Goal: Task Accomplishment & Management: Complete application form

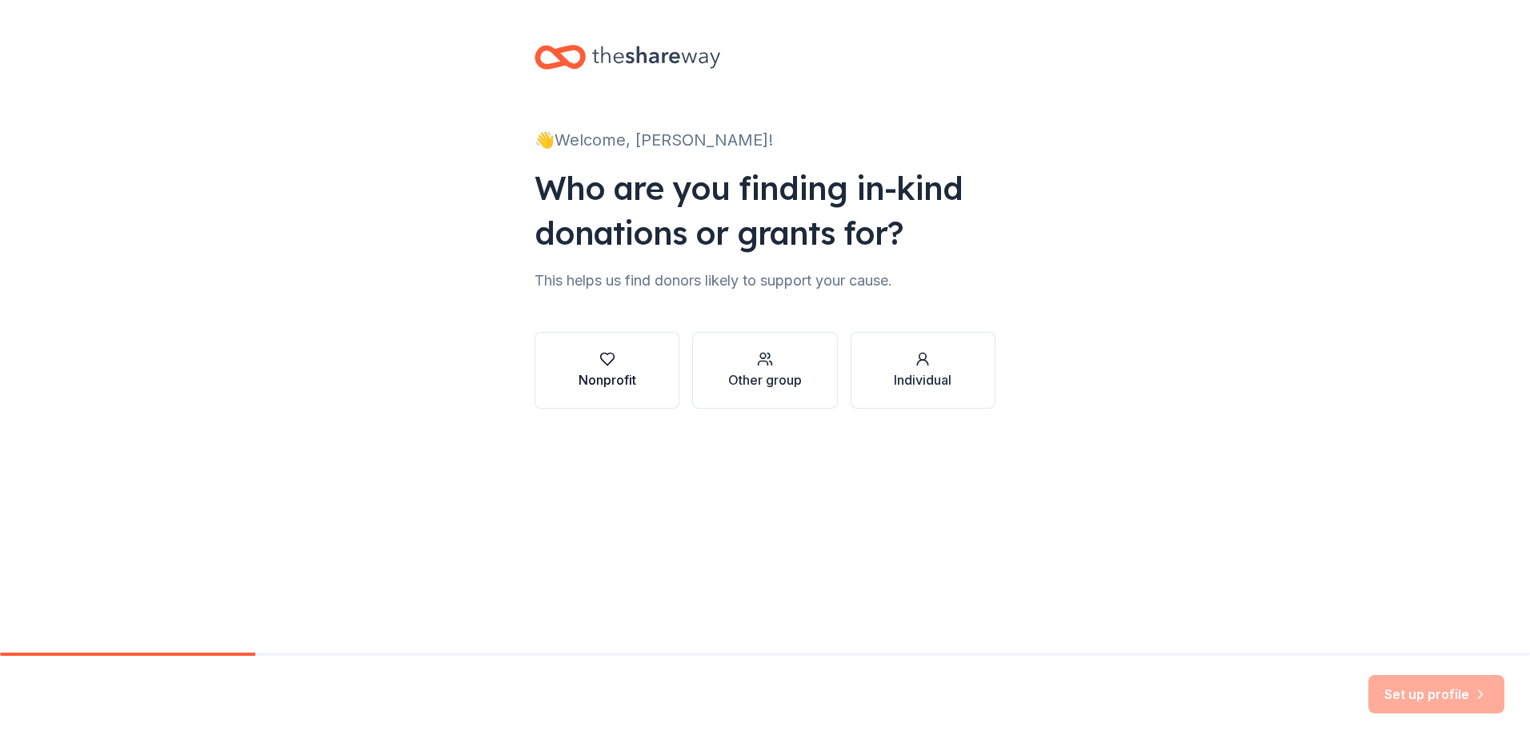
click at [619, 365] on div "button" at bounding box center [607, 359] width 58 height 16
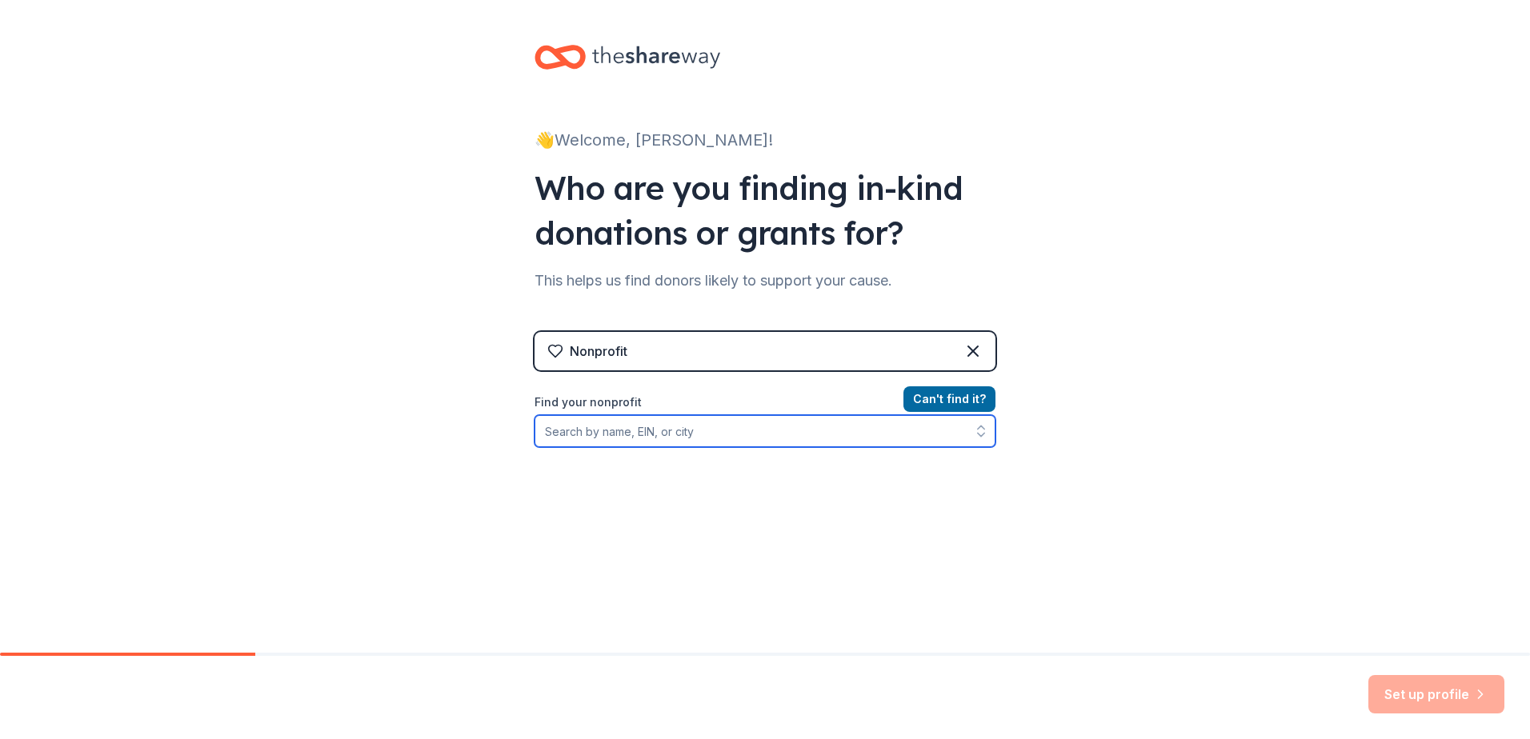
click at [722, 437] on input "Find your nonprofit" at bounding box center [764, 431] width 461 height 32
type input "13-5644916"
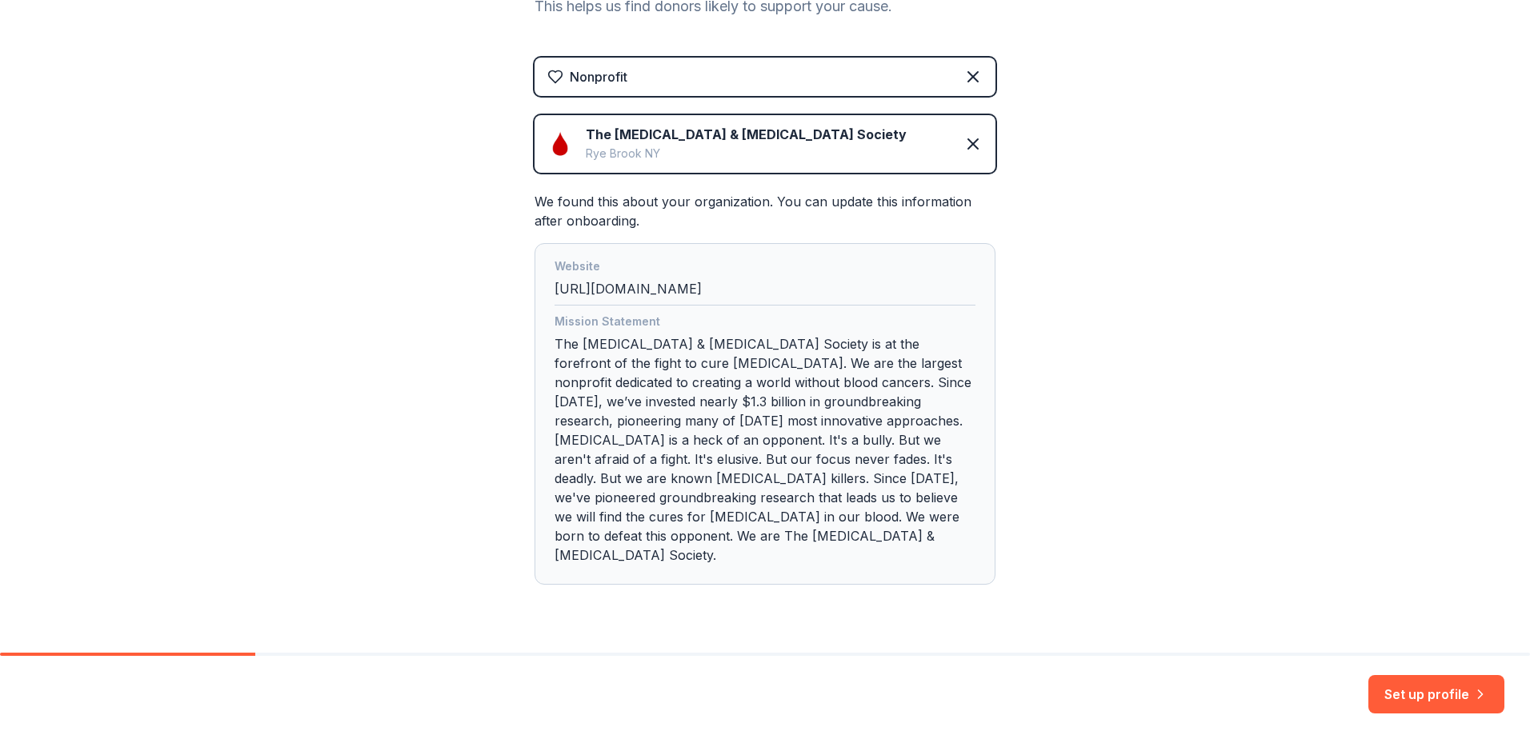
scroll to position [277, 0]
click at [1382, 684] on button "Set up profile" at bounding box center [1436, 694] width 136 height 38
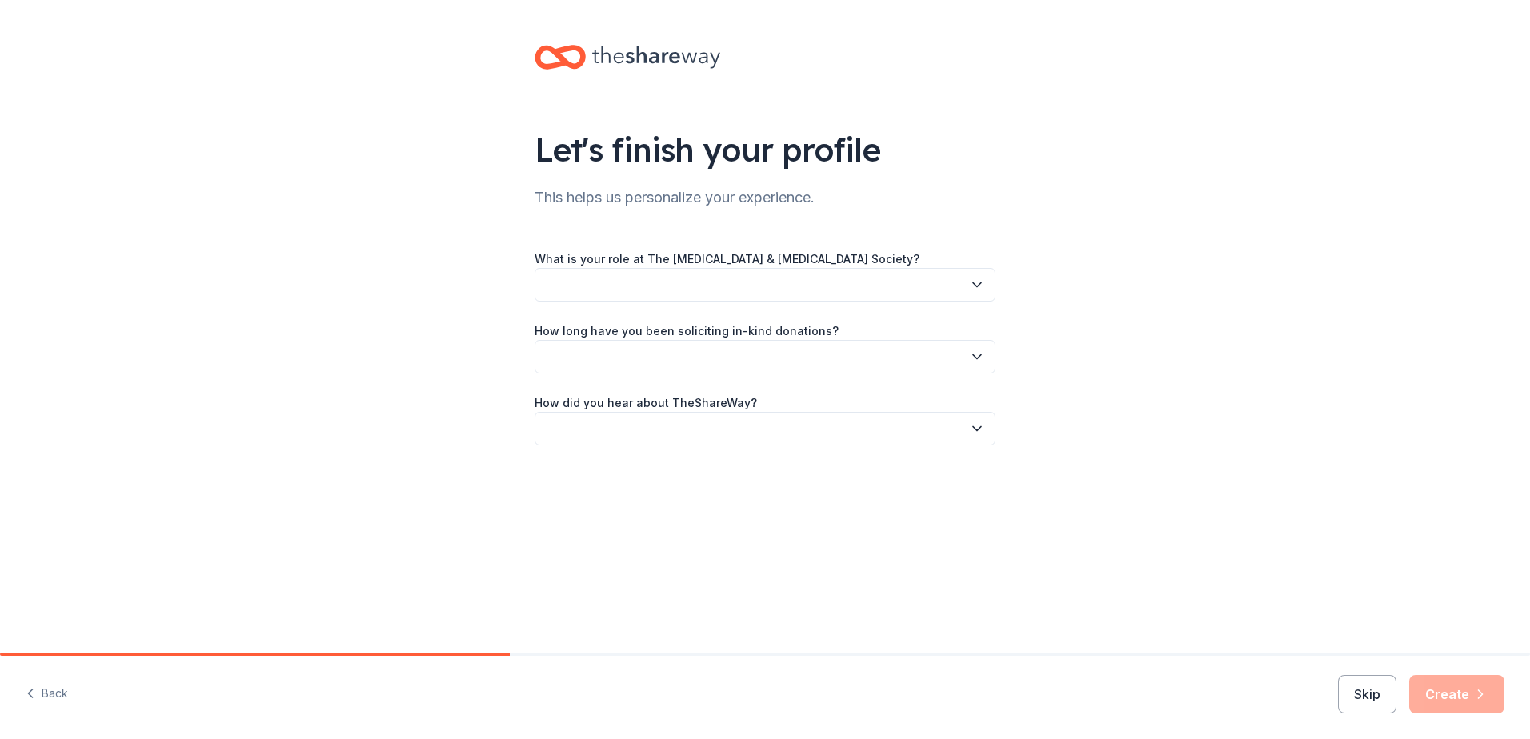
click at [778, 270] on button "button" at bounding box center [764, 285] width 461 height 34
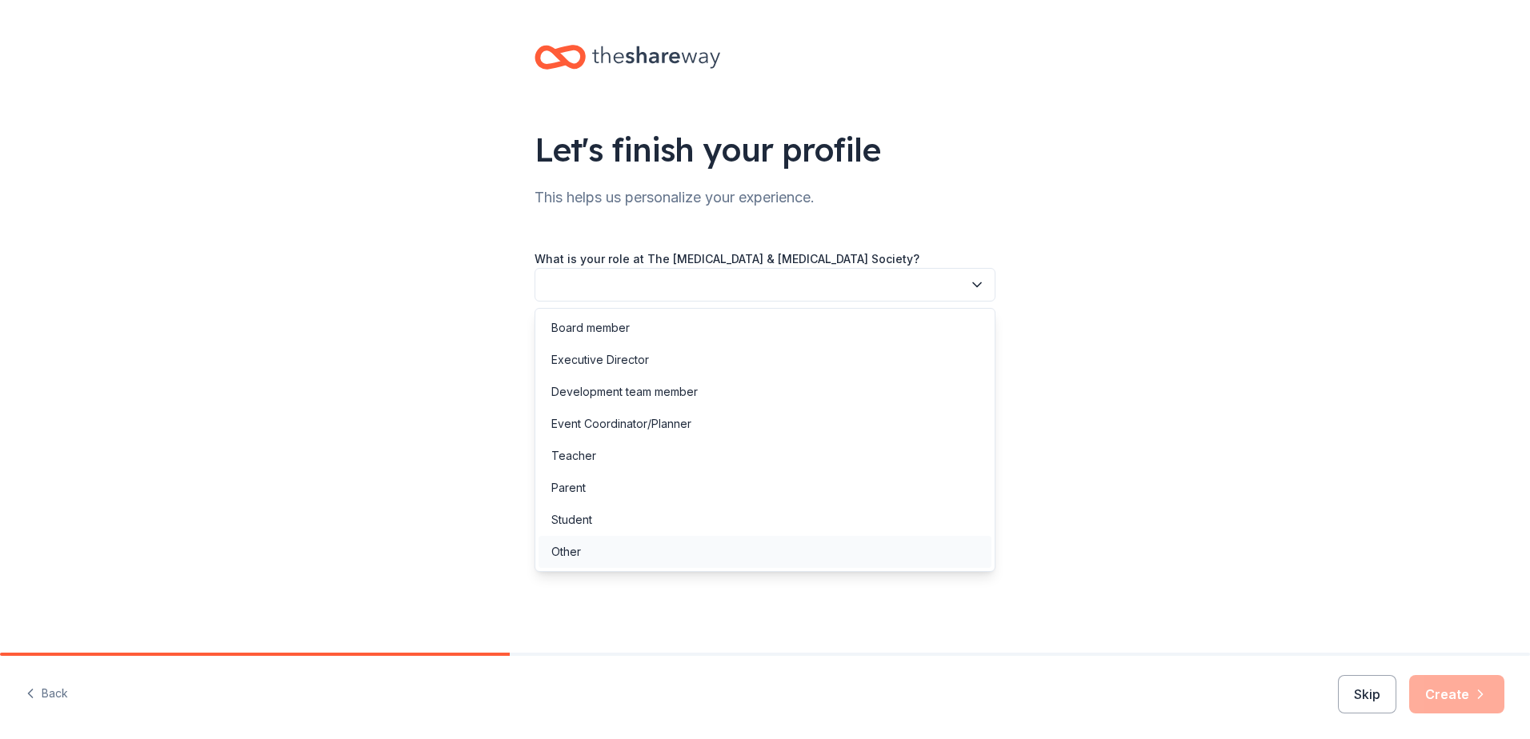
click at [627, 541] on div "Other" at bounding box center [764, 552] width 453 height 32
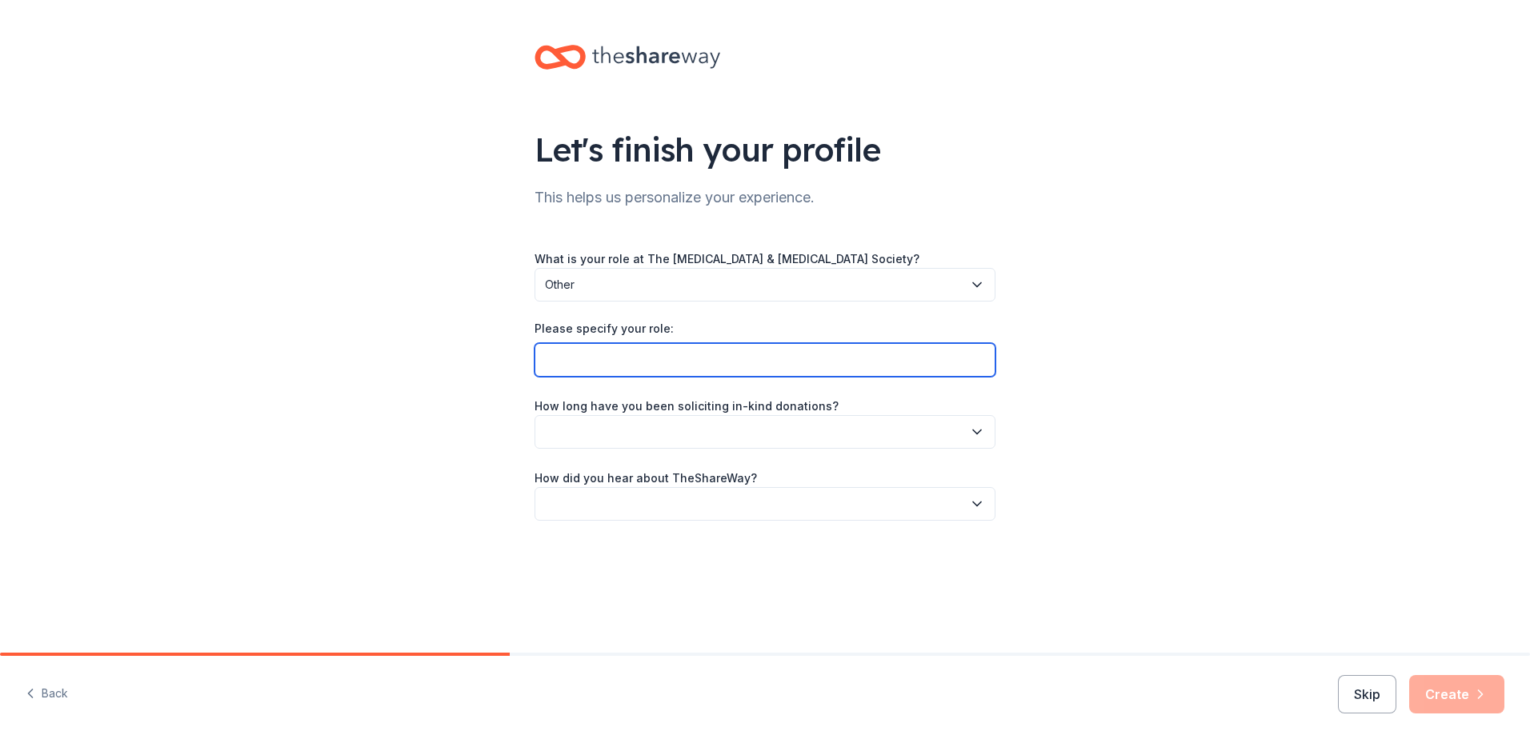
click at [659, 368] on input "Please specify your role:" at bounding box center [764, 360] width 461 height 34
type input "Campaign Development Specialist- Greater Los Angeles"
click at [920, 508] on button "button" at bounding box center [764, 504] width 461 height 34
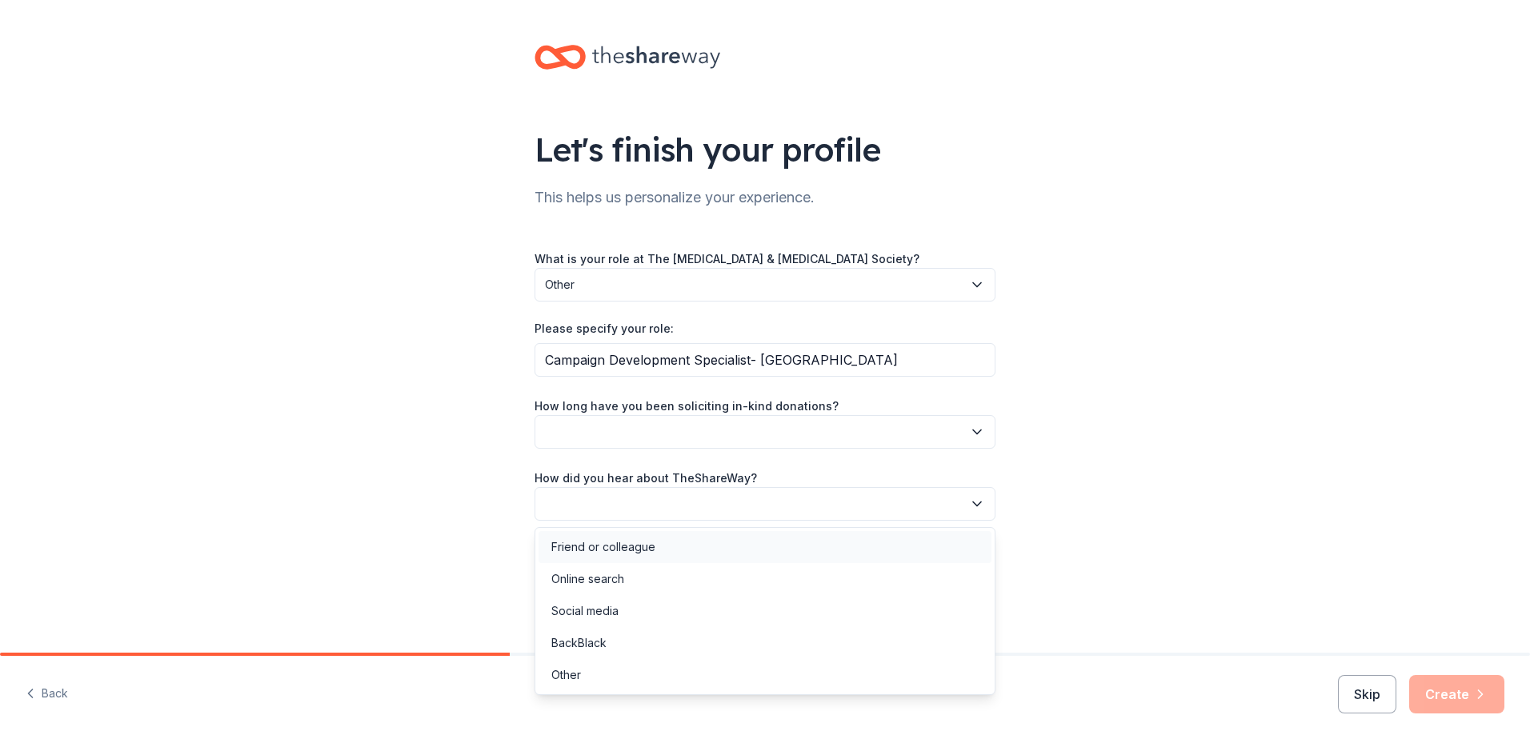
click at [745, 548] on div "Friend or colleague" at bounding box center [764, 547] width 453 height 32
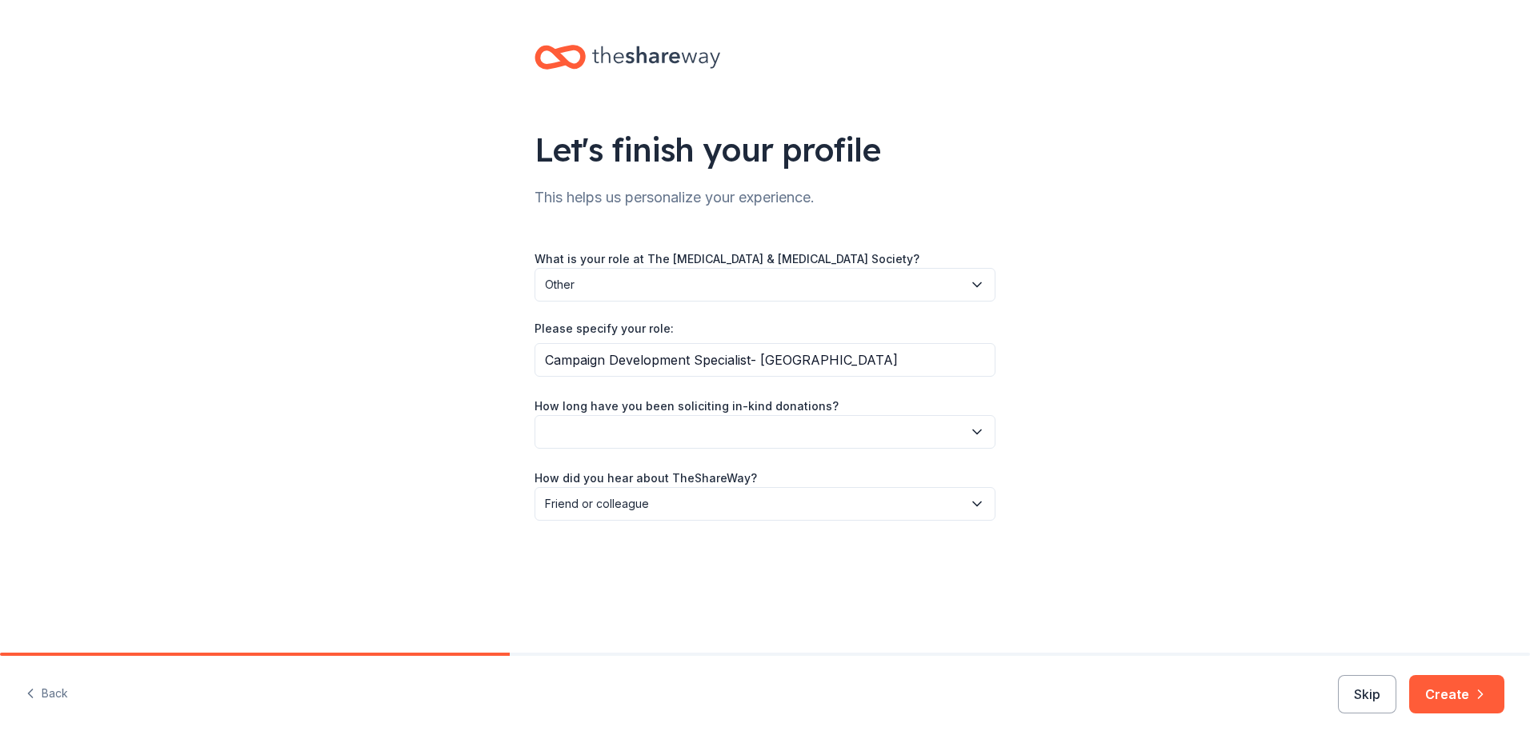
click at [766, 426] on button "button" at bounding box center [764, 432] width 461 height 34
click at [663, 474] on div "This is my first time!" at bounding box center [764, 475] width 453 height 32
click at [1442, 704] on button "Create" at bounding box center [1456, 694] width 95 height 38
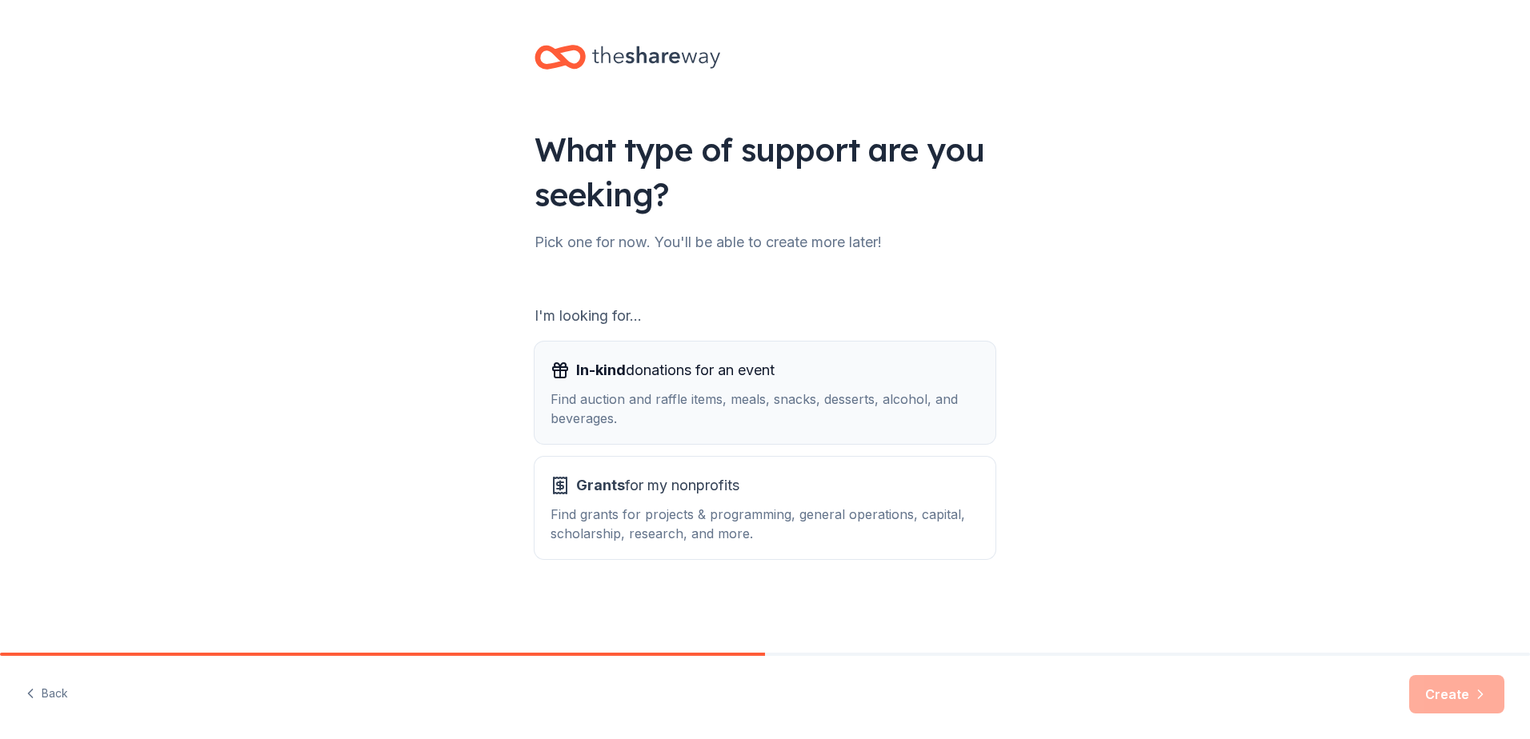
click at [803, 397] on div "Find auction and raffle items, meals, snacks, desserts, alcohol, and beverages." at bounding box center [764, 409] width 429 height 38
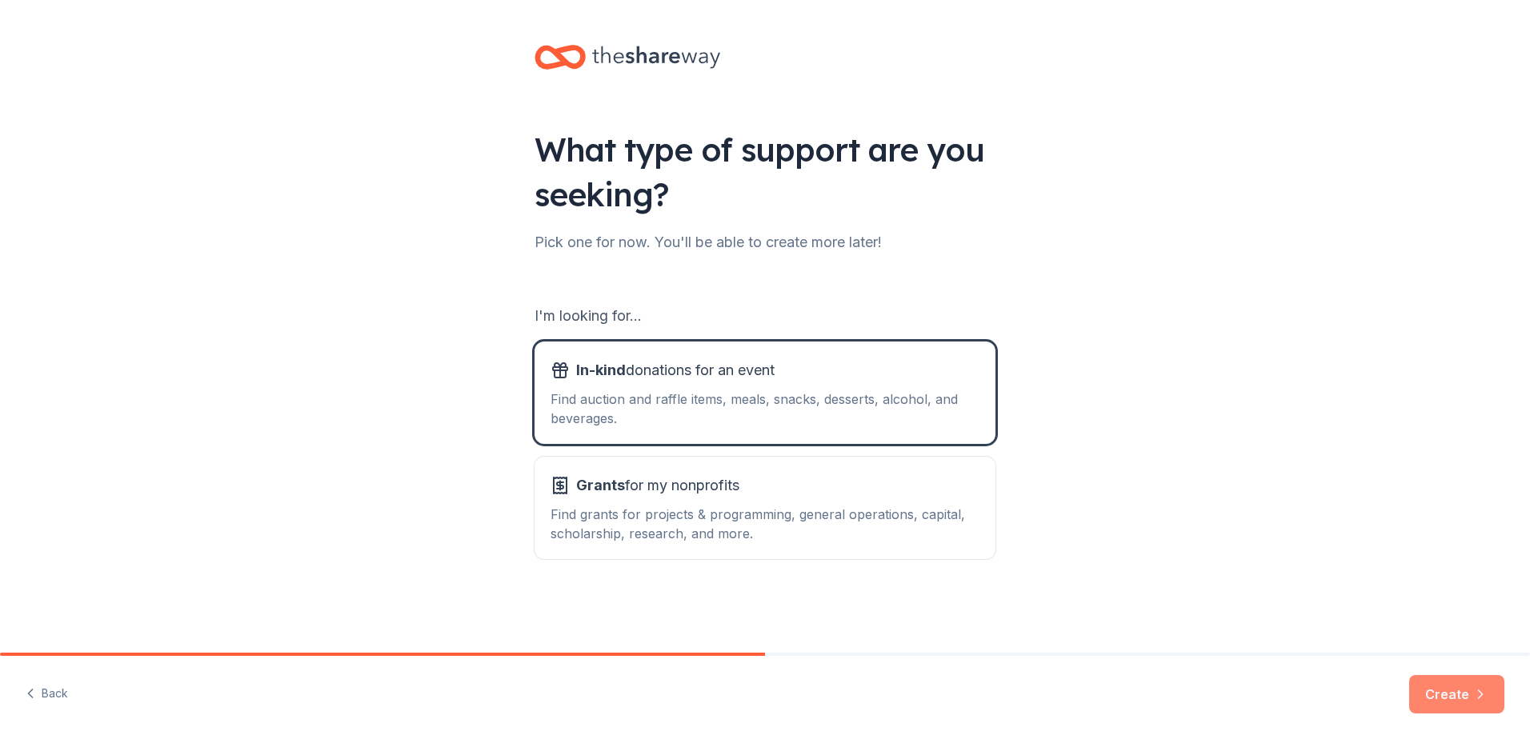
click at [1426, 695] on button "Create" at bounding box center [1456, 694] width 95 height 38
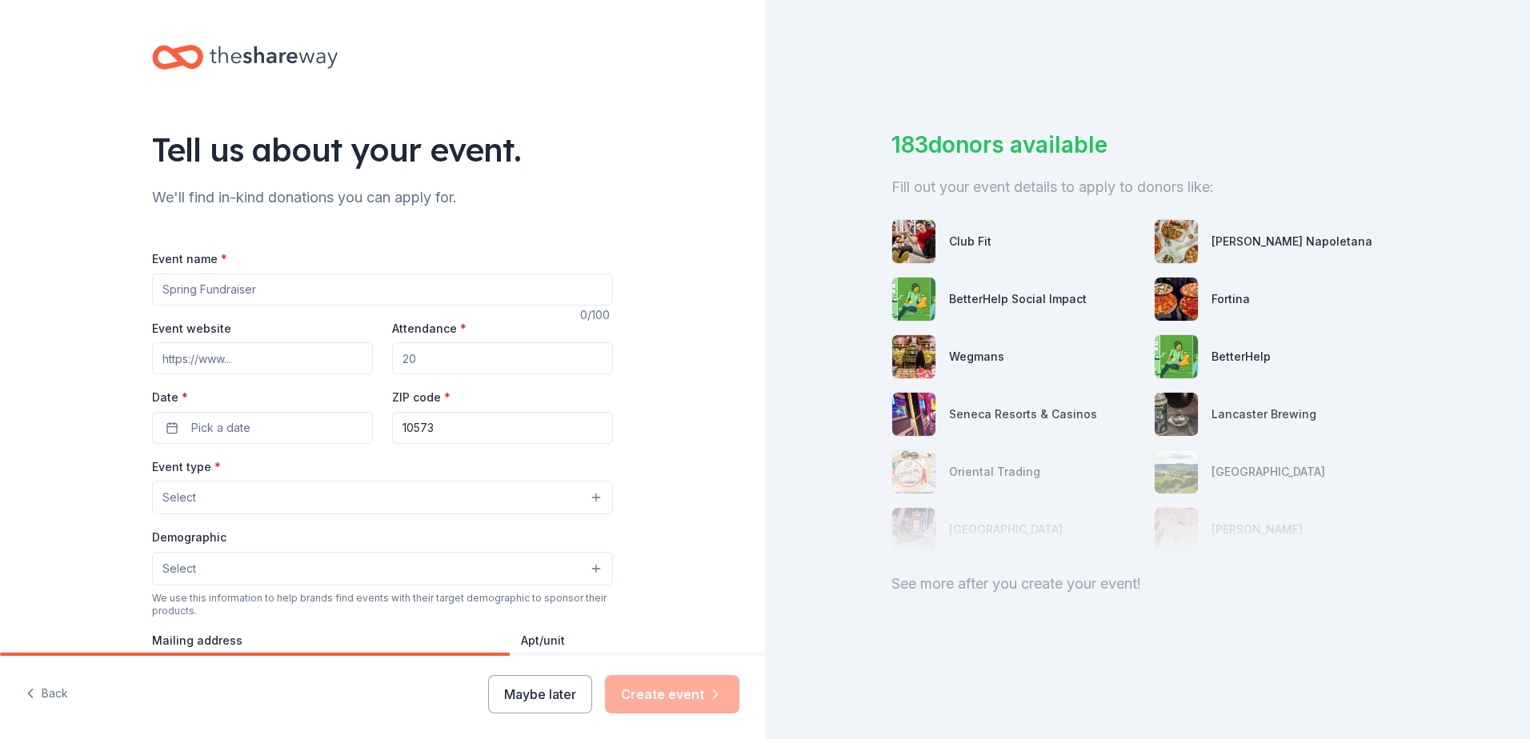
click at [353, 298] on input "Event name *" at bounding box center [382, 290] width 461 height 32
drag, startPoint x: 181, startPoint y: 290, endPoint x: 149, endPoint y: 289, distance: 32.0
click at [152, 289] on input "2026 Visionaries of the Year Grand Finale Gala" at bounding box center [382, 290] width 461 height 32
type input "Blood Cancer United's Los Angeles 2026 Visionaries of the Year Grand Finale Gala"
click at [197, 364] on input "Event website" at bounding box center [262, 358] width 221 height 32
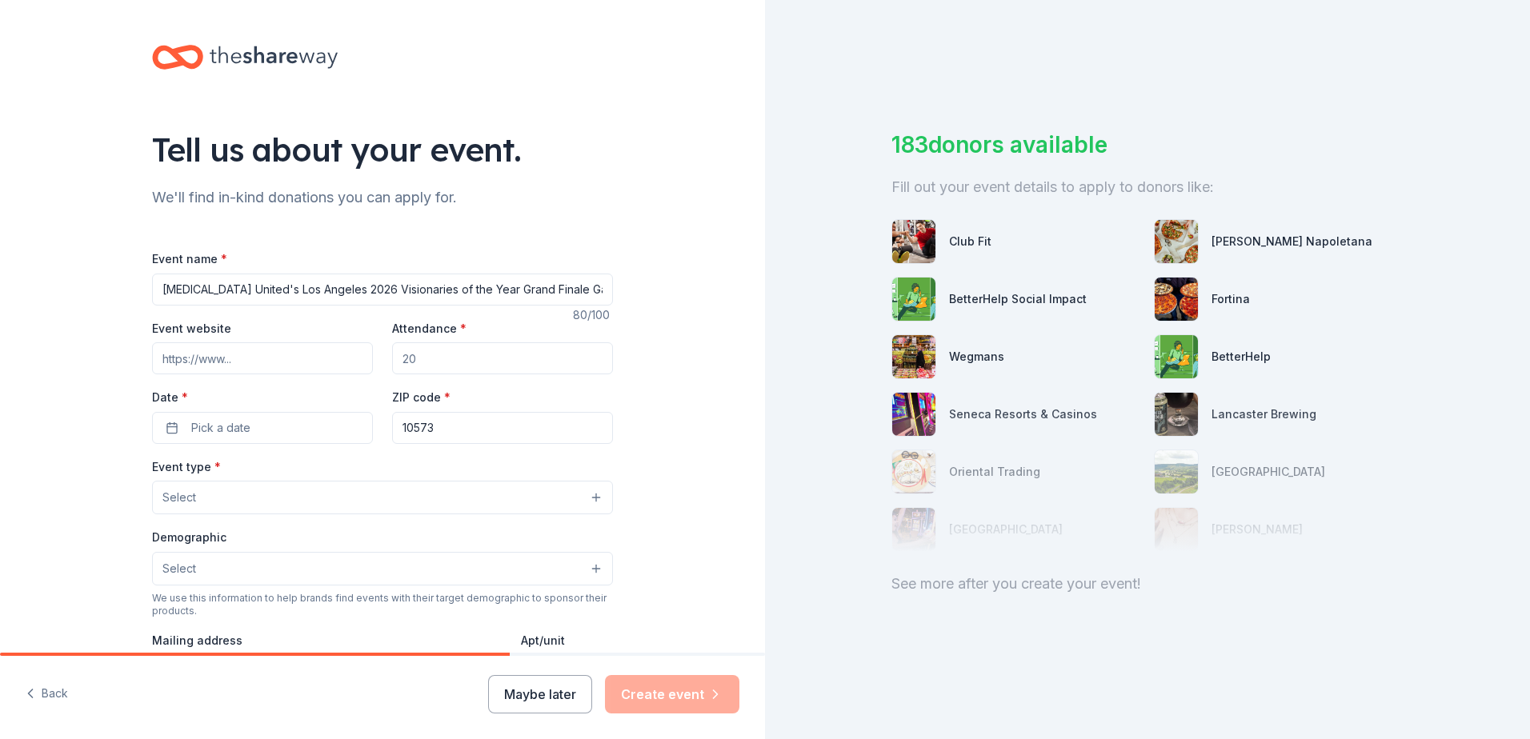
paste input "https://www.llsvisionaries.org/about"
type input "https://www.llsvisionaries.org/about"
click at [579, 365] on input "Attendance *" at bounding box center [502, 358] width 221 height 32
type input "300"
click at [256, 419] on button "Pick a date" at bounding box center [262, 428] width 221 height 32
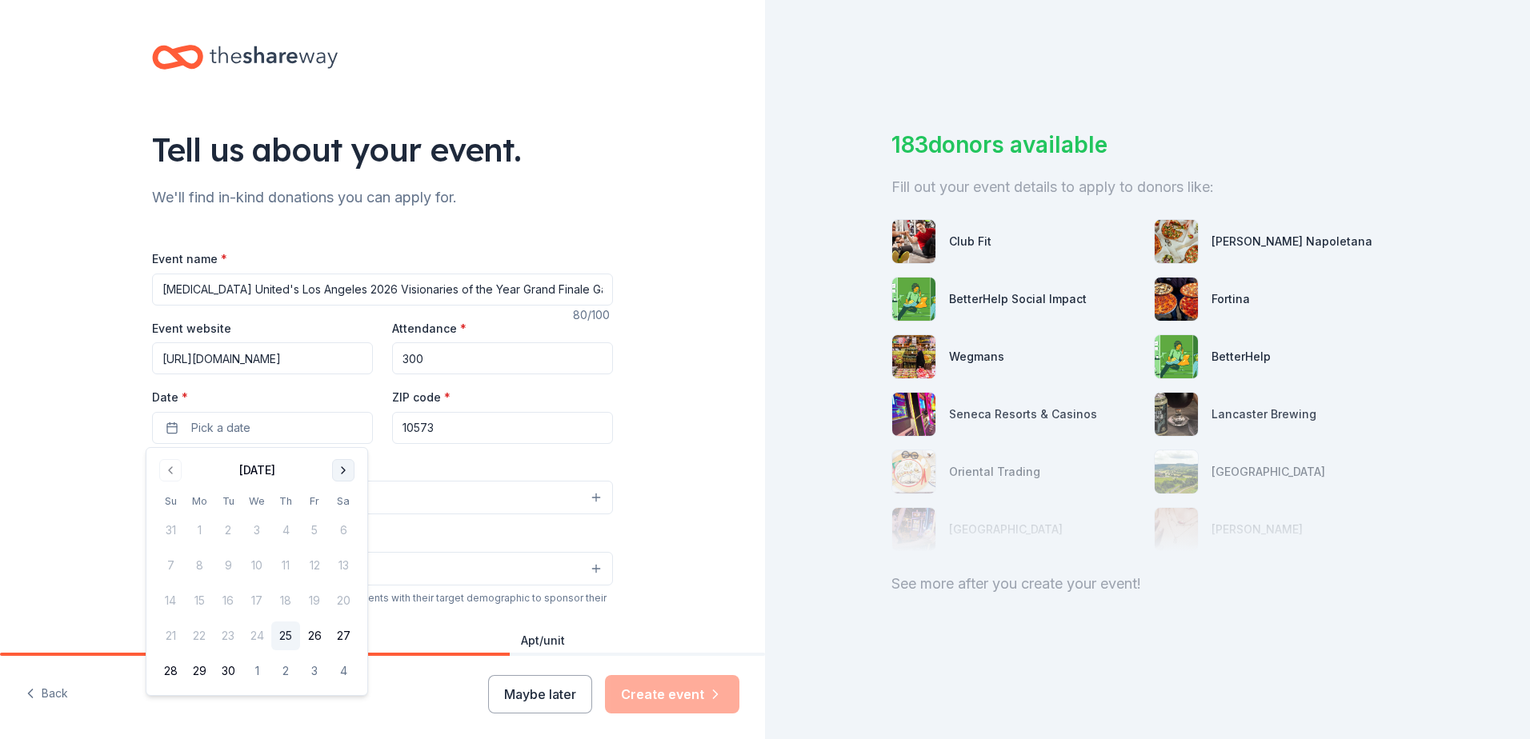
click at [335, 470] on button "Go to next month" at bounding box center [343, 470] width 22 height 22
click at [337, 470] on button "Go to next month" at bounding box center [343, 470] width 22 height 22
click at [338, 470] on button "Go to next month" at bounding box center [343, 470] width 22 height 22
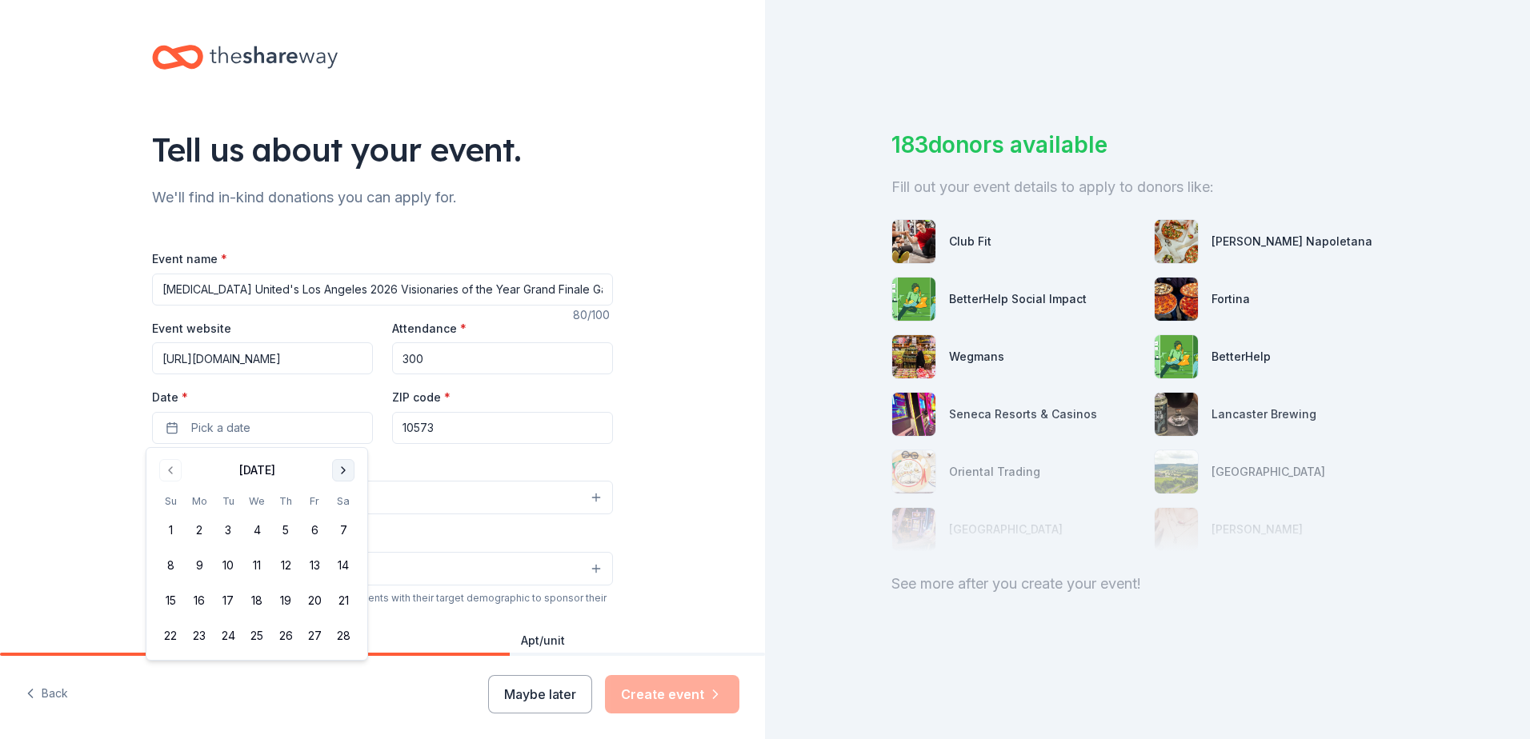
click at [338, 470] on button "Go to next month" at bounding box center [343, 470] width 22 height 22
click at [336, 470] on button "Go to next month" at bounding box center [343, 470] width 22 height 22
drag, startPoint x: 290, startPoint y: 526, endPoint x: 298, endPoint y: 522, distance: 8.2
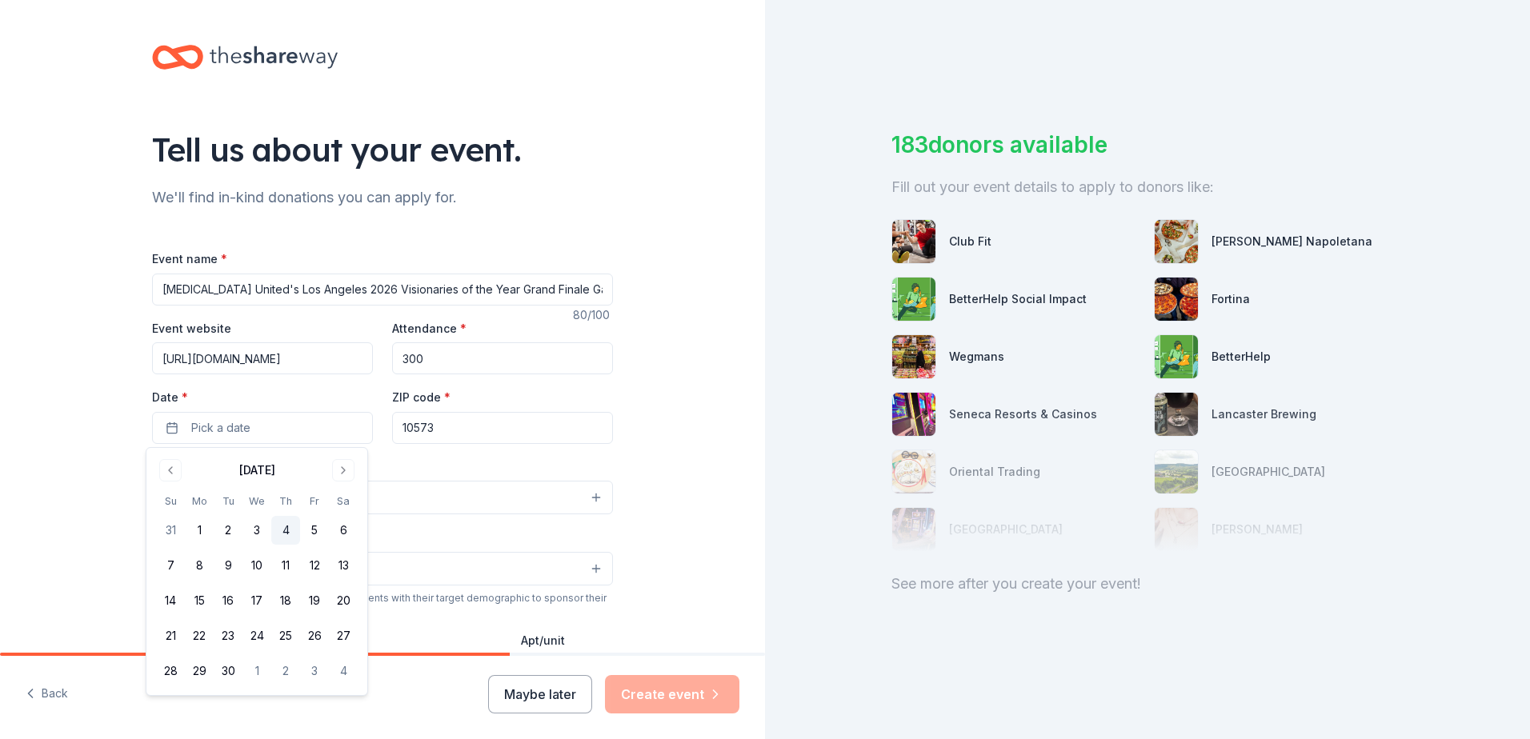
click at [291, 526] on button "4" at bounding box center [285, 530] width 29 height 29
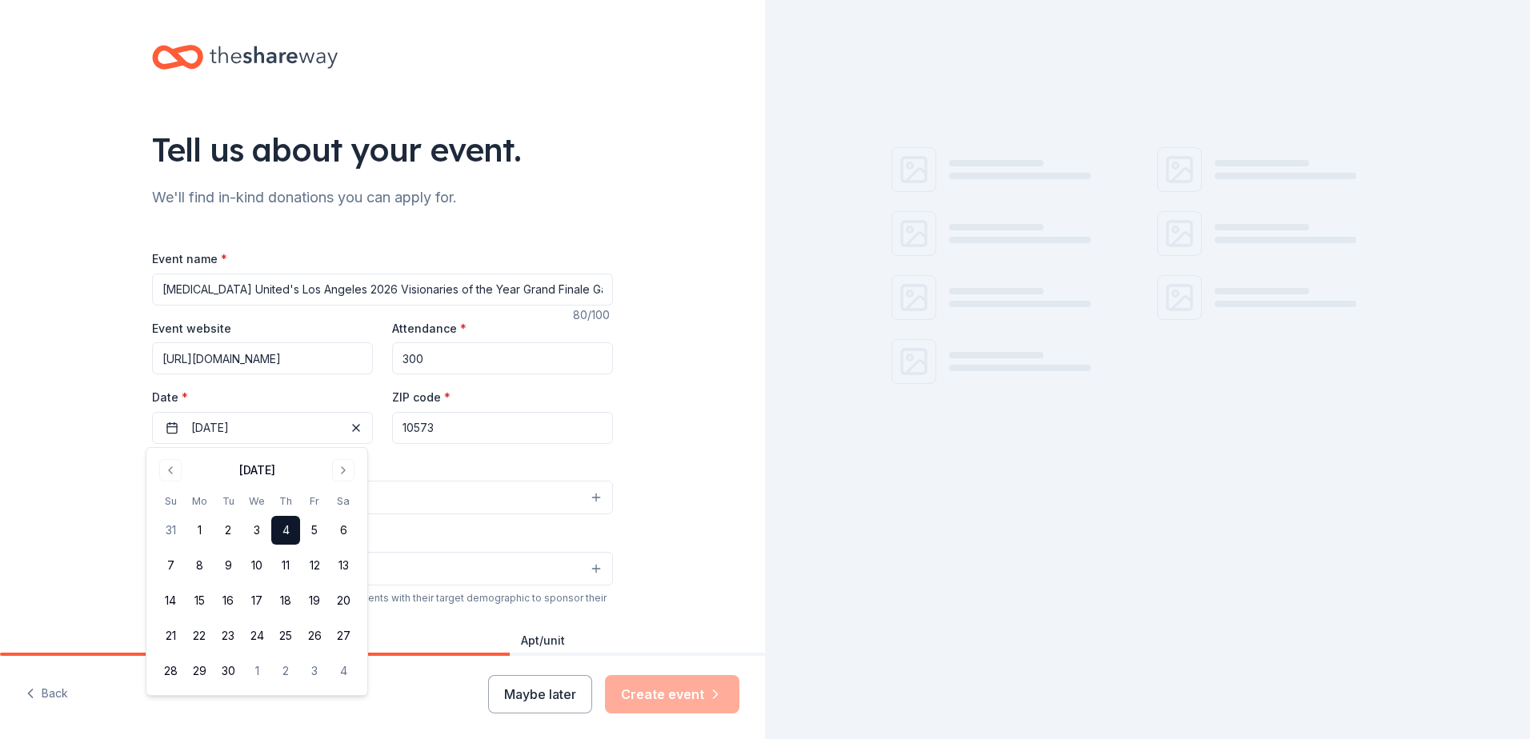
click at [450, 431] on input "10573" at bounding box center [502, 428] width 221 height 32
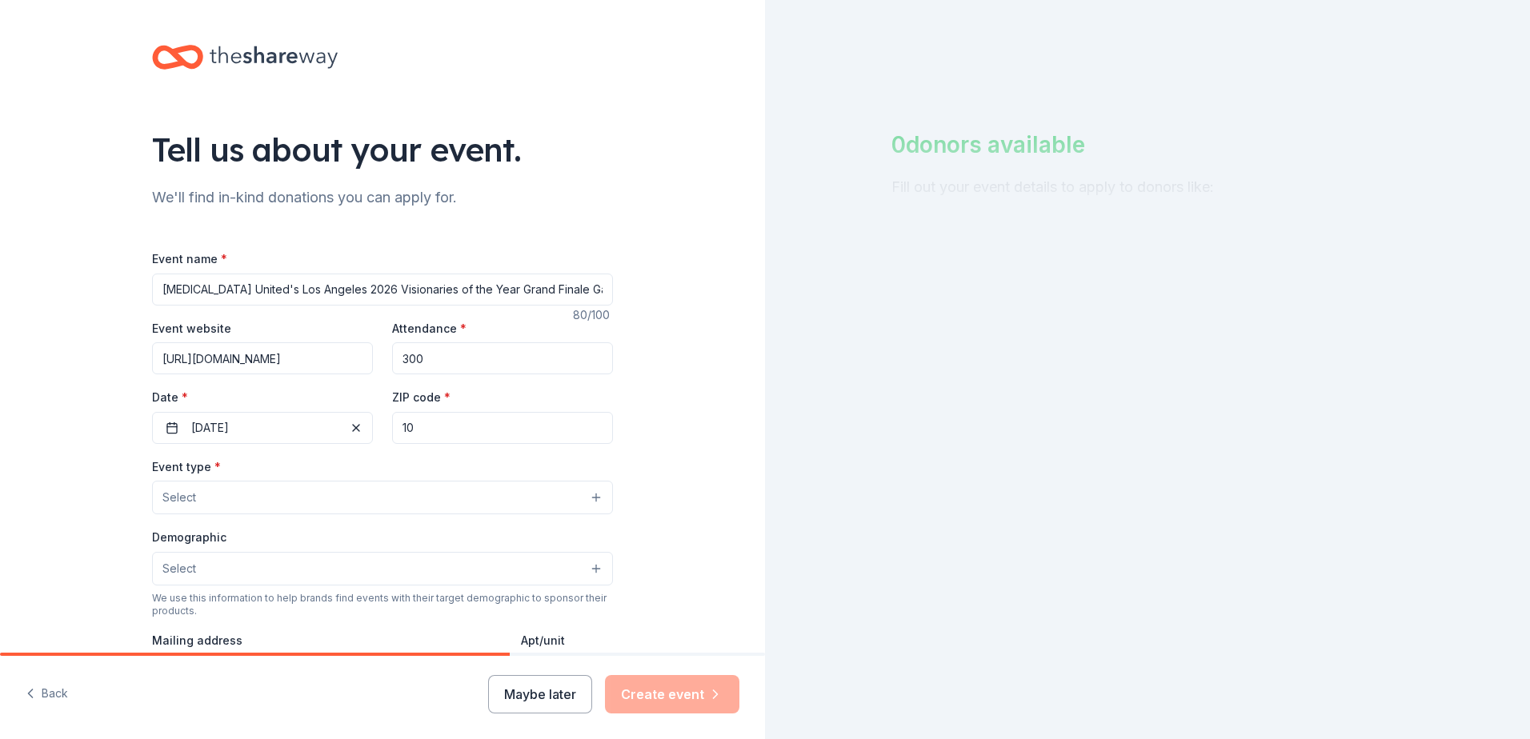
type input "1"
type input "90038"
click at [702, 341] on div "Tell us about your event. We'll find in-kind donations you can apply for. Event…" at bounding box center [382, 532] width 765 height 1065
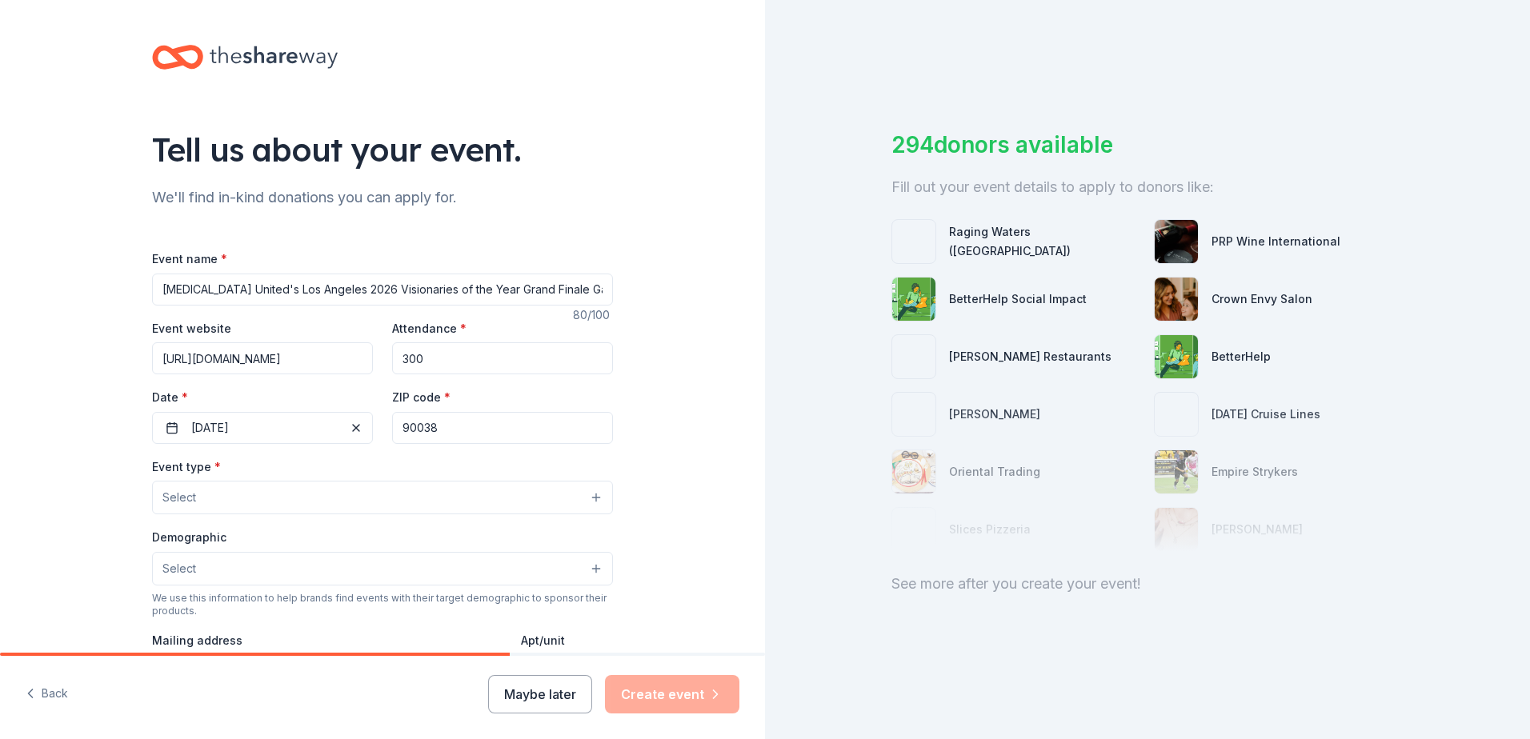
scroll to position [80, 0]
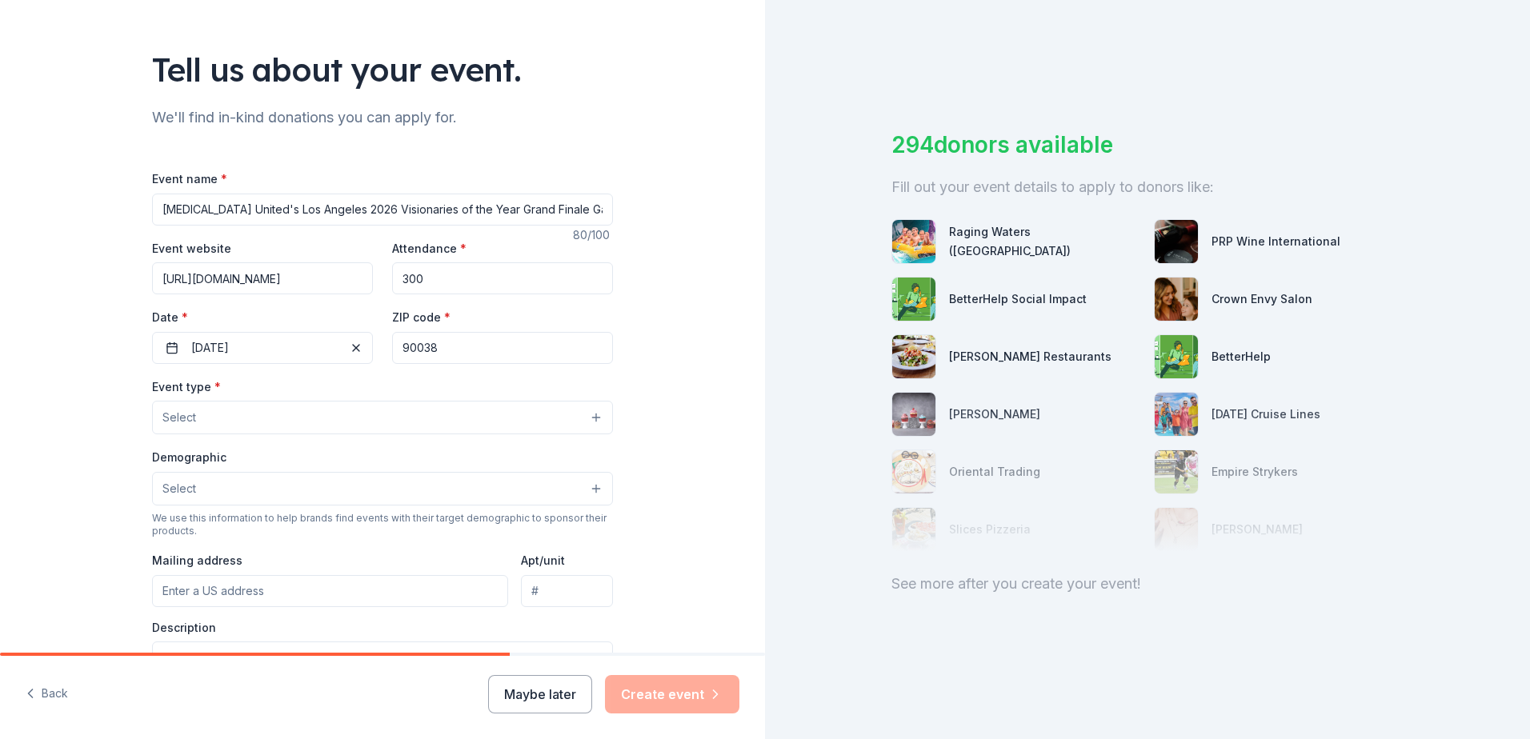
click at [309, 422] on button "Select" at bounding box center [382, 418] width 461 height 34
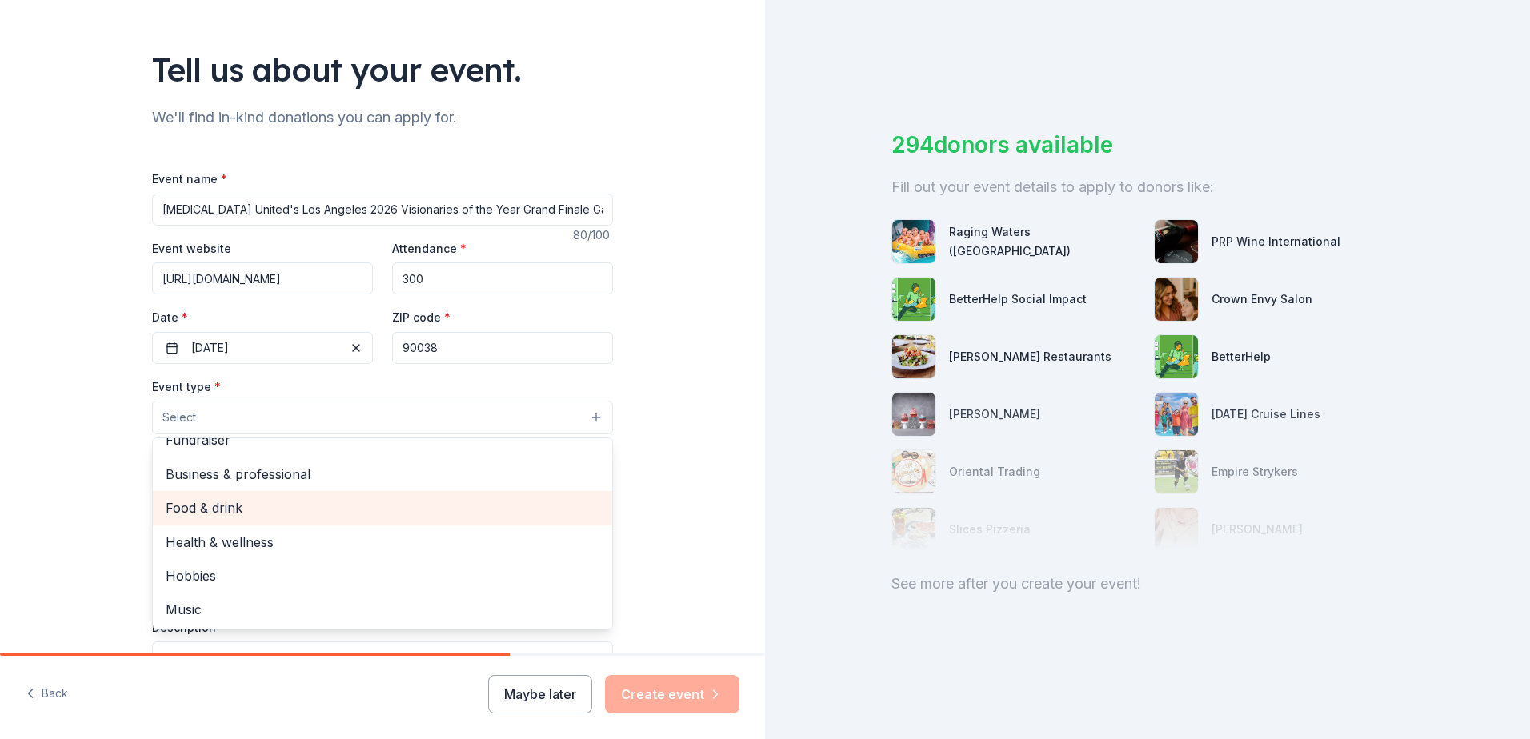
scroll to position [0, 0]
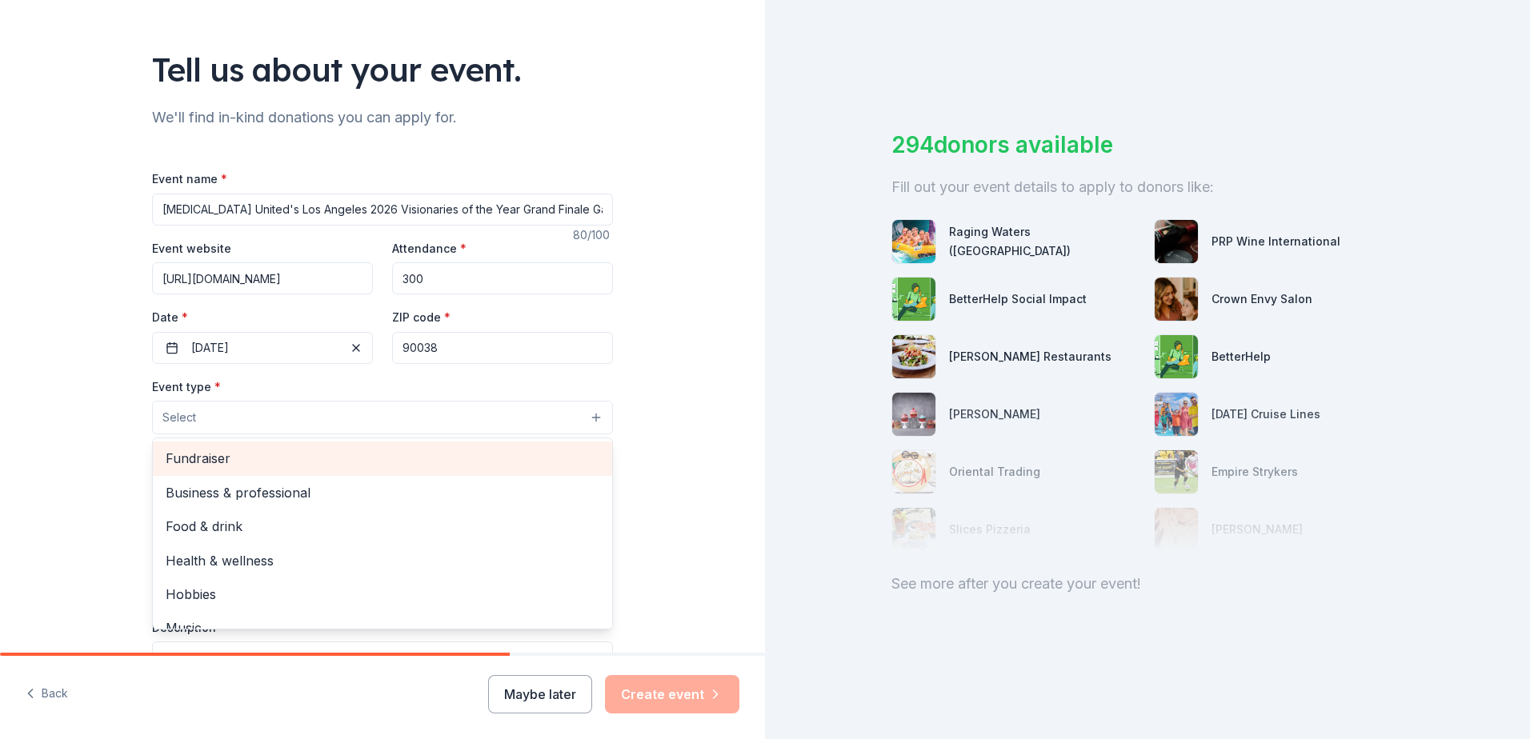
click at [221, 457] on span "Fundraiser" at bounding box center [383, 458] width 434 height 21
click at [185, 462] on span "Business & professional" at bounding box center [383, 460] width 434 height 21
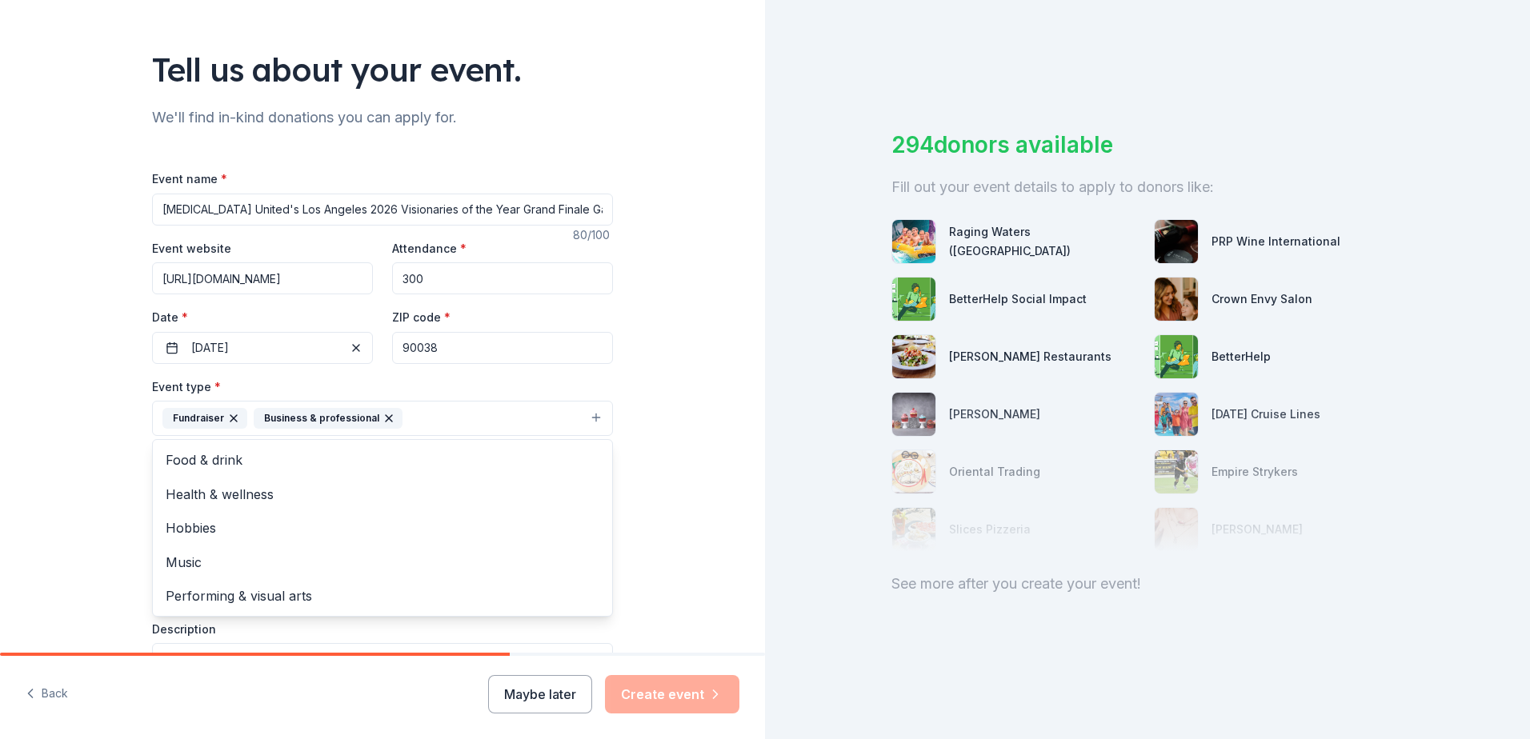
click at [103, 474] on div "Tell us about your event. We'll find in-kind donations you can apply for. Event…" at bounding box center [382, 453] width 765 height 1066
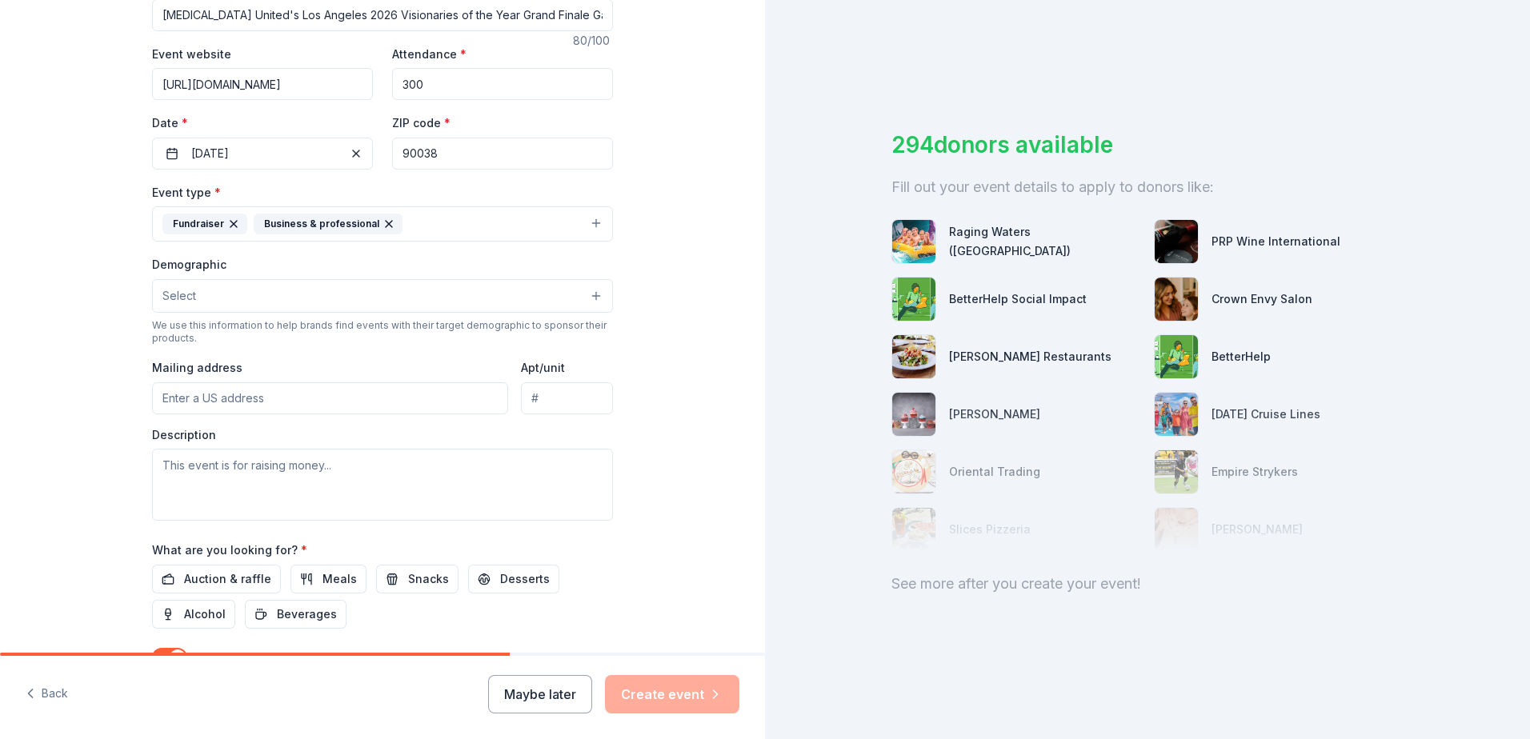
scroll to position [320, 0]
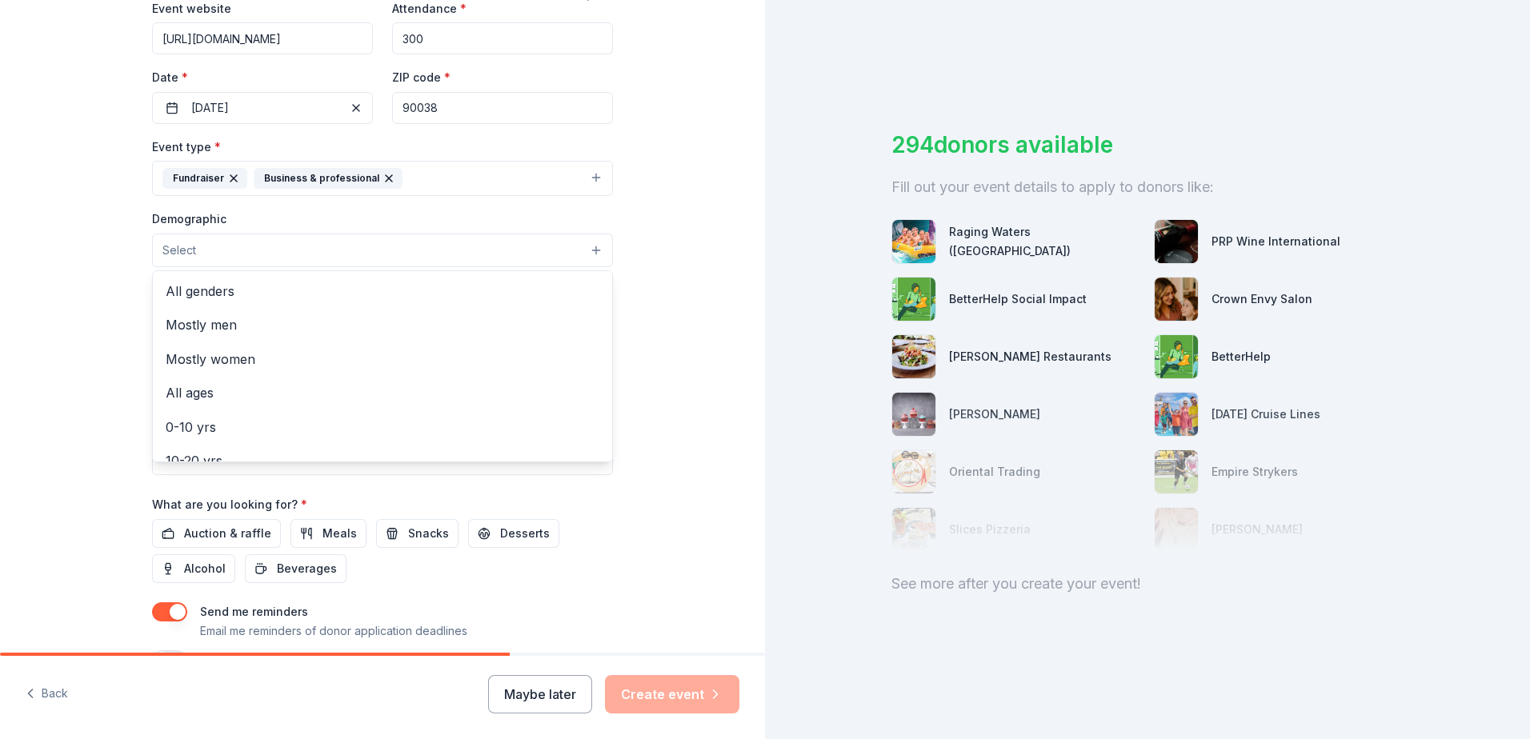
click at [230, 240] on button "Select" at bounding box center [382, 251] width 461 height 34
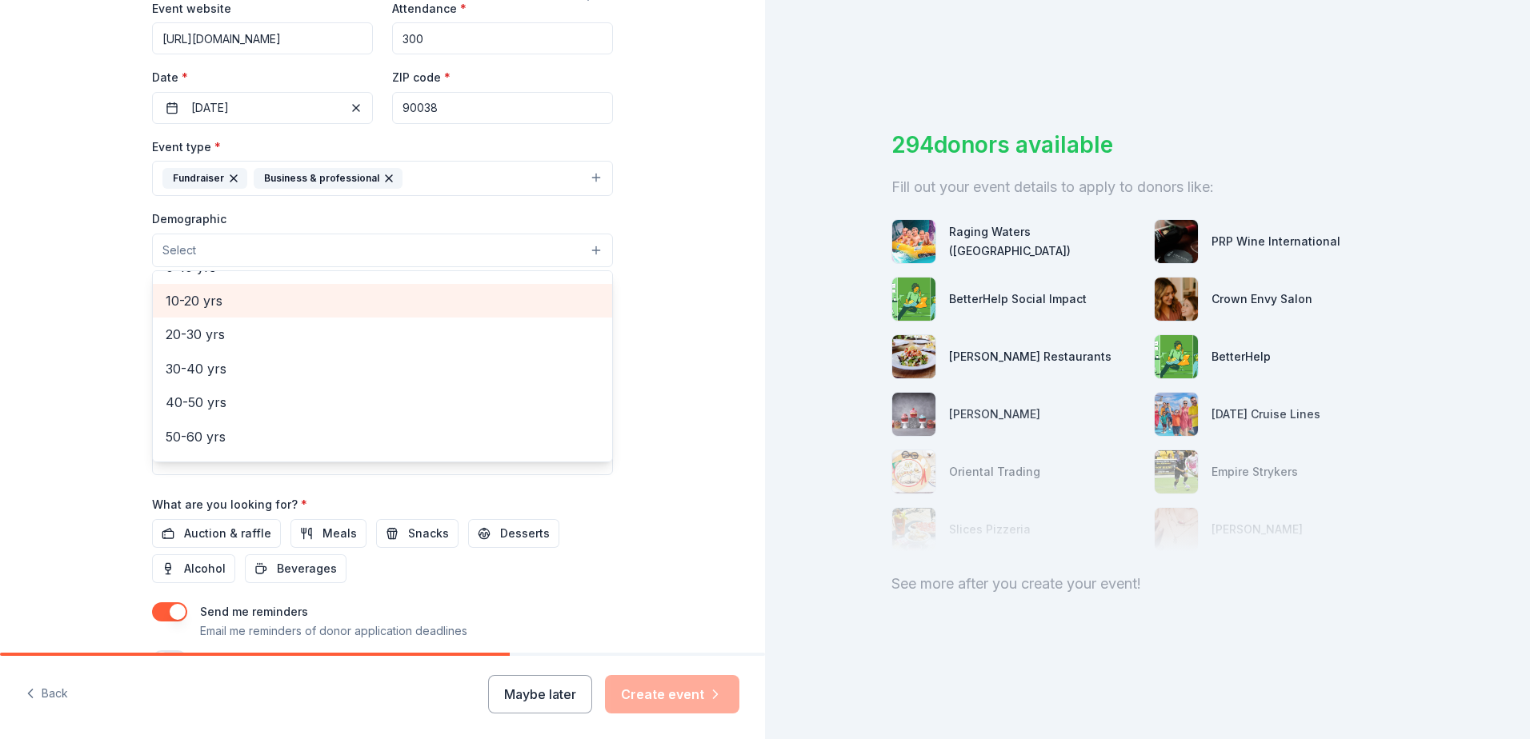
scroll to position [0, 0]
click at [206, 295] on span "All genders" at bounding box center [383, 291] width 434 height 21
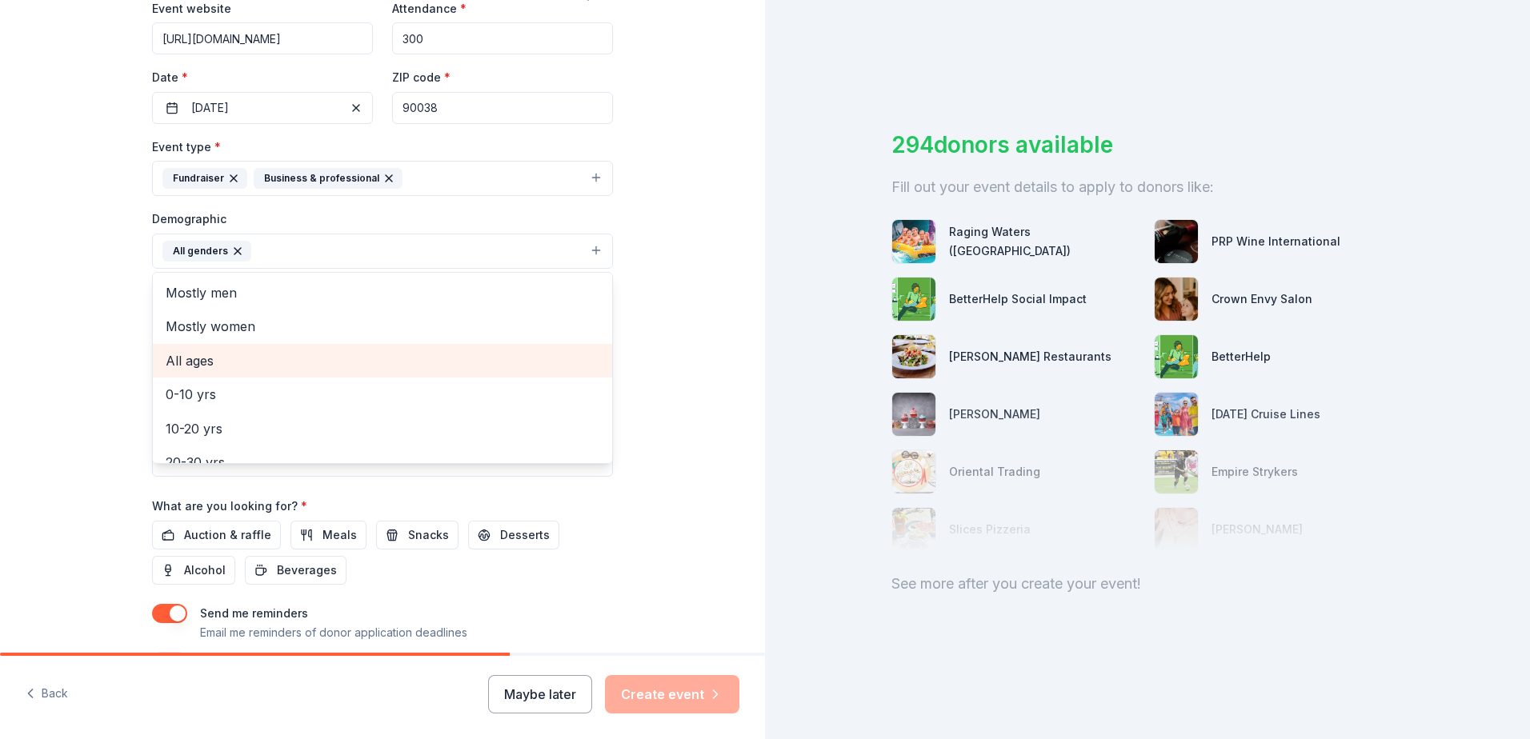
click at [196, 356] on span "All ages" at bounding box center [383, 360] width 434 height 21
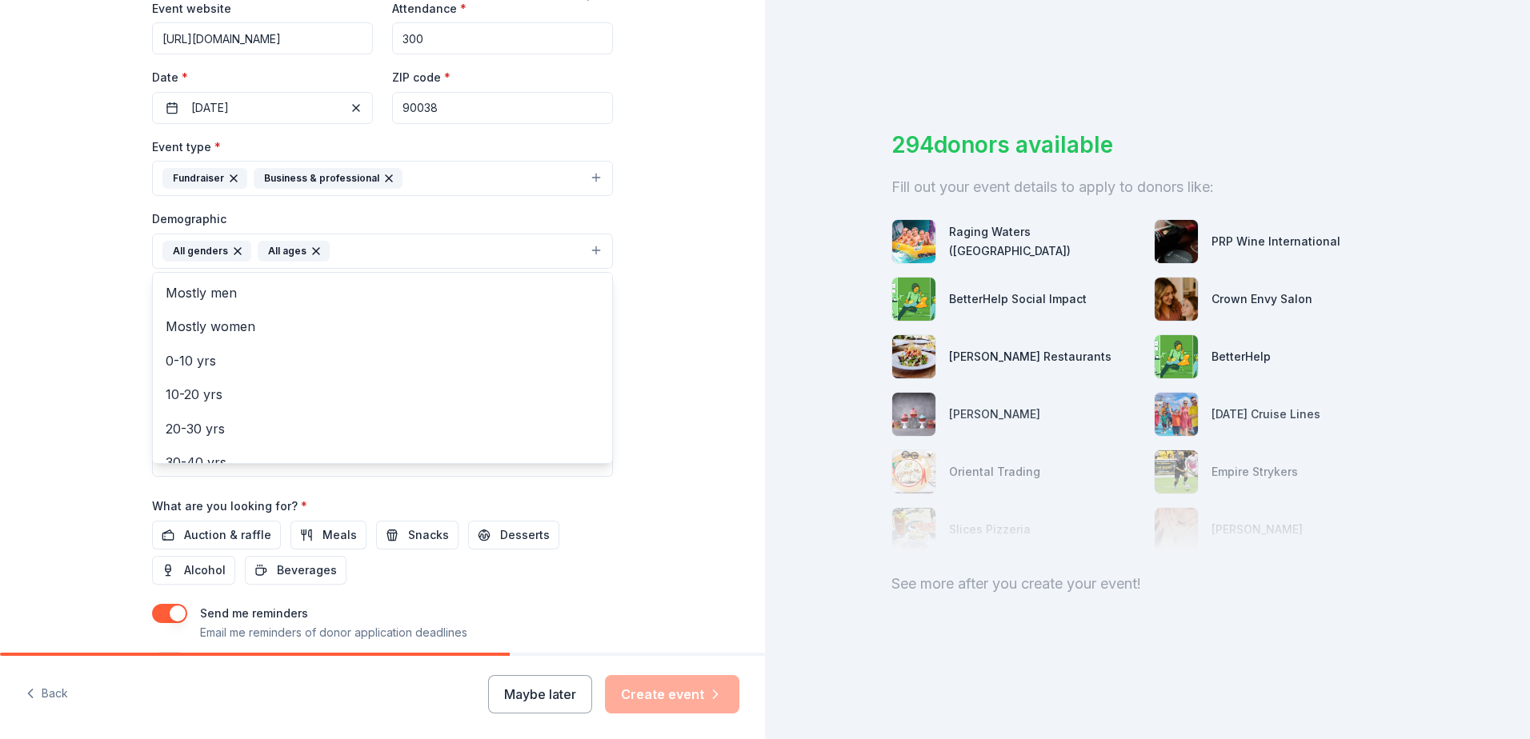
click at [46, 347] on div "Tell us about your event. We'll find in-kind donations you can apply for. Event…" at bounding box center [382, 214] width 765 height 1068
click at [326, 354] on input "Mailing address" at bounding box center [330, 354] width 356 height 32
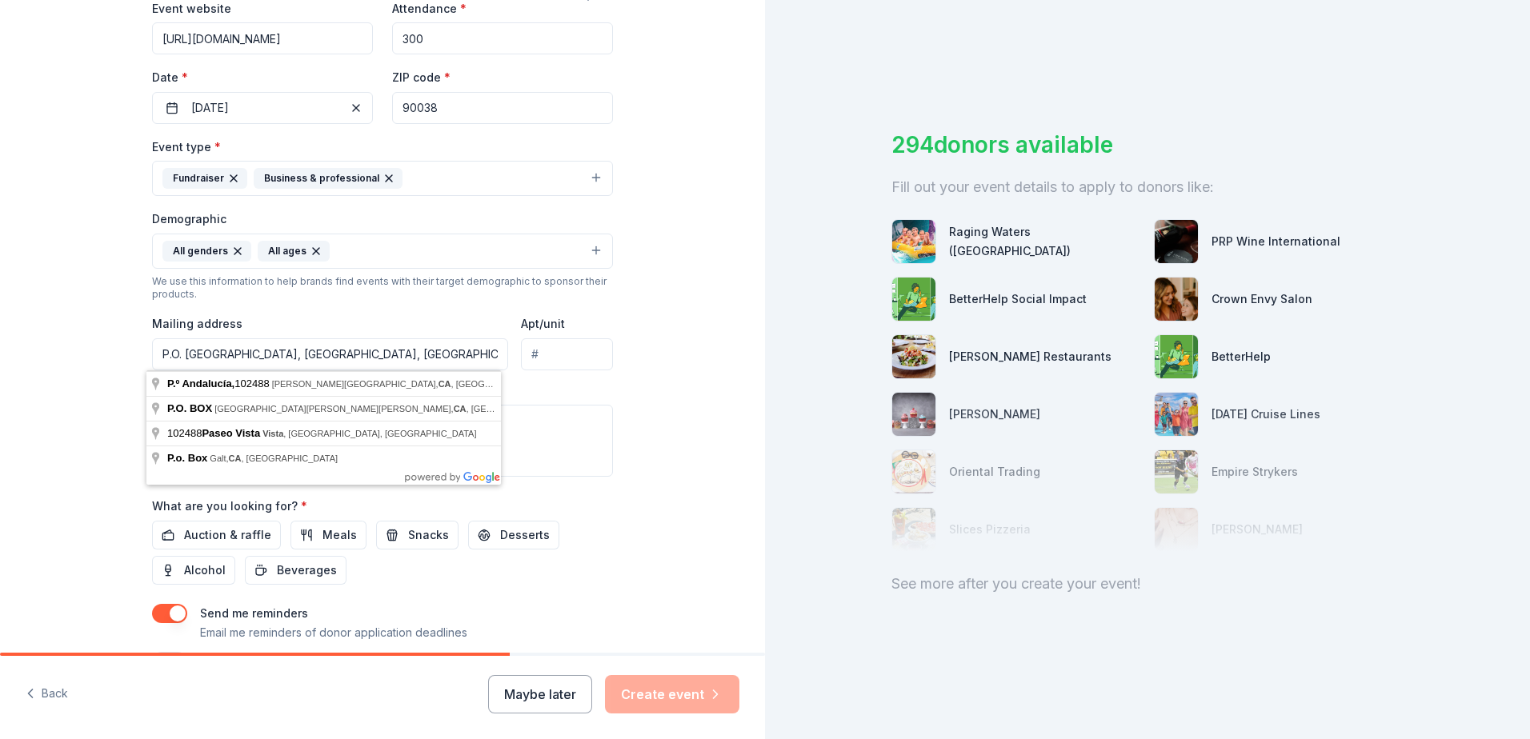
click at [609, 523] on div "Tell us about your event. We'll find in-kind donations you can apply for. Event…" at bounding box center [382, 214] width 512 height 1068
click at [436, 354] on input "P.O. Box 102488, Pasadena, CA" at bounding box center [330, 354] width 356 height 32
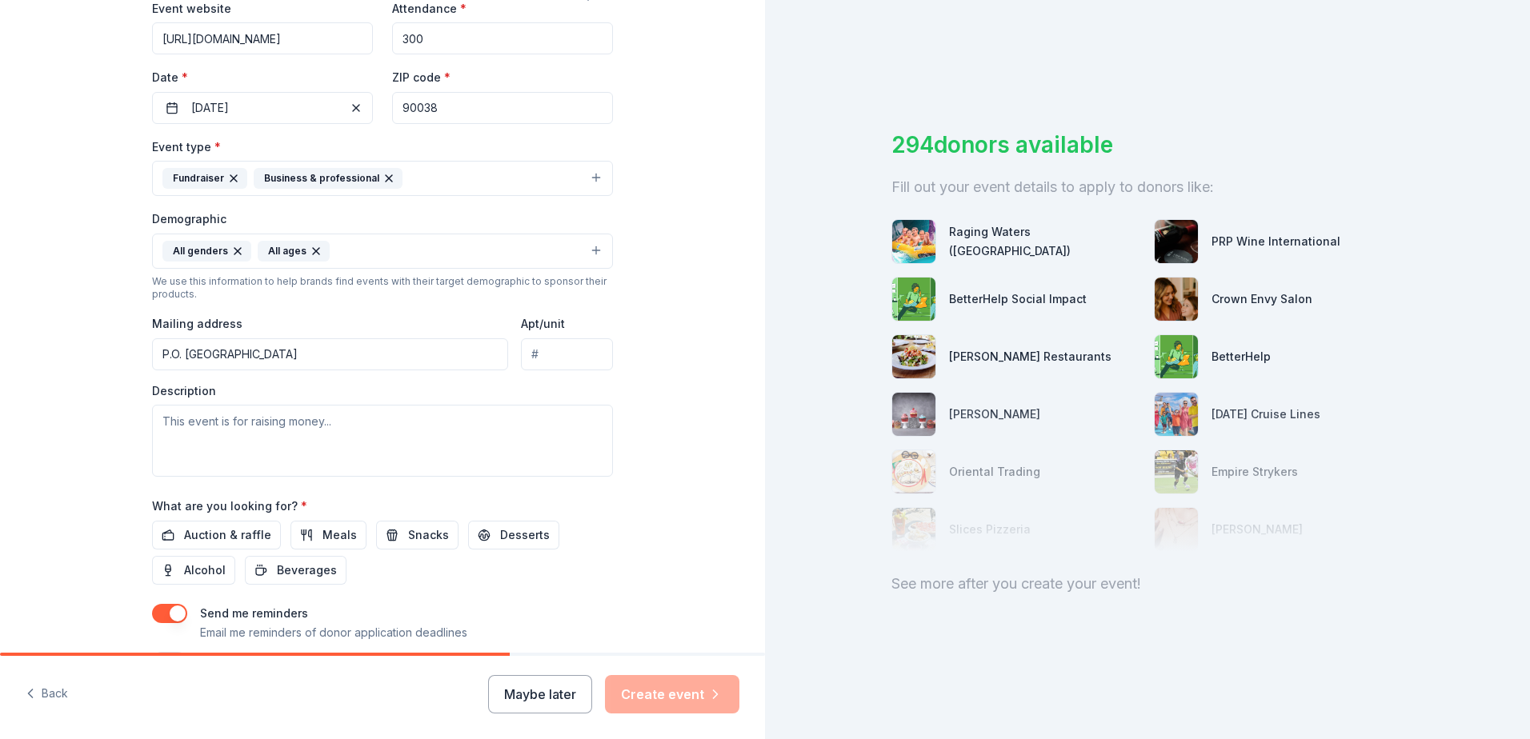
type input "P.O. Box 102488, Pasadena, CA 91189"
click at [579, 387] on div "Description" at bounding box center [382, 430] width 461 height 94
click at [274, 430] on textarea at bounding box center [382, 441] width 461 height 72
paste textarea "On behalf of Blood Cancer United’s (formerly known as The Leukemia and Lymphoma…"
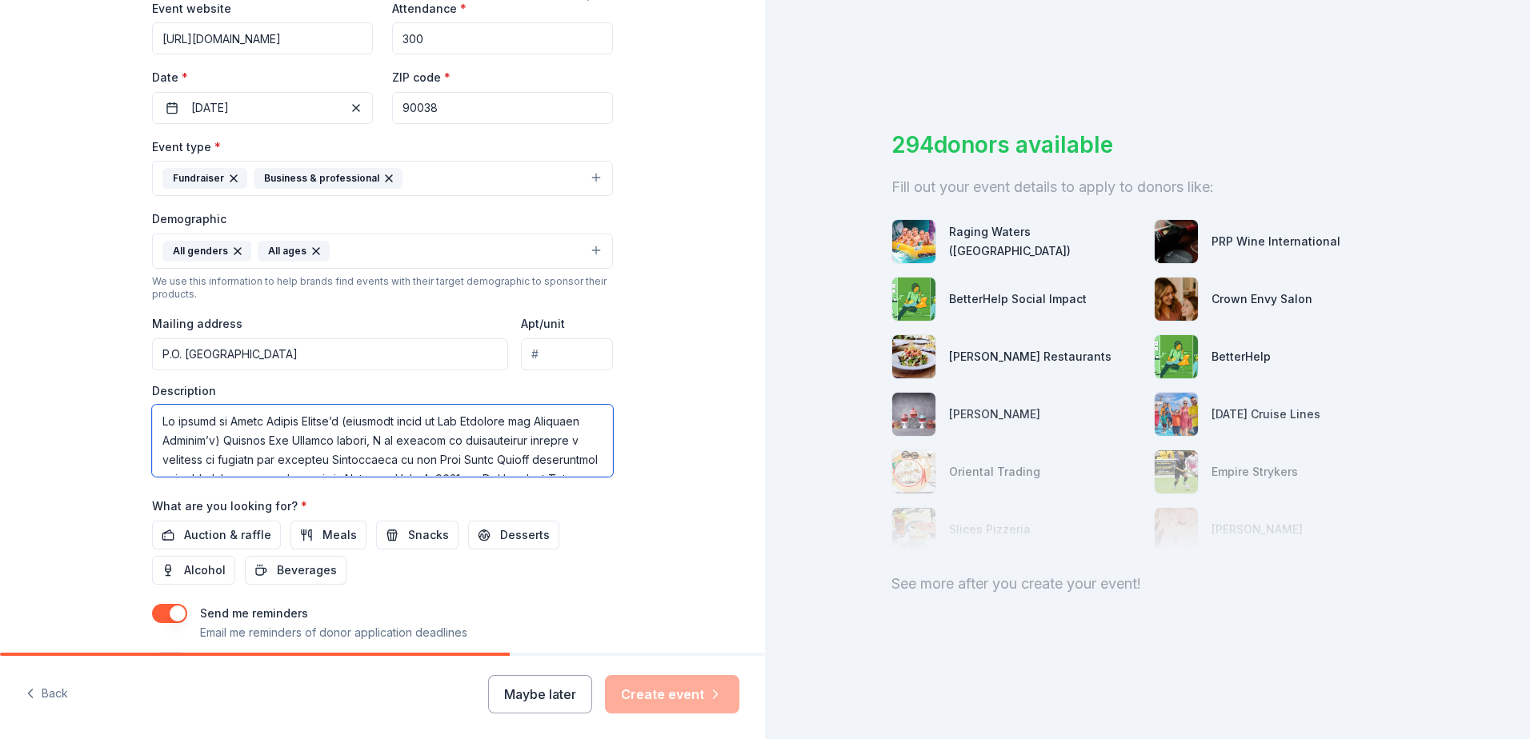
scroll to position [32, 0]
click at [606, 470] on textarea at bounding box center [382, 441] width 461 height 72
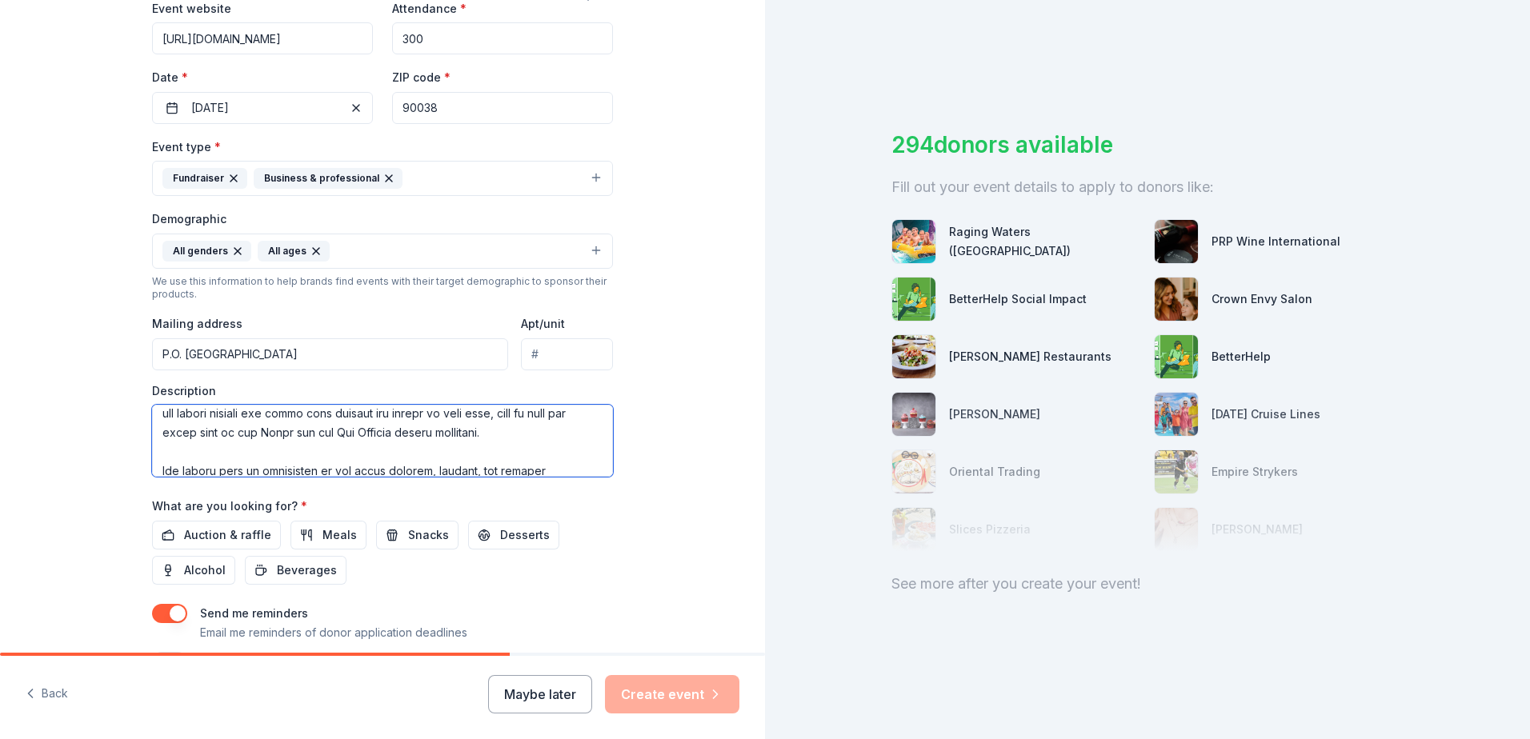
scroll to position [182, 0]
drag, startPoint x: 264, startPoint y: 420, endPoint x: 166, endPoint y: 456, distance: 104.0
click at [166, 456] on textarea at bounding box center [382, 441] width 461 height 72
click at [313, 452] on textarea at bounding box center [382, 441] width 461 height 72
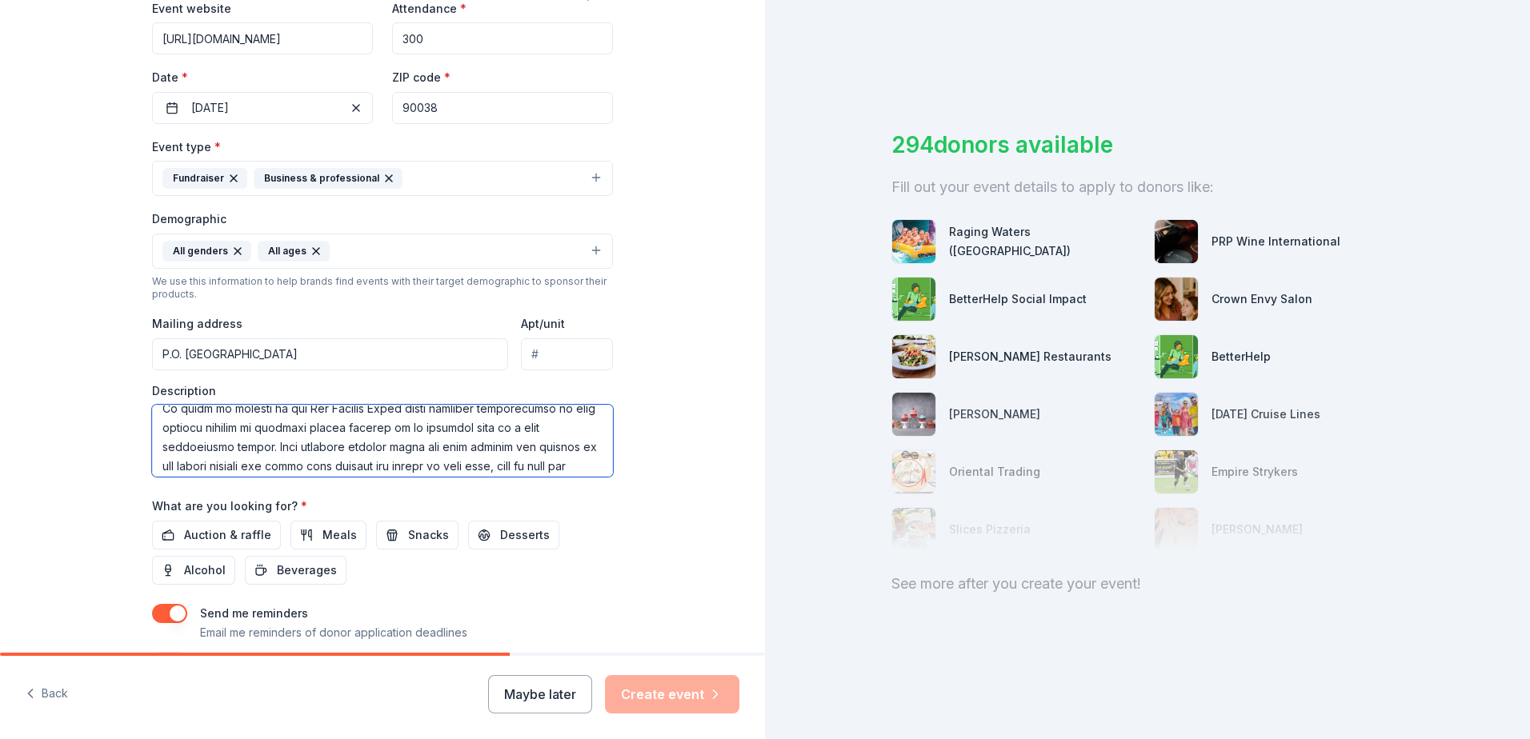
scroll to position [225, 0]
drag, startPoint x: 159, startPoint y: 410, endPoint x: 265, endPoint y: 469, distance: 121.1
click at [265, 469] on textarea at bounding box center [382, 441] width 461 height 72
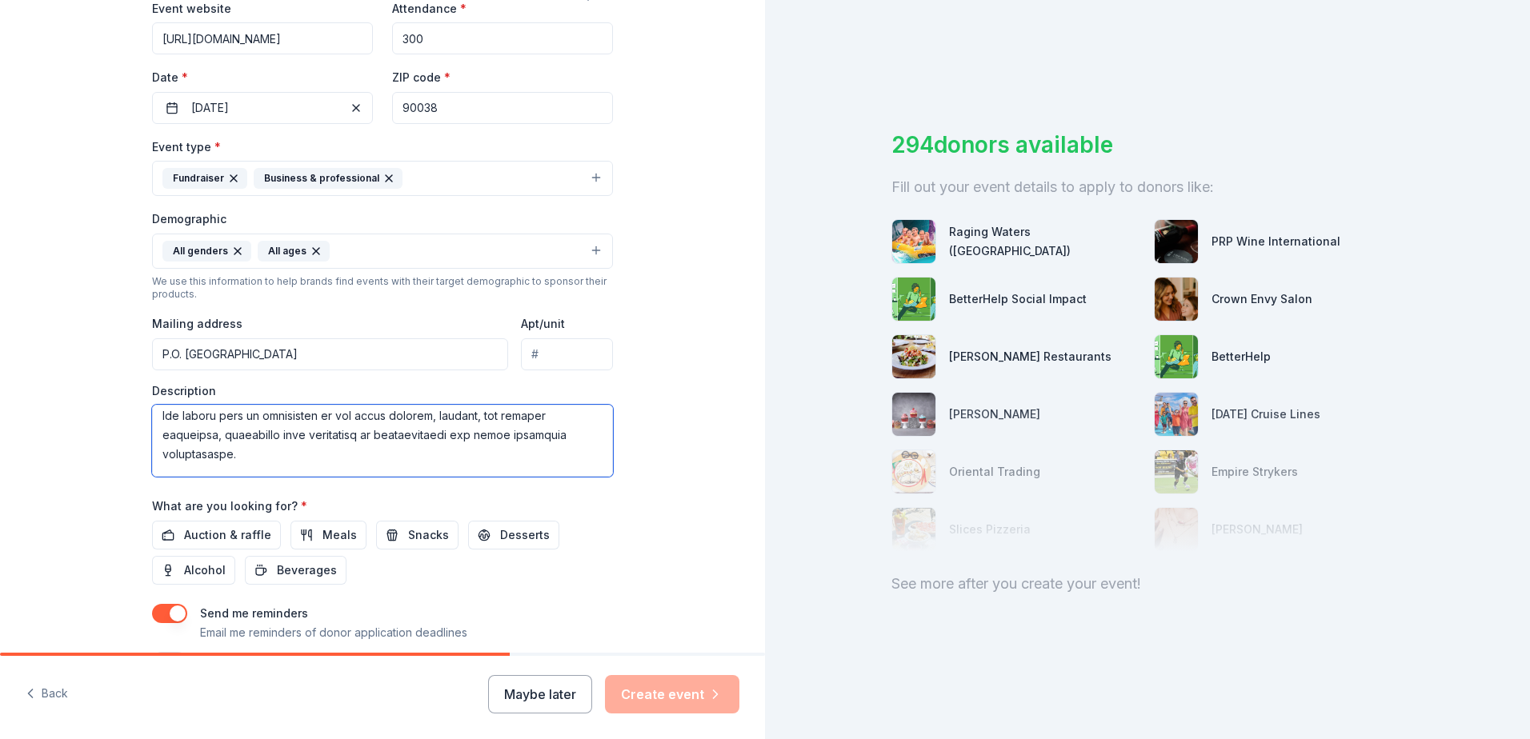
click at [278, 471] on textarea at bounding box center [382, 441] width 461 height 72
drag, startPoint x: 269, startPoint y: 466, endPoint x: 188, endPoint y: 437, distance: 86.1
click at [188, 437] on textarea at bounding box center [382, 441] width 461 height 72
click at [226, 452] on textarea at bounding box center [382, 441] width 461 height 72
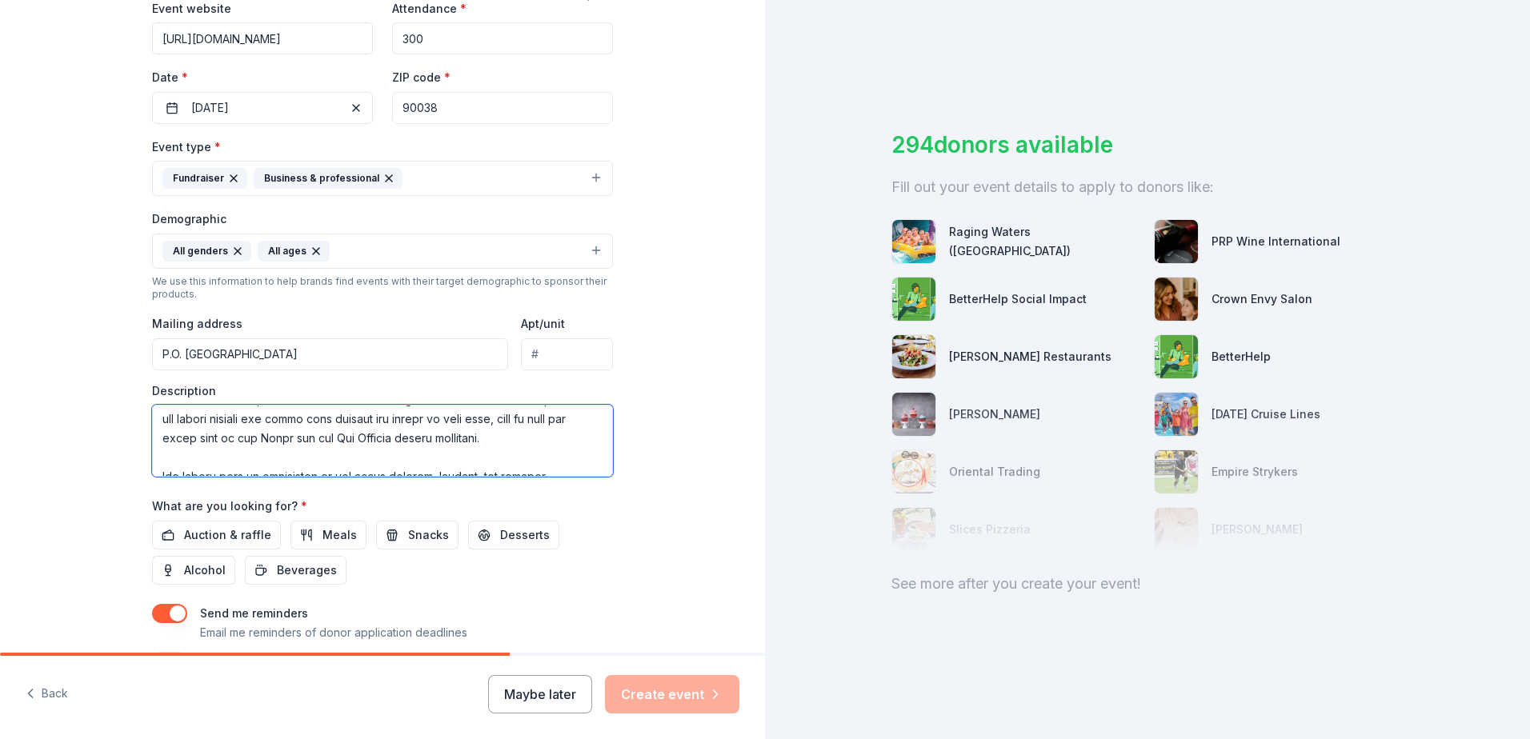
scroll to position [294, 0]
click at [606, 417] on textarea at bounding box center [382, 441] width 461 height 72
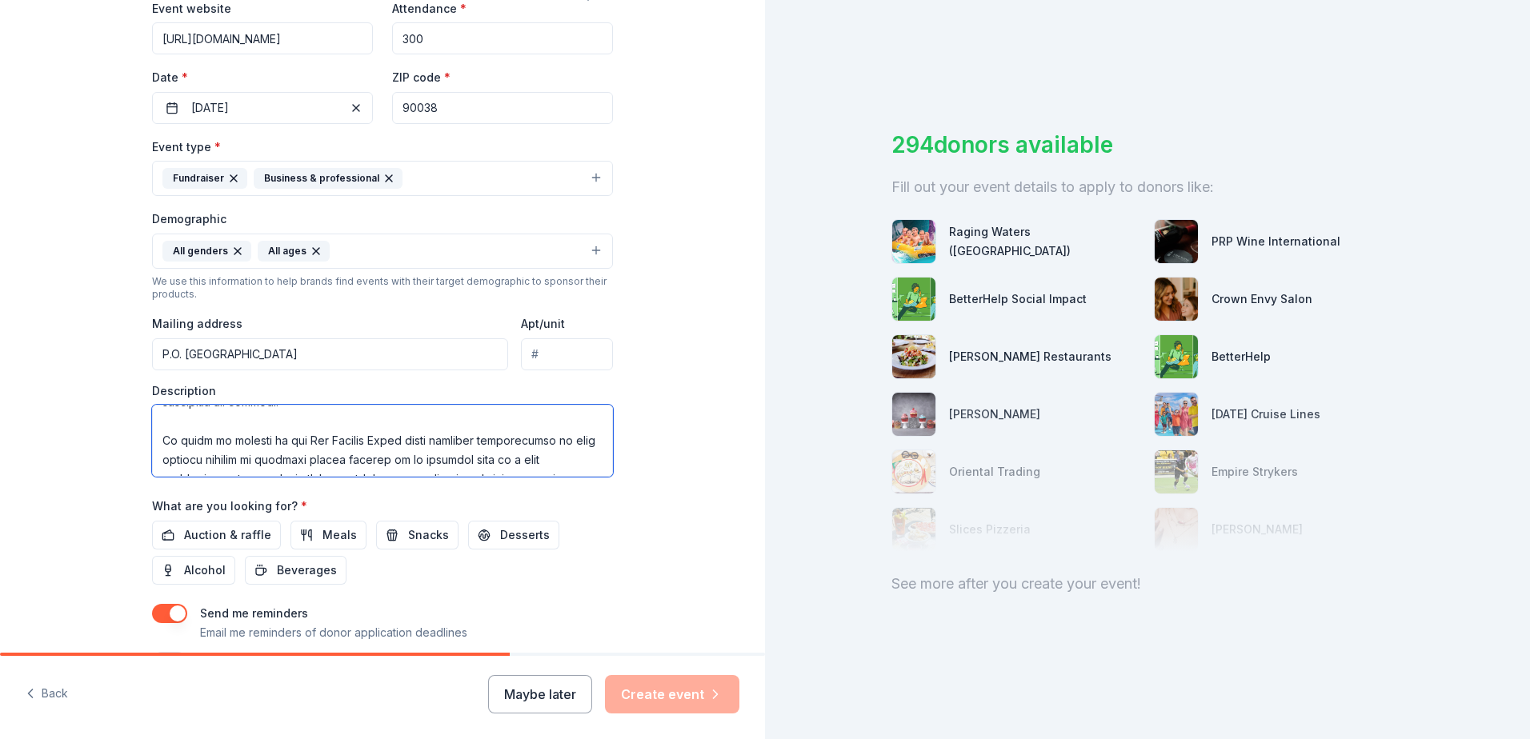
click at [155, 443] on textarea at bounding box center [382, 441] width 461 height 72
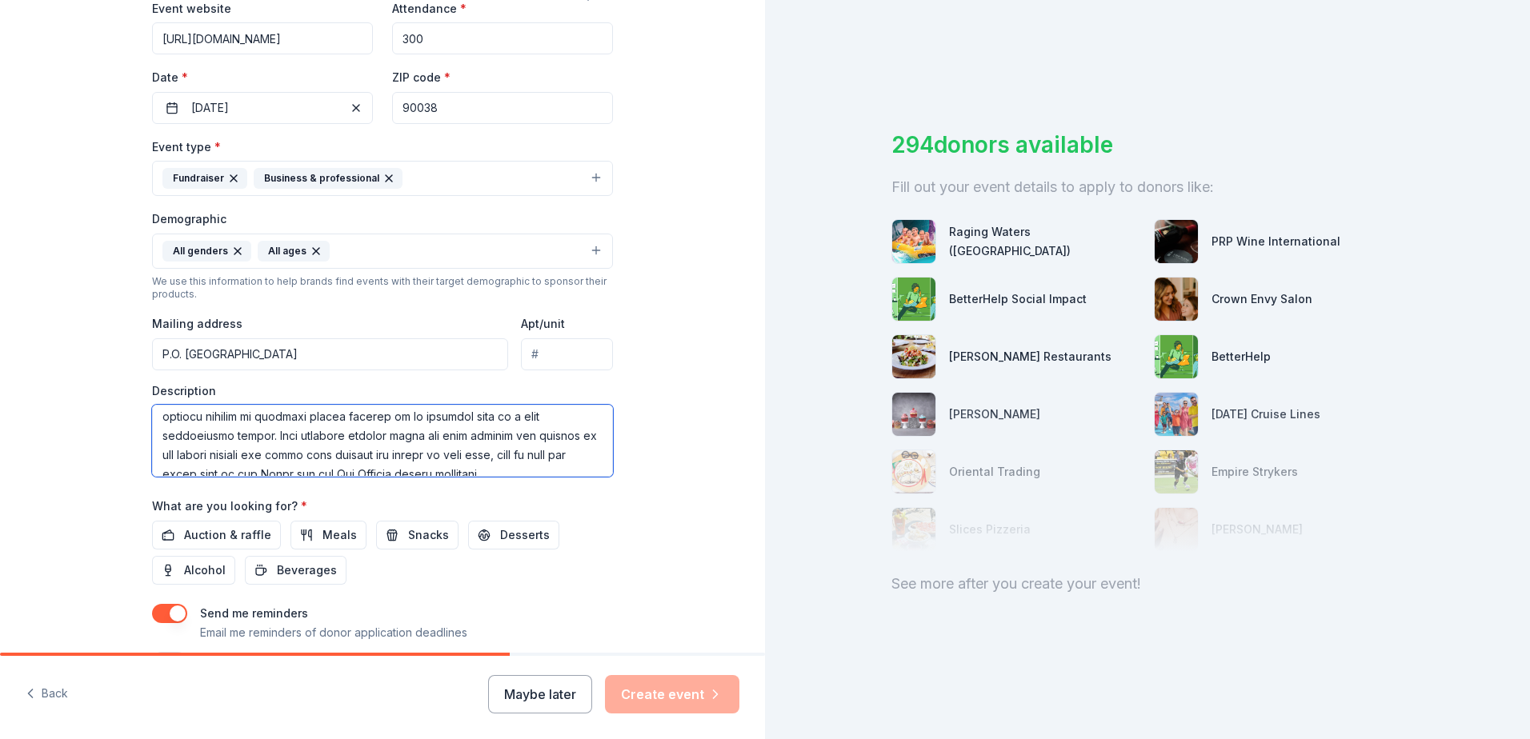
drag, startPoint x: 157, startPoint y: 443, endPoint x: 291, endPoint y: 463, distance: 135.9
click at [291, 463] on textarea at bounding box center [382, 441] width 461 height 72
click at [268, 426] on textarea at bounding box center [382, 441] width 461 height 72
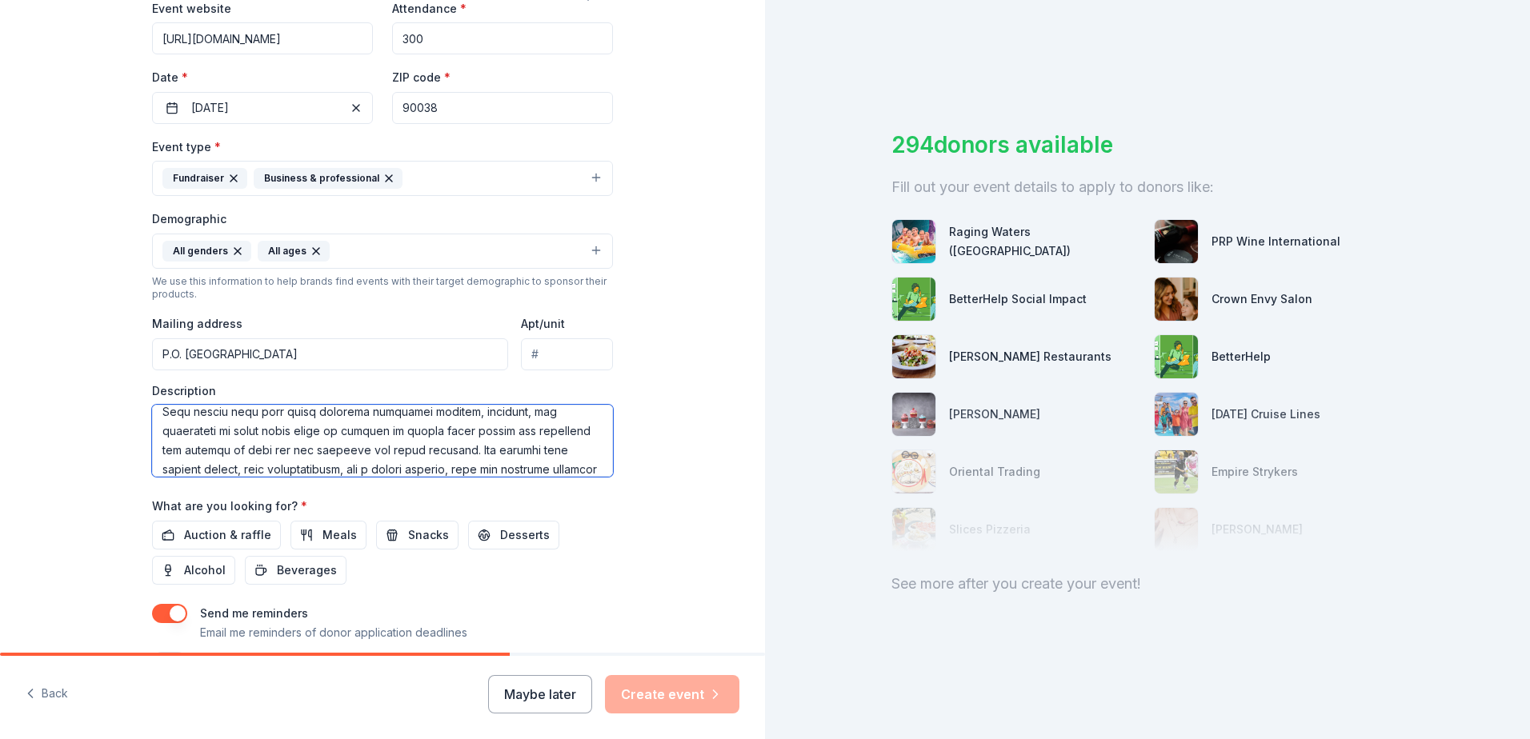
click at [606, 464] on textarea at bounding box center [382, 441] width 461 height 72
drag, startPoint x: 435, startPoint y: 471, endPoint x: 382, endPoint y: 440, distance: 61.3
click at [382, 440] on textarea at bounding box center [382, 441] width 461 height 72
click at [333, 455] on textarea at bounding box center [382, 441] width 461 height 72
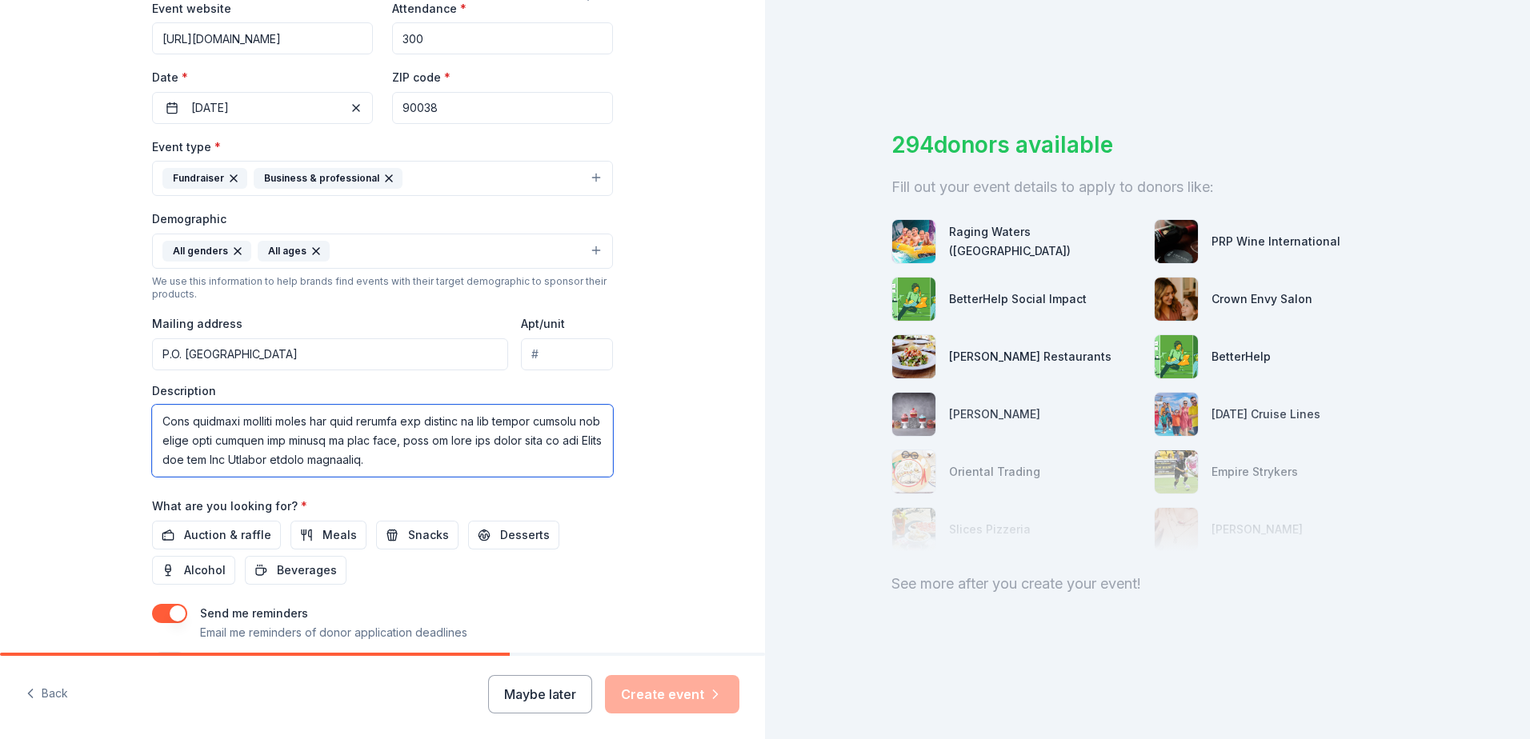
scroll to position [260, 0]
drag, startPoint x: 406, startPoint y: 433, endPoint x: 435, endPoint y: 445, distance: 31.9
click at [435, 445] on textarea at bounding box center [382, 441] width 461 height 72
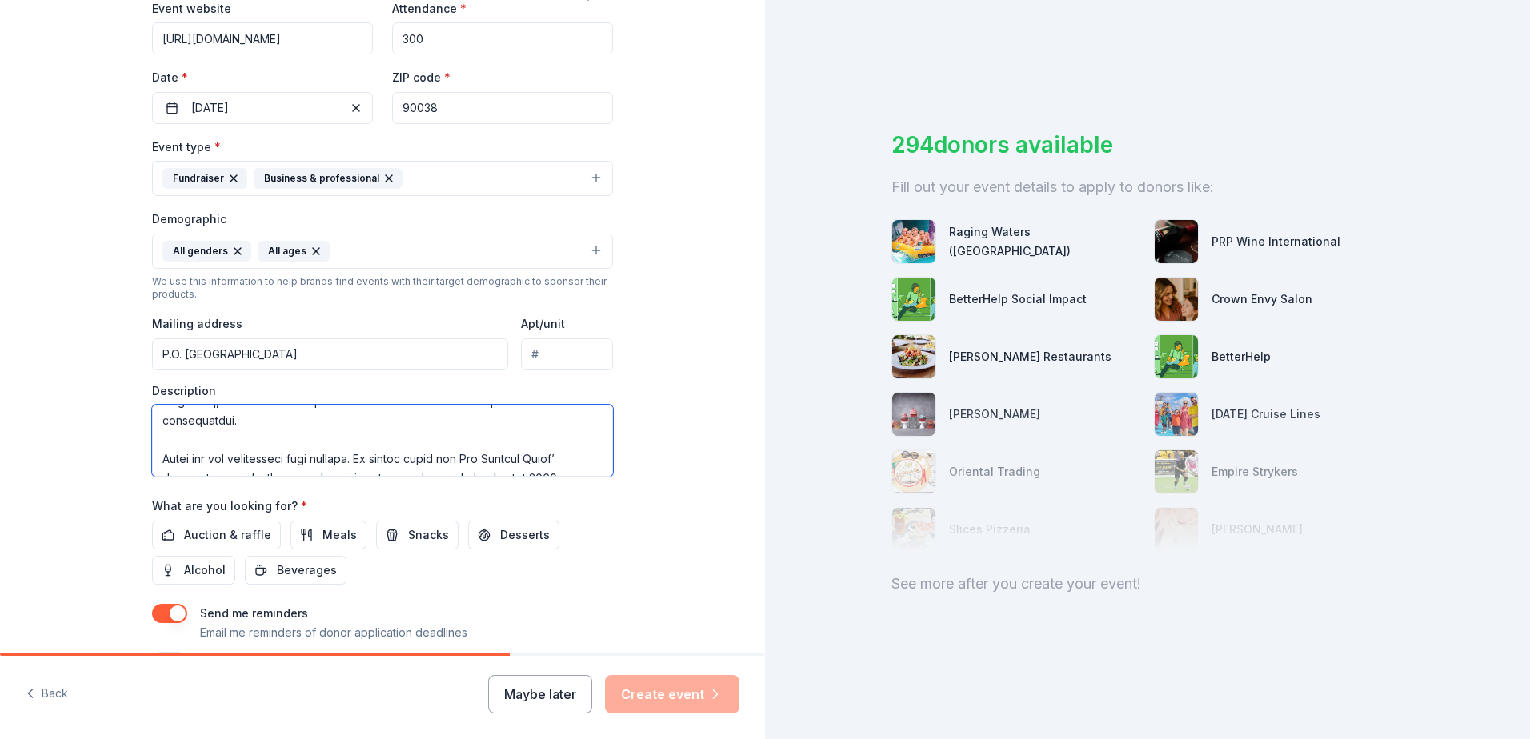
scroll to position [356, 0]
drag, startPoint x: 585, startPoint y: 446, endPoint x: 560, endPoint y: 436, distance: 26.6
click at [560, 436] on textarea at bounding box center [382, 441] width 461 height 72
click at [550, 471] on textarea at bounding box center [382, 441] width 461 height 72
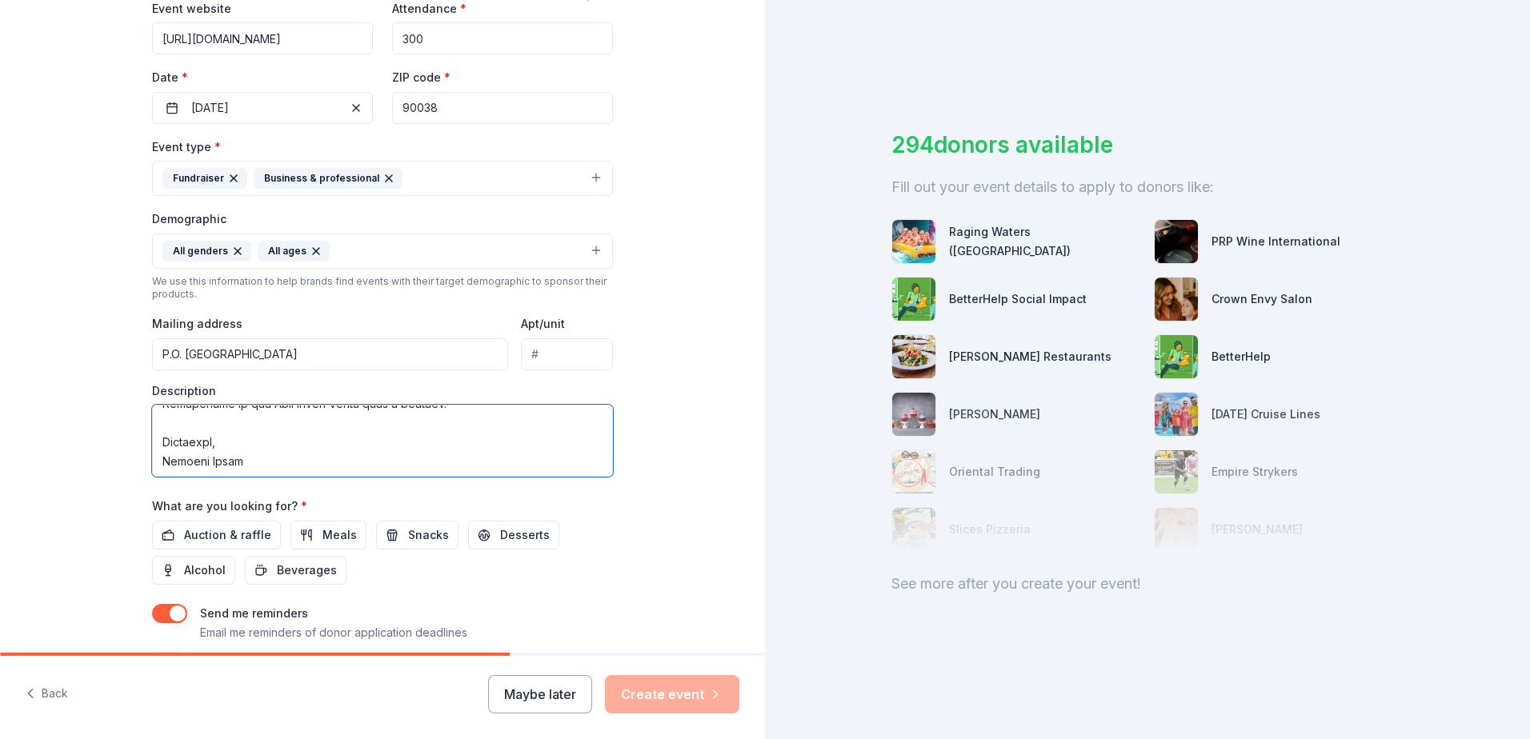
drag, startPoint x: 312, startPoint y: 471, endPoint x: 174, endPoint y: 418, distance: 147.4
click at [174, 418] on textarea at bounding box center [382, 441] width 461 height 72
click at [267, 458] on textarea at bounding box center [382, 441] width 461 height 72
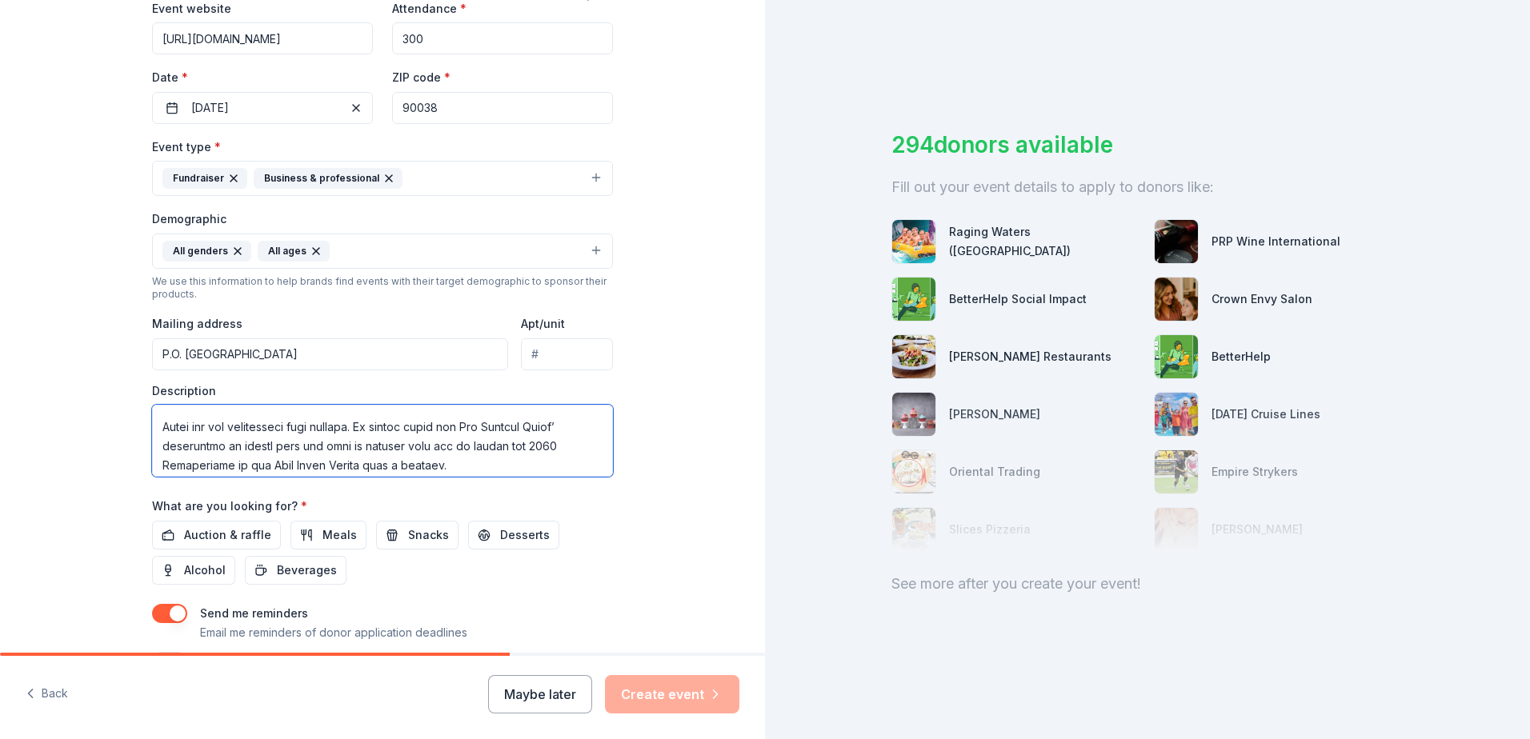
drag, startPoint x: 566, startPoint y: 434, endPoint x: 518, endPoint y: 432, distance: 48.0
click at [518, 432] on textarea at bounding box center [382, 441] width 461 height 72
drag, startPoint x: 534, startPoint y: 431, endPoint x: 483, endPoint y: 431, distance: 50.4
click at [483, 431] on textarea at bounding box center [382, 441] width 461 height 72
drag, startPoint x: 205, startPoint y: 445, endPoint x: 138, endPoint y: 442, distance: 67.2
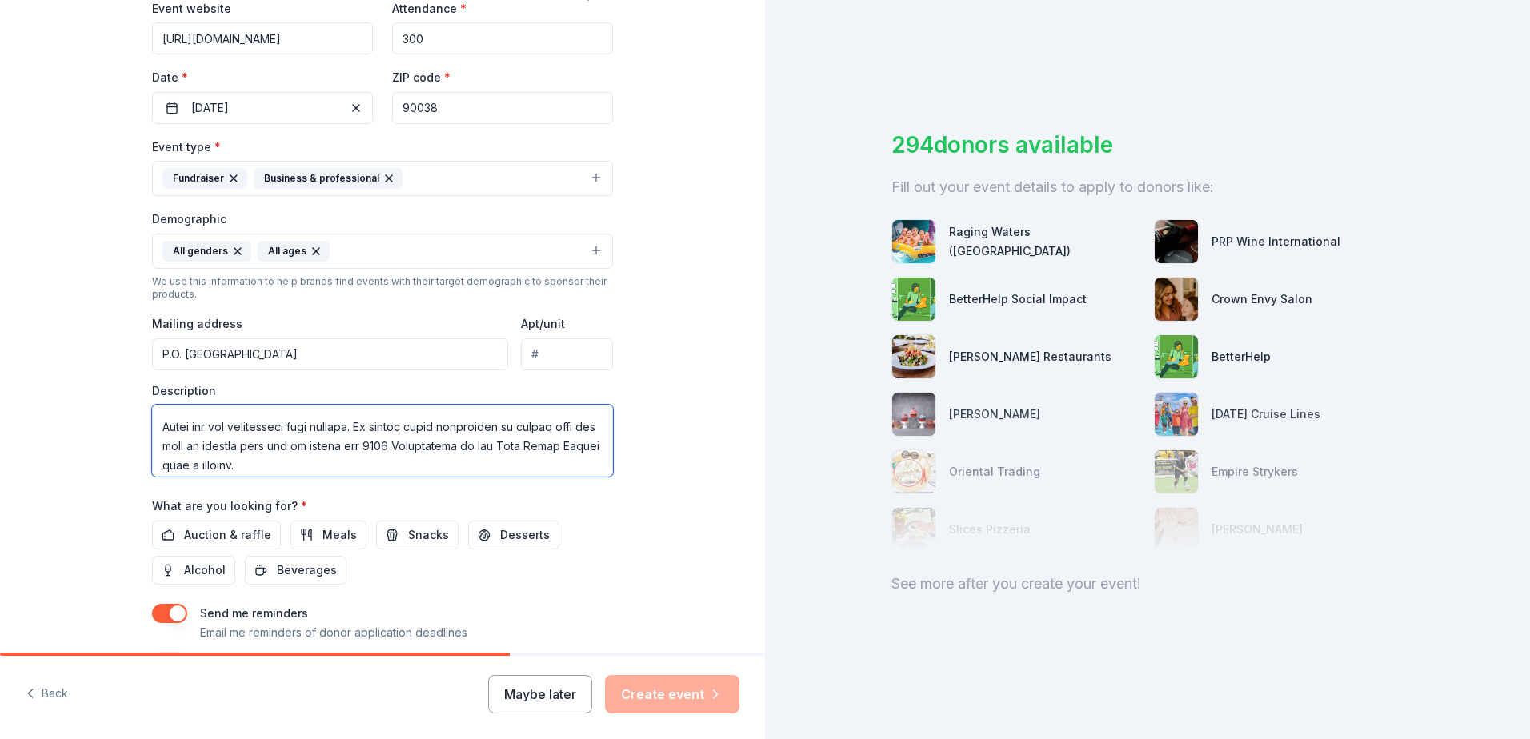
click at [138, 442] on div "Tell us about your event. We'll find in-kind donations you can apply for. Event…" at bounding box center [382, 214] width 512 height 1068
drag, startPoint x: 562, startPoint y: 420, endPoint x: 486, endPoint y: 429, distance: 75.7
click at [486, 429] on textarea at bounding box center [382, 441] width 461 height 72
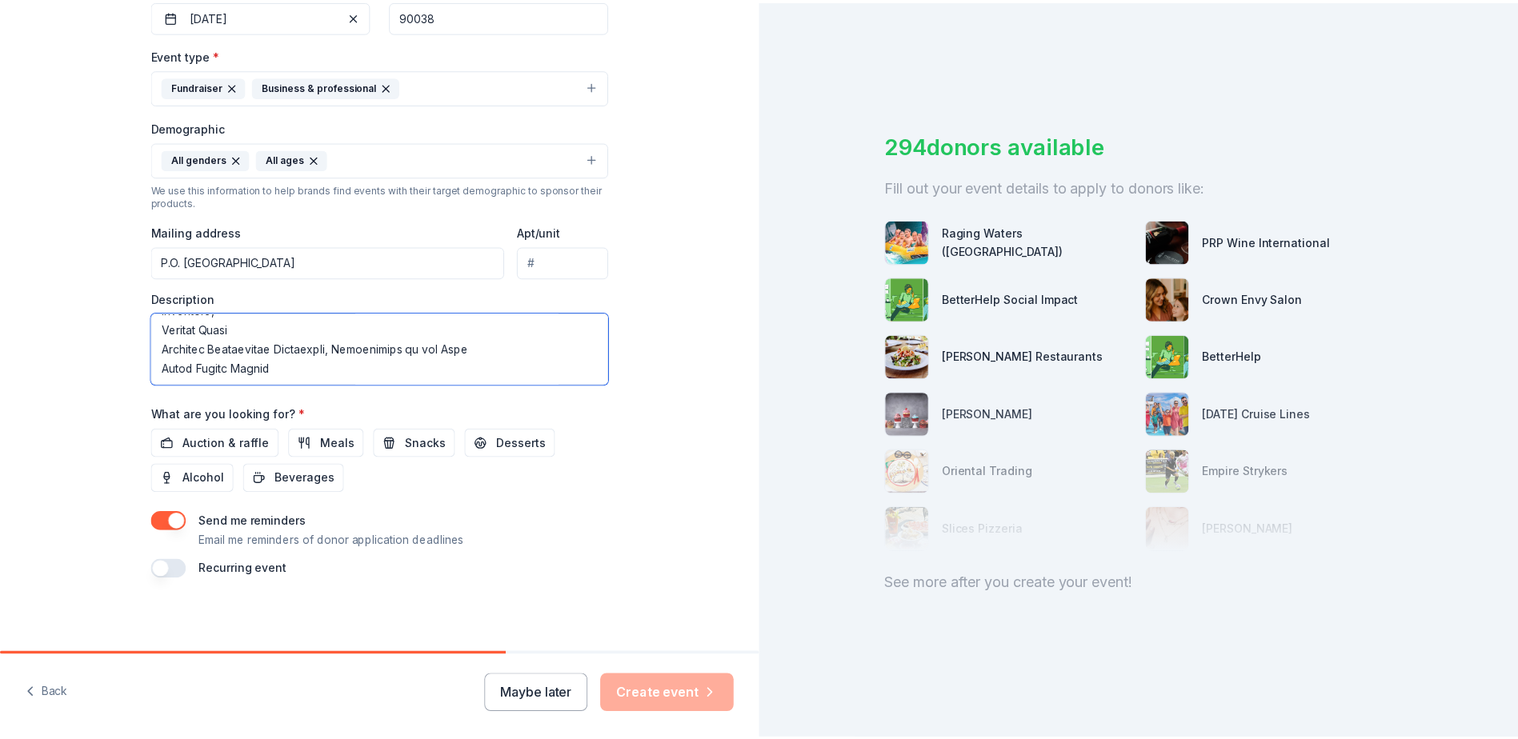
scroll to position [415, 0]
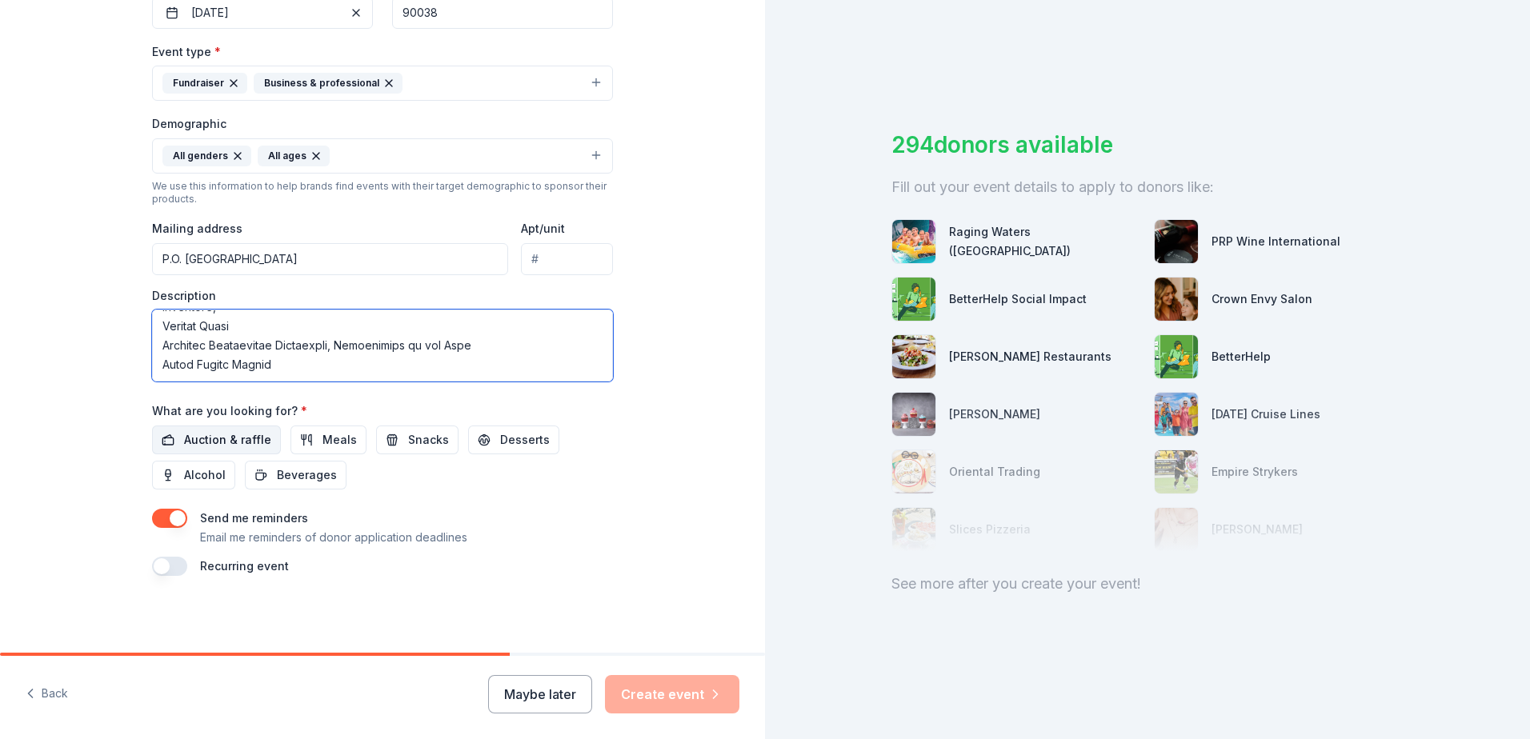
type textarea "On behalf of Blood Cancer United’s (formerly known as The Leukemia and Lymphoma…"
click at [203, 446] on span "Auction & raffle" at bounding box center [227, 439] width 87 height 19
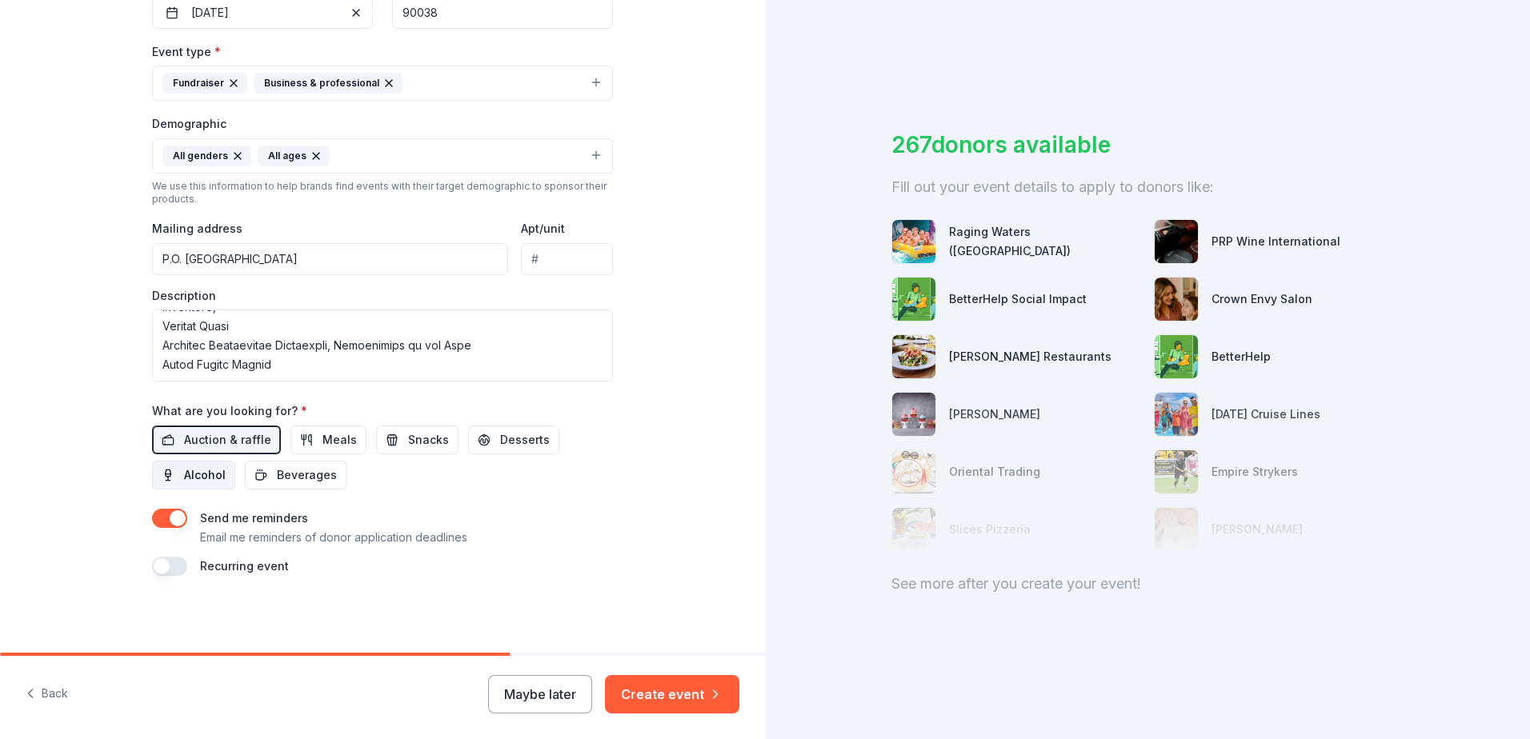
click at [201, 486] on button "Alcohol" at bounding box center [193, 475] width 83 height 29
click at [629, 701] on button "Create event" at bounding box center [672, 694] width 134 height 38
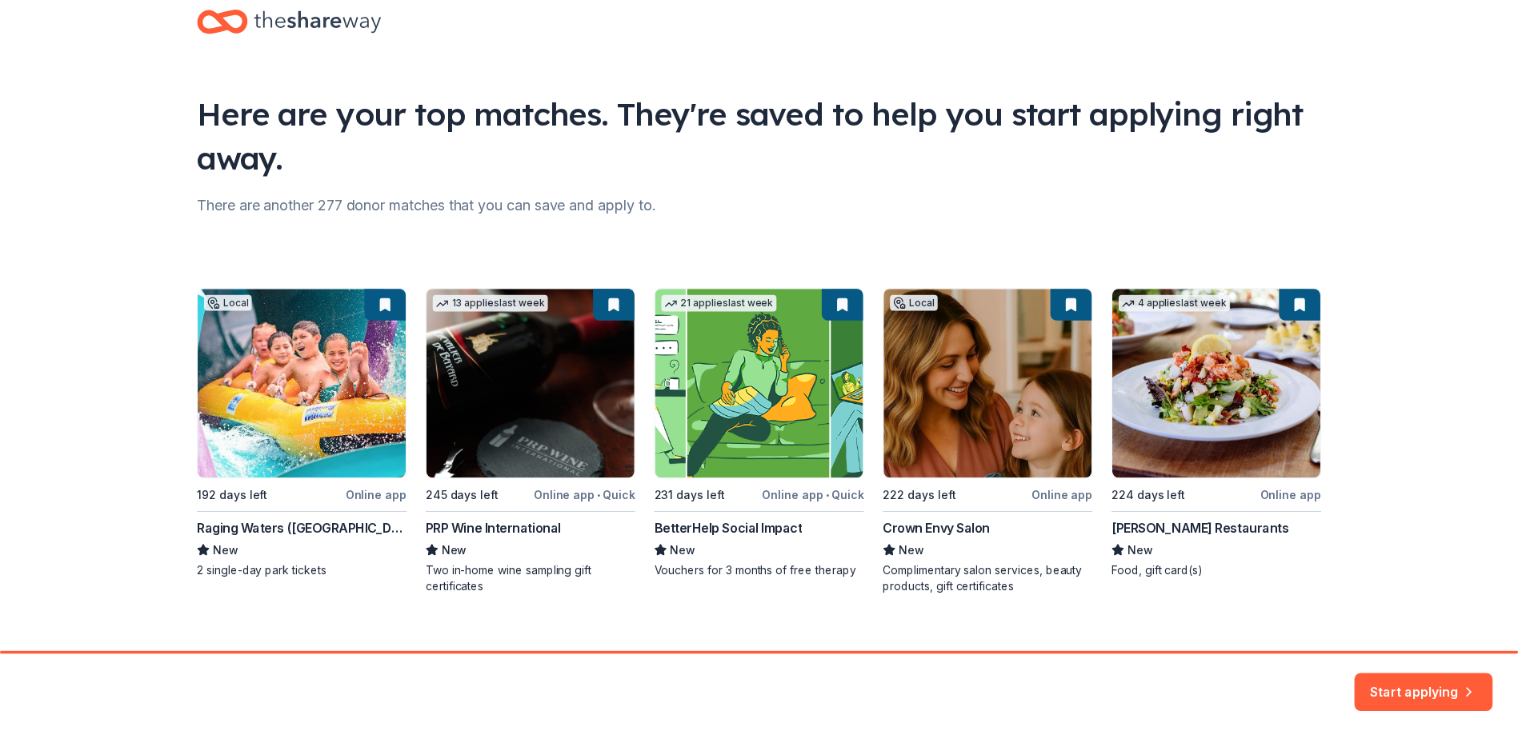
scroll to position [58, 0]
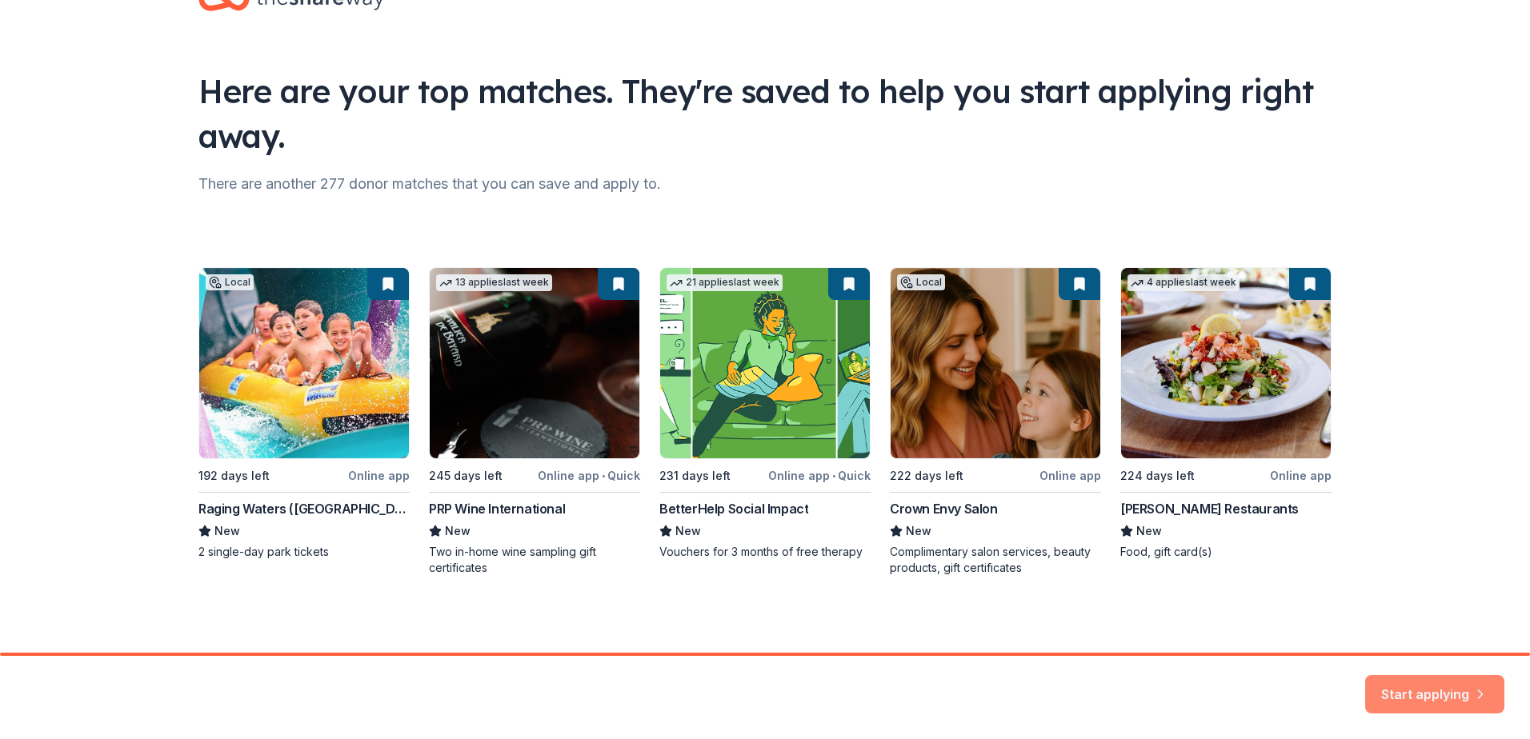
click at [1418, 677] on button "Start applying" at bounding box center [1434, 685] width 139 height 38
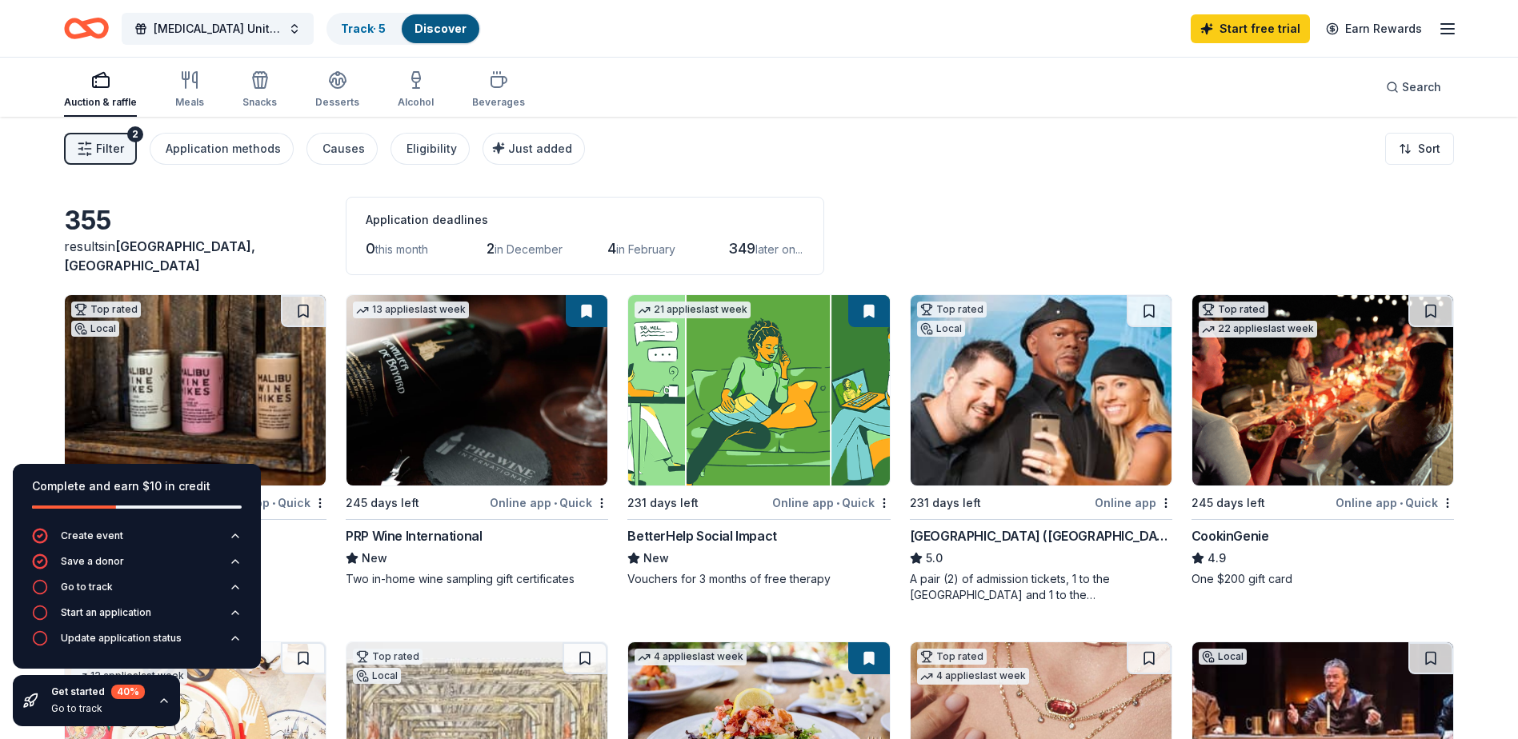
click at [747, 153] on div "Filter 2 Application methods Causes Eligibility Just added Sort" at bounding box center [759, 149] width 1518 height 64
click at [1050, 158] on div "Filter 2 Application methods Causes Eligibility Just added Sort" at bounding box center [759, 149] width 1518 height 64
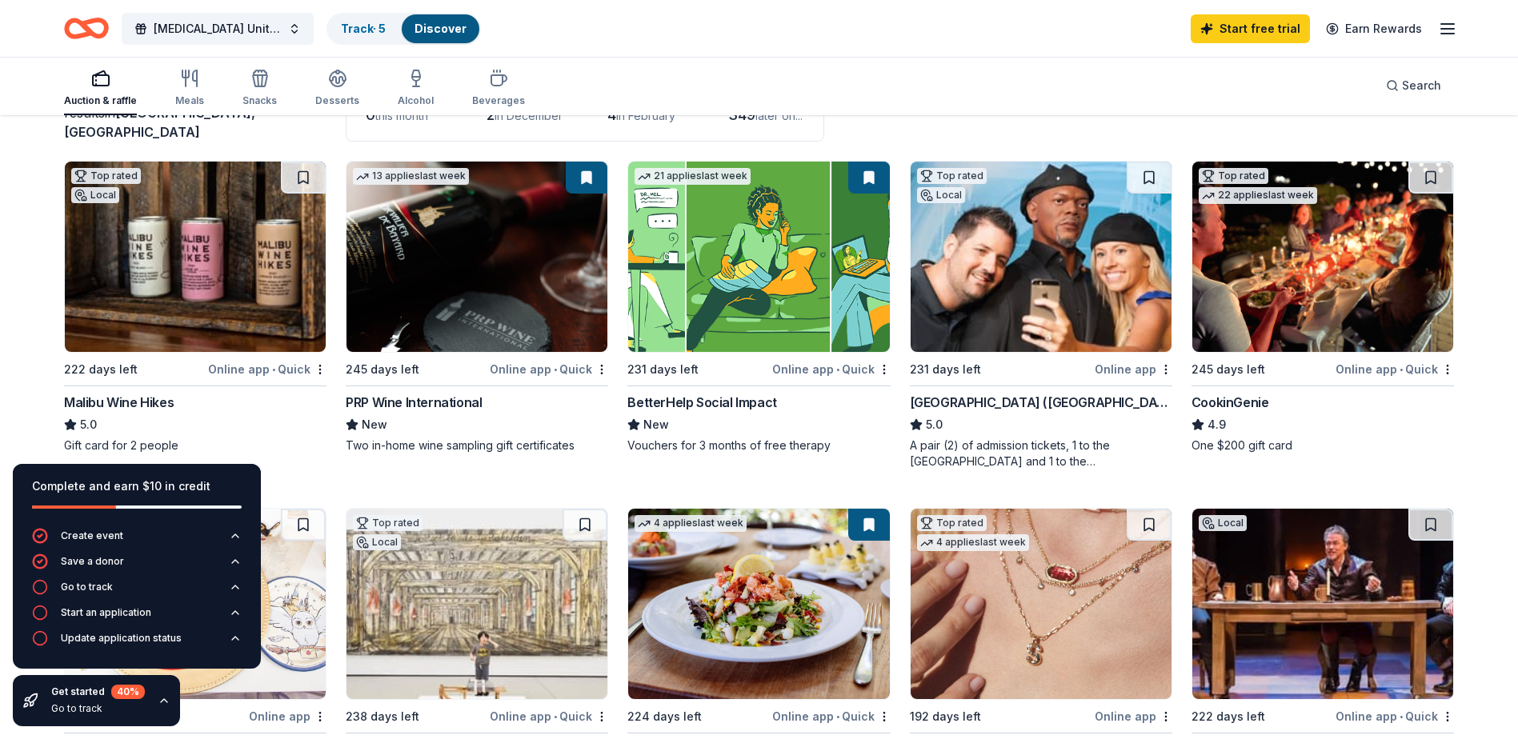
scroll to position [160, 0]
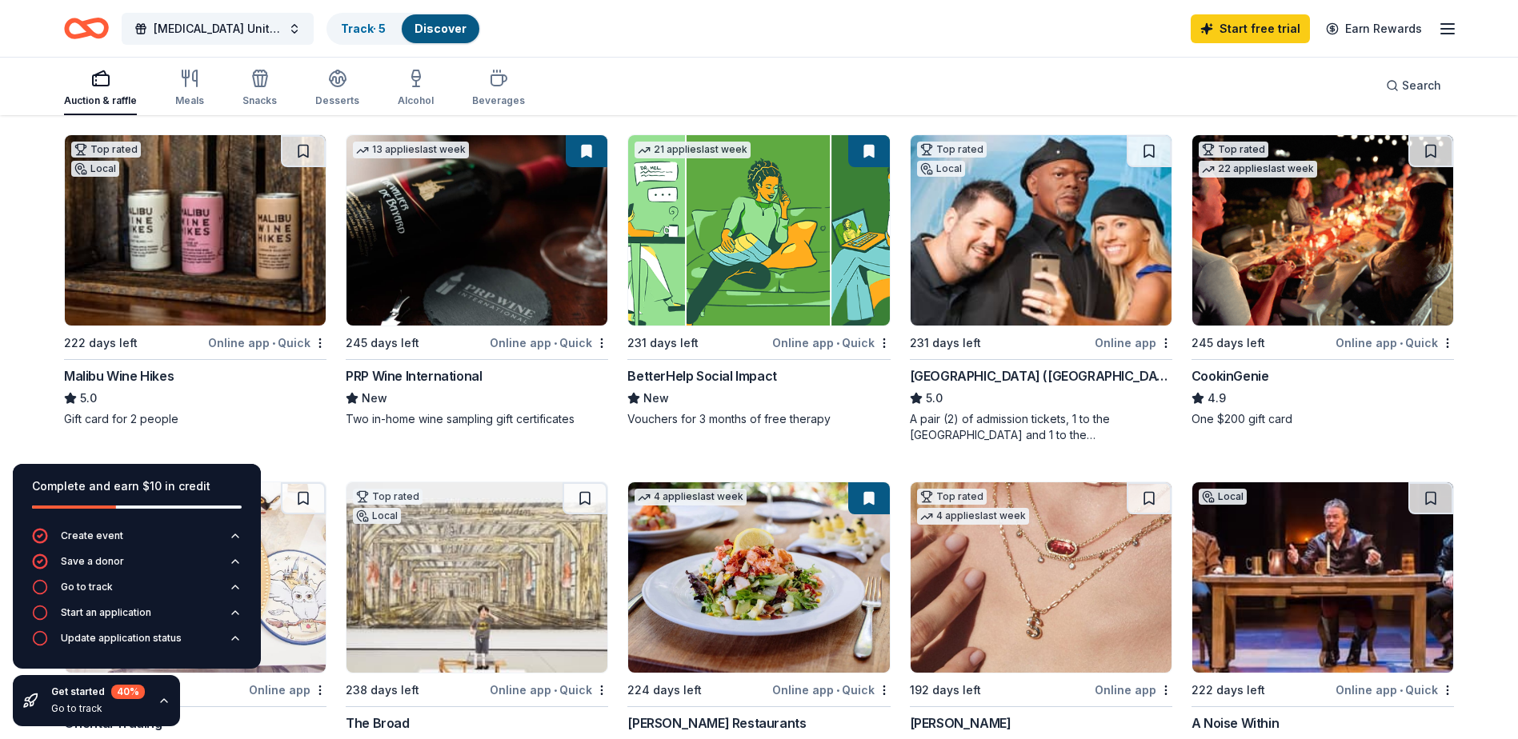
click at [186, 255] on img at bounding box center [195, 230] width 261 height 190
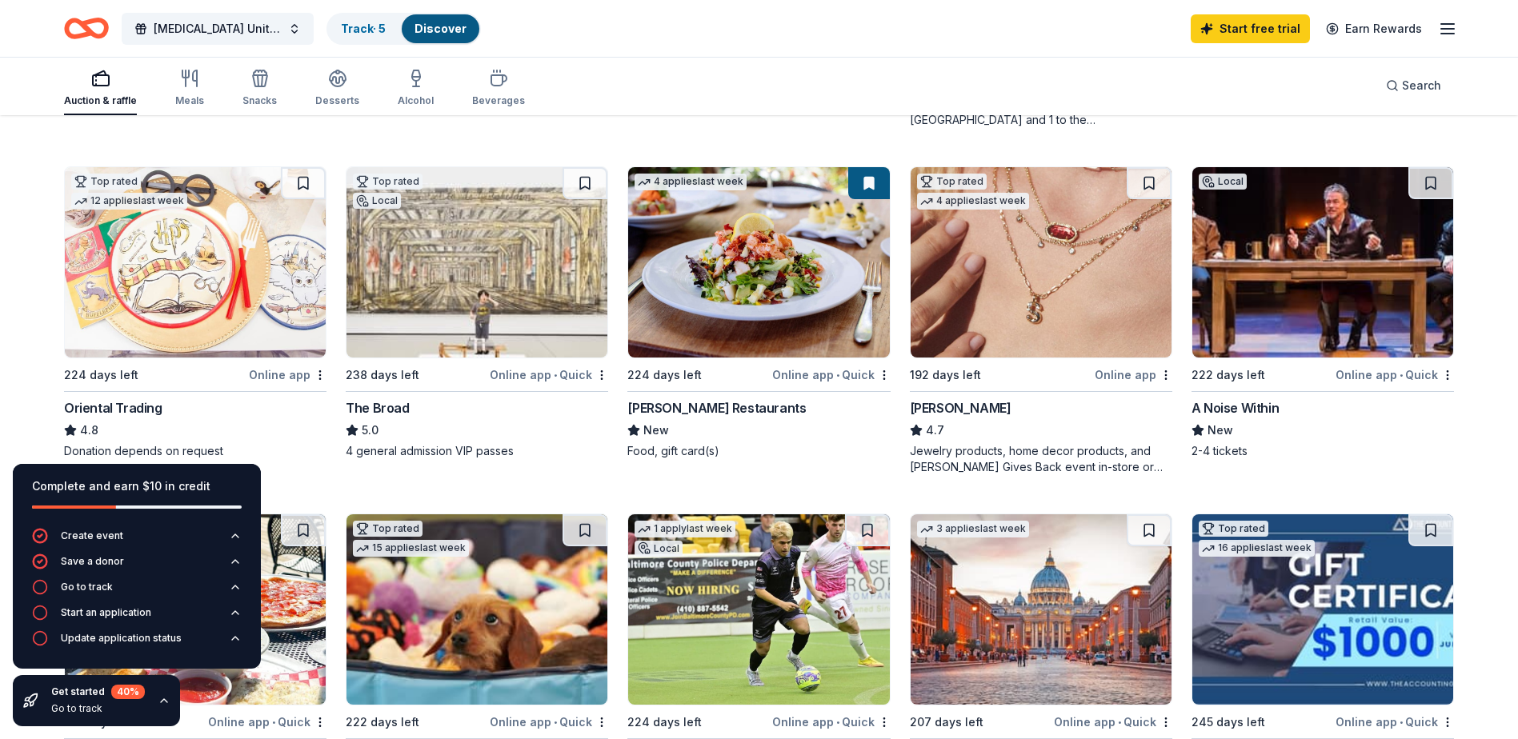
scroll to position [400, 0]
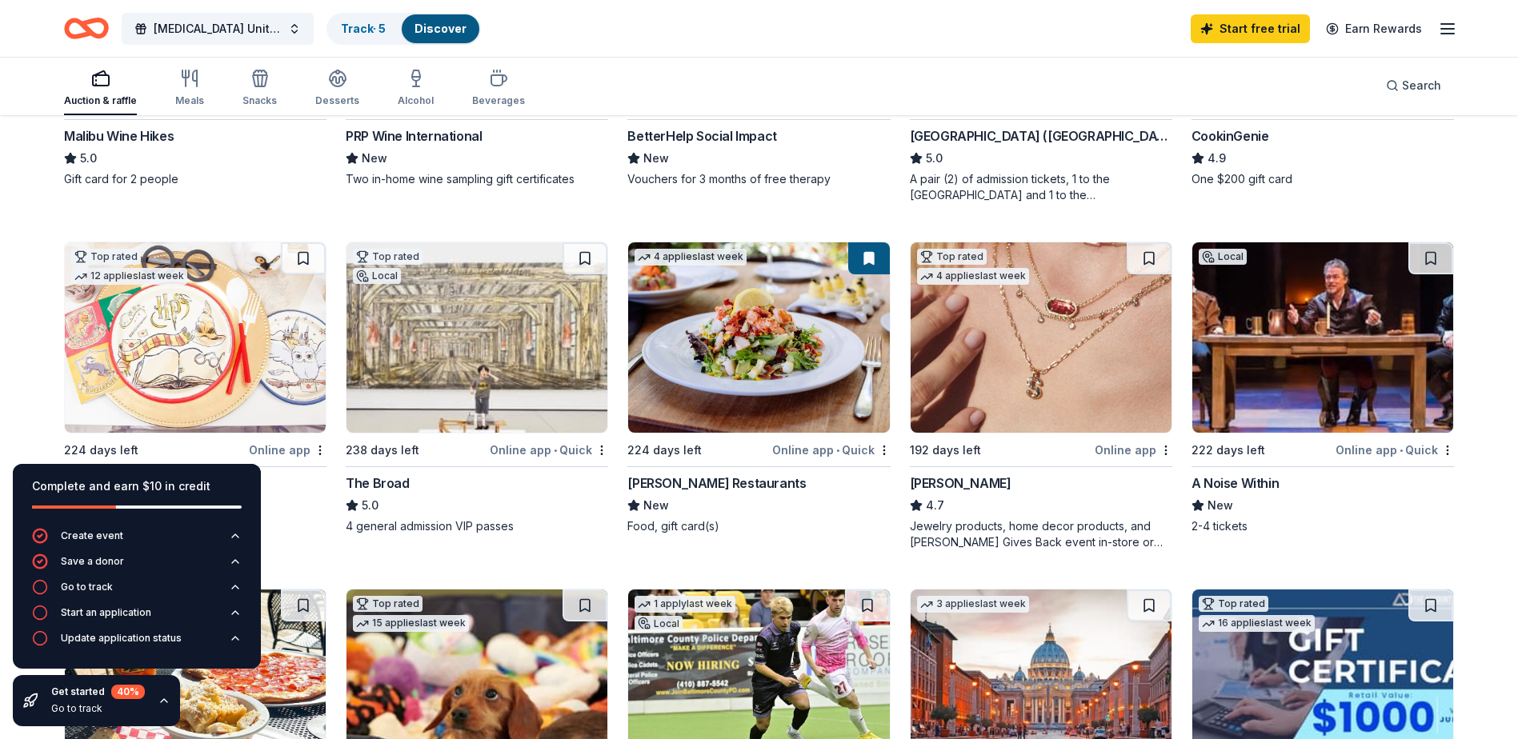
click at [531, 344] on img at bounding box center [476, 337] width 261 height 190
click at [1427, 259] on button at bounding box center [1430, 258] width 45 height 32
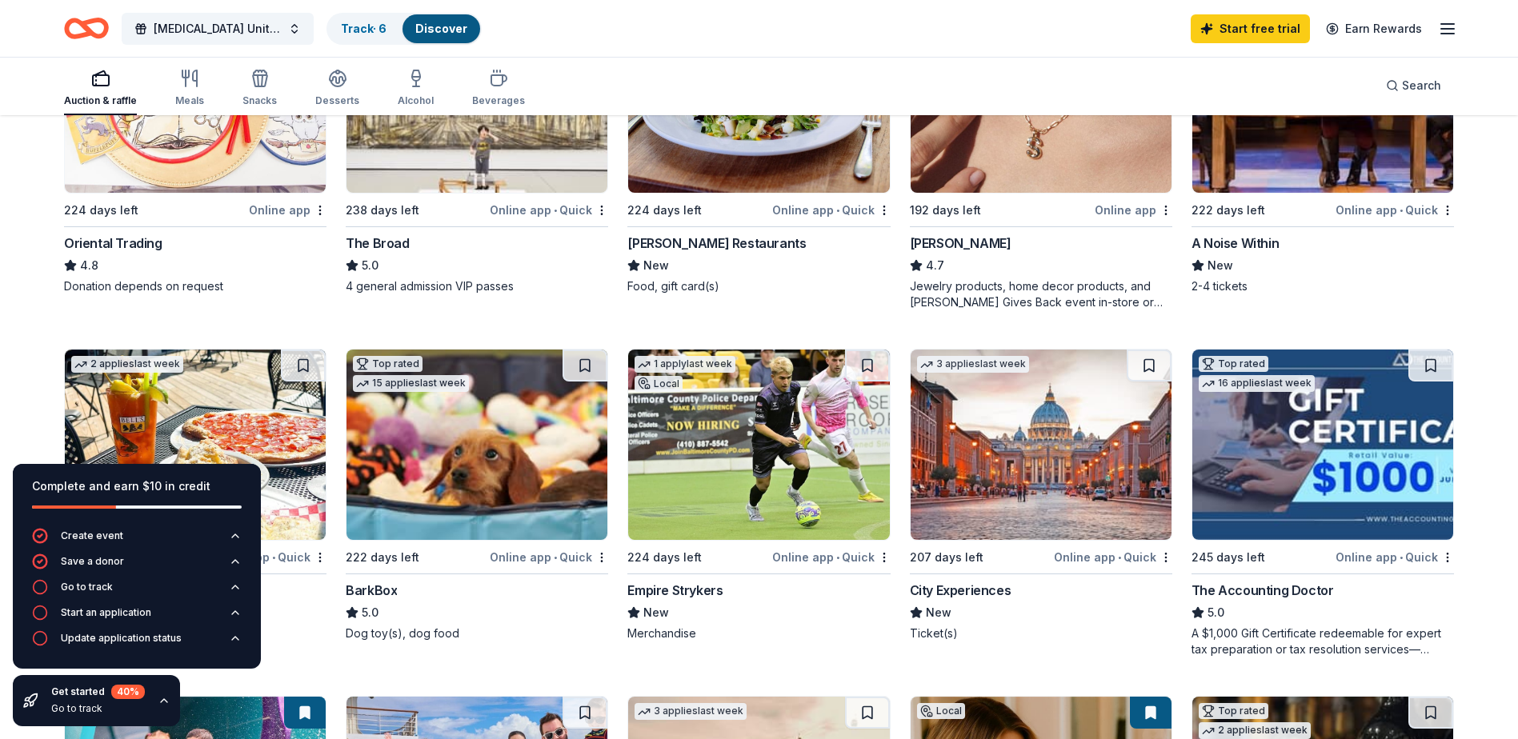
scroll to position [800, 0]
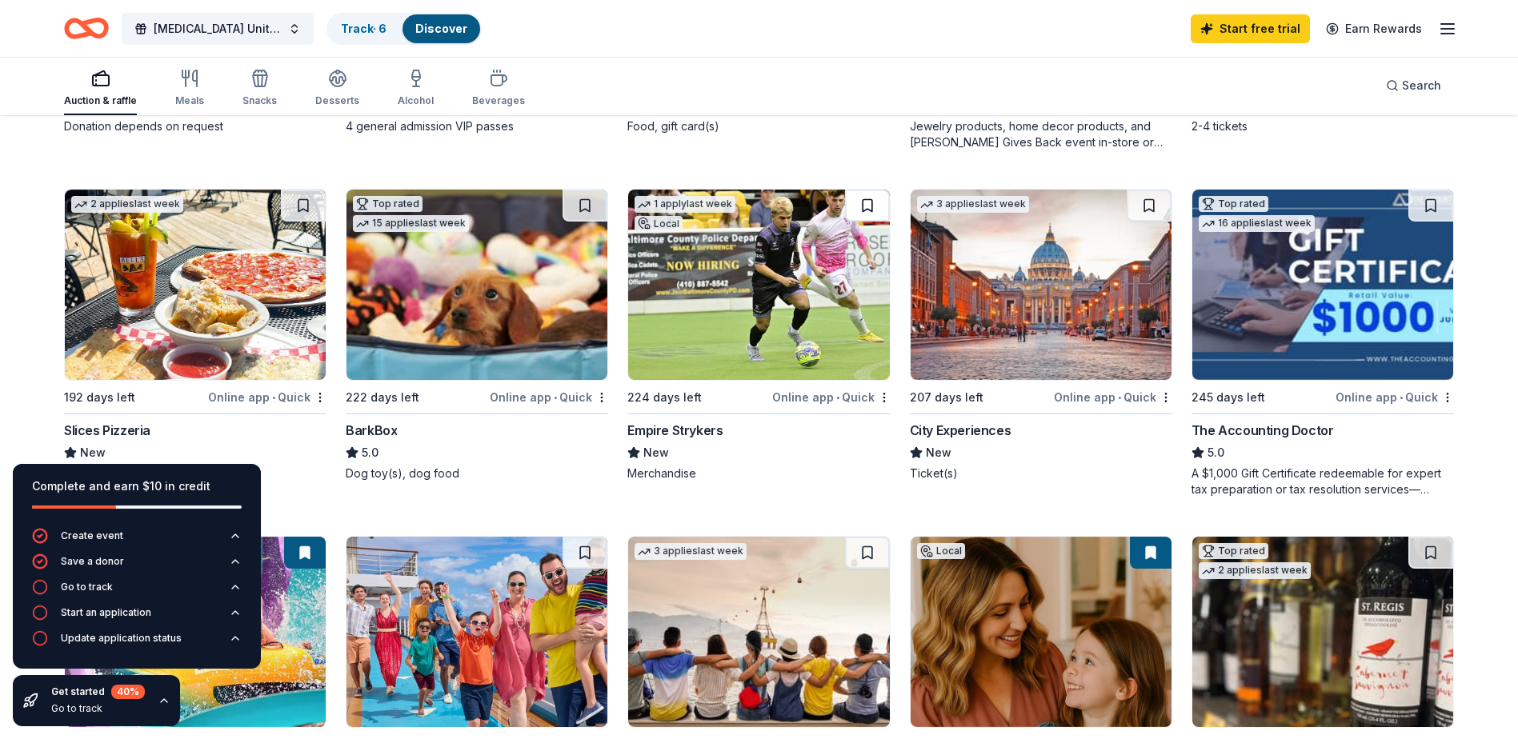
click at [861, 203] on button at bounding box center [867, 206] width 45 height 32
click at [580, 196] on button at bounding box center [584, 206] width 45 height 32
click at [301, 202] on button at bounding box center [303, 206] width 45 height 32
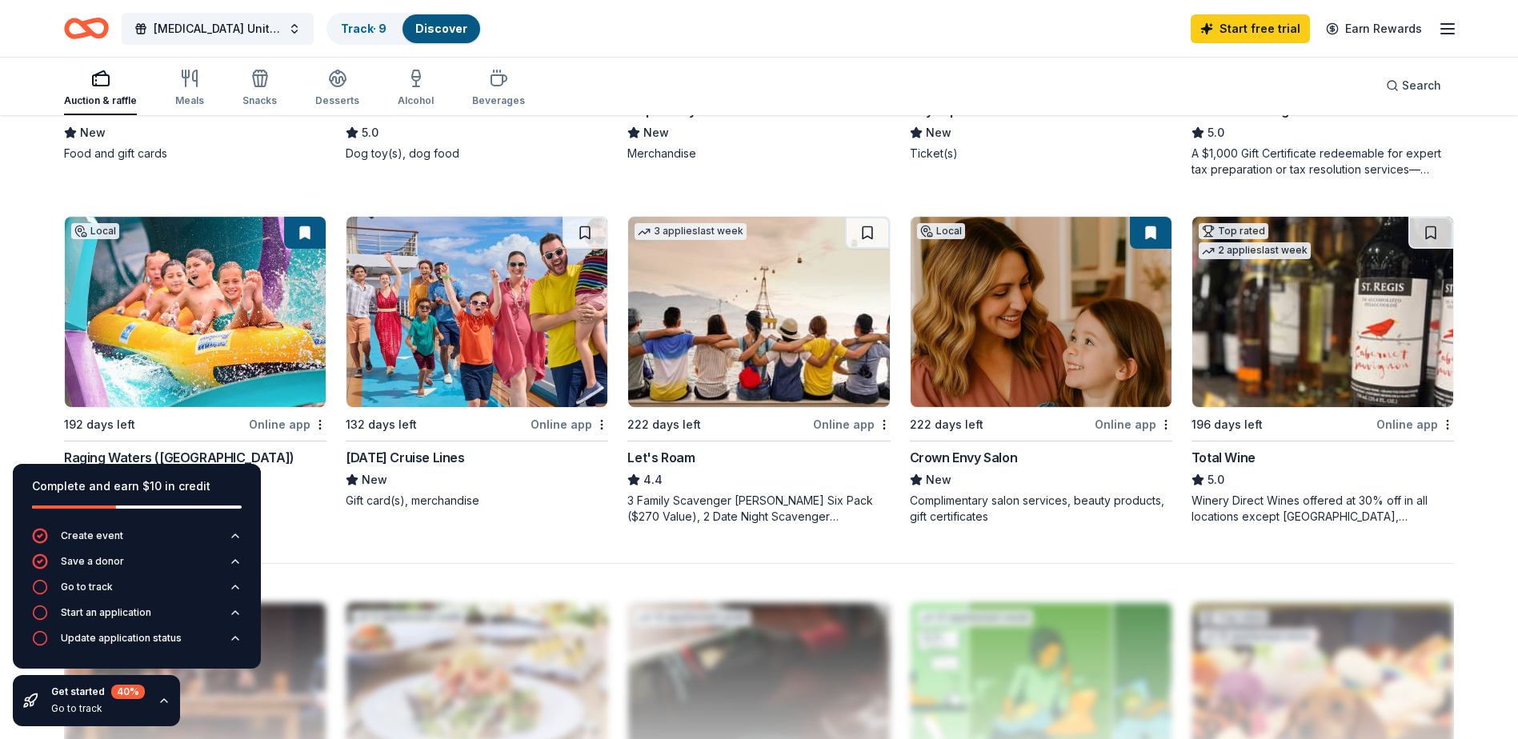
scroll to position [1200, 0]
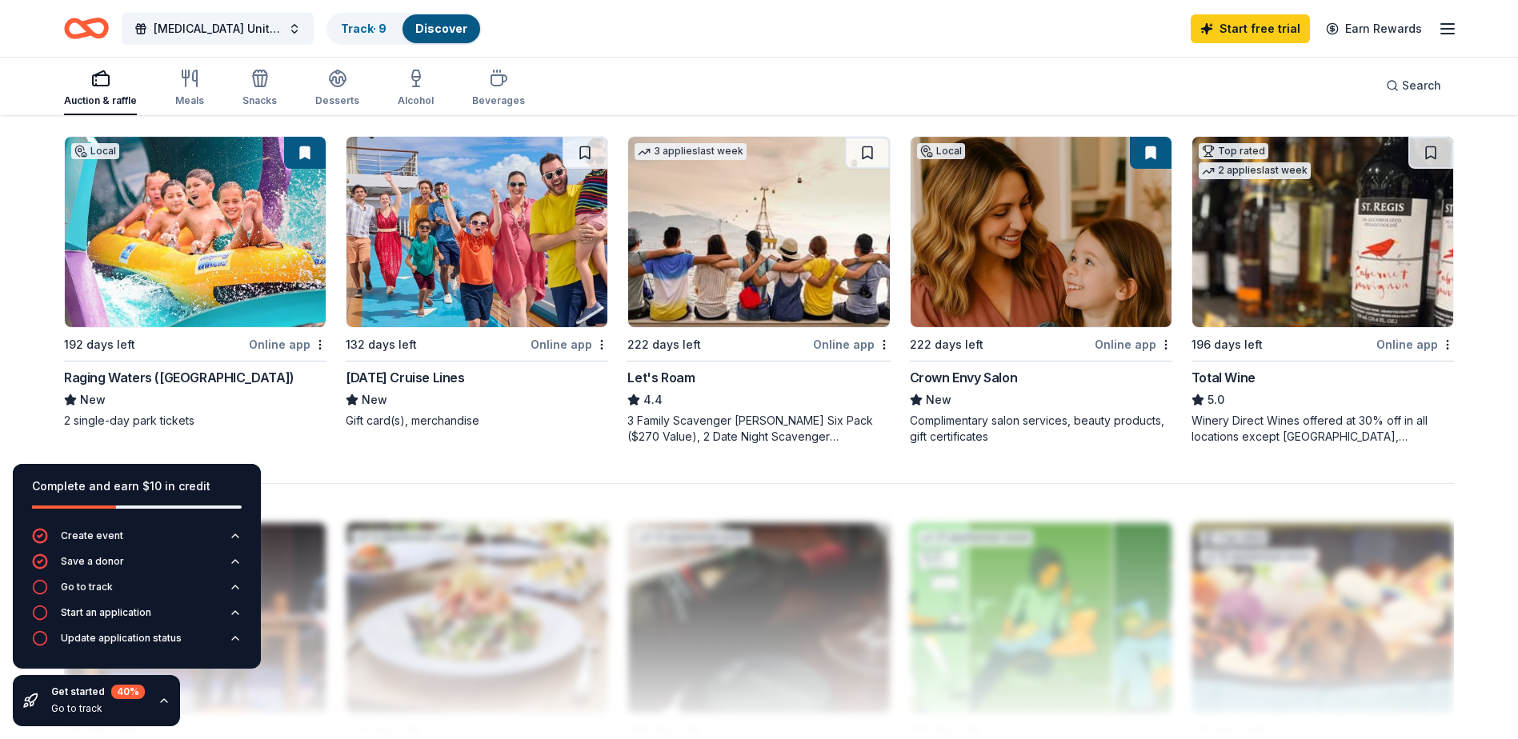
click at [594, 153] on button at bounding box center [584, 153] width 45 height 32
click at [1431, 158] on button at bounding box center [1430, 153] width 45 height 32
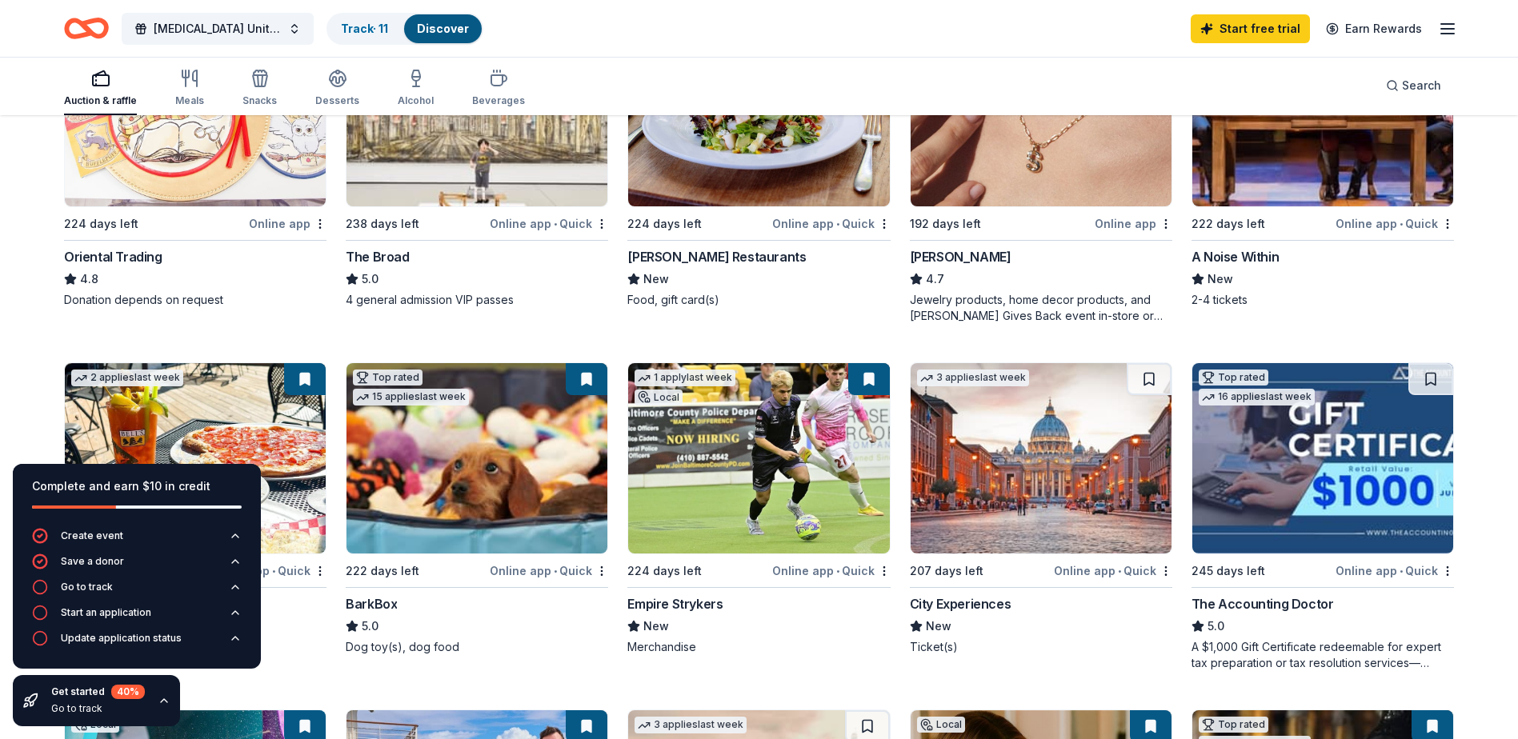
scroll to position [626, 0]
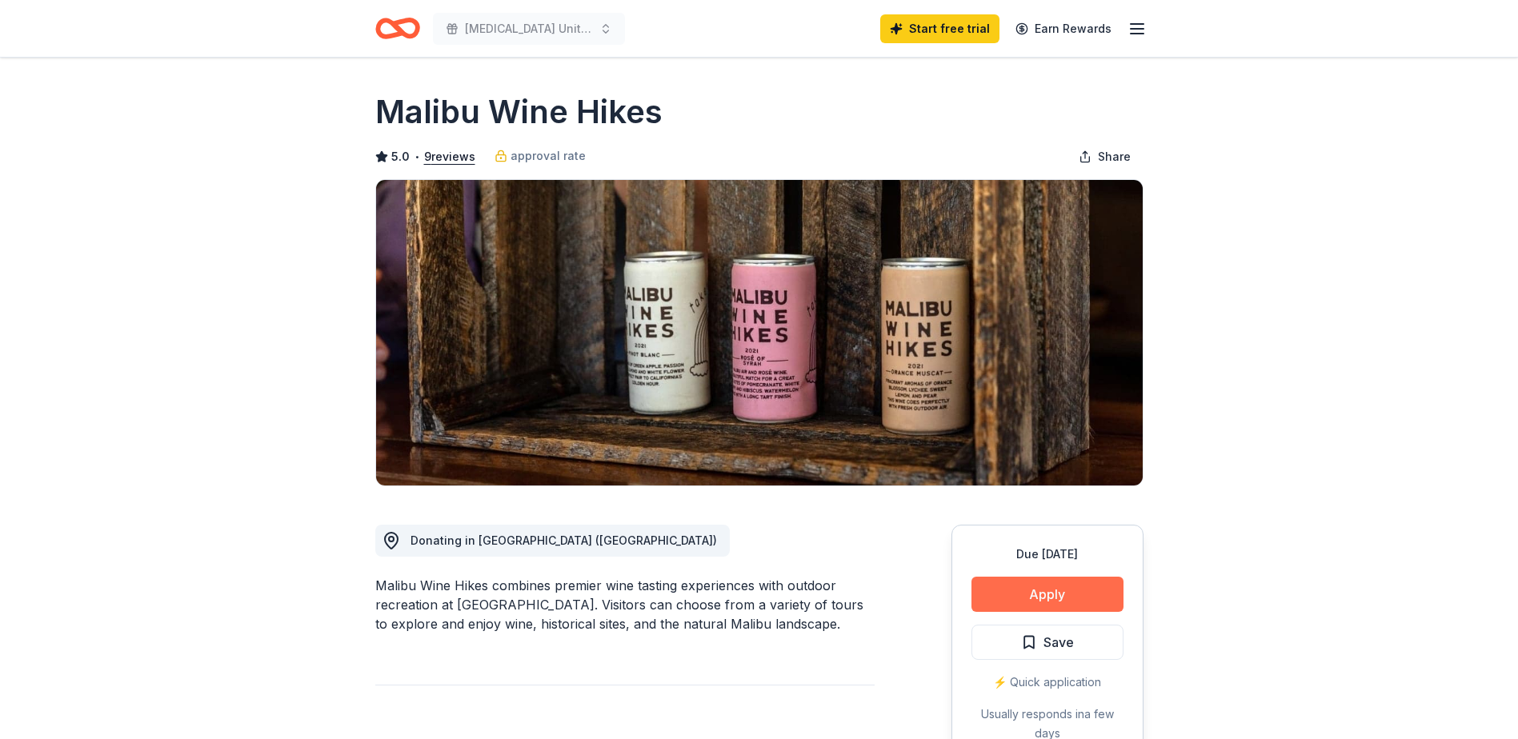
click at [1030, 593] on button "Apply" at bounding box center [1047, 594] width 152 height 35
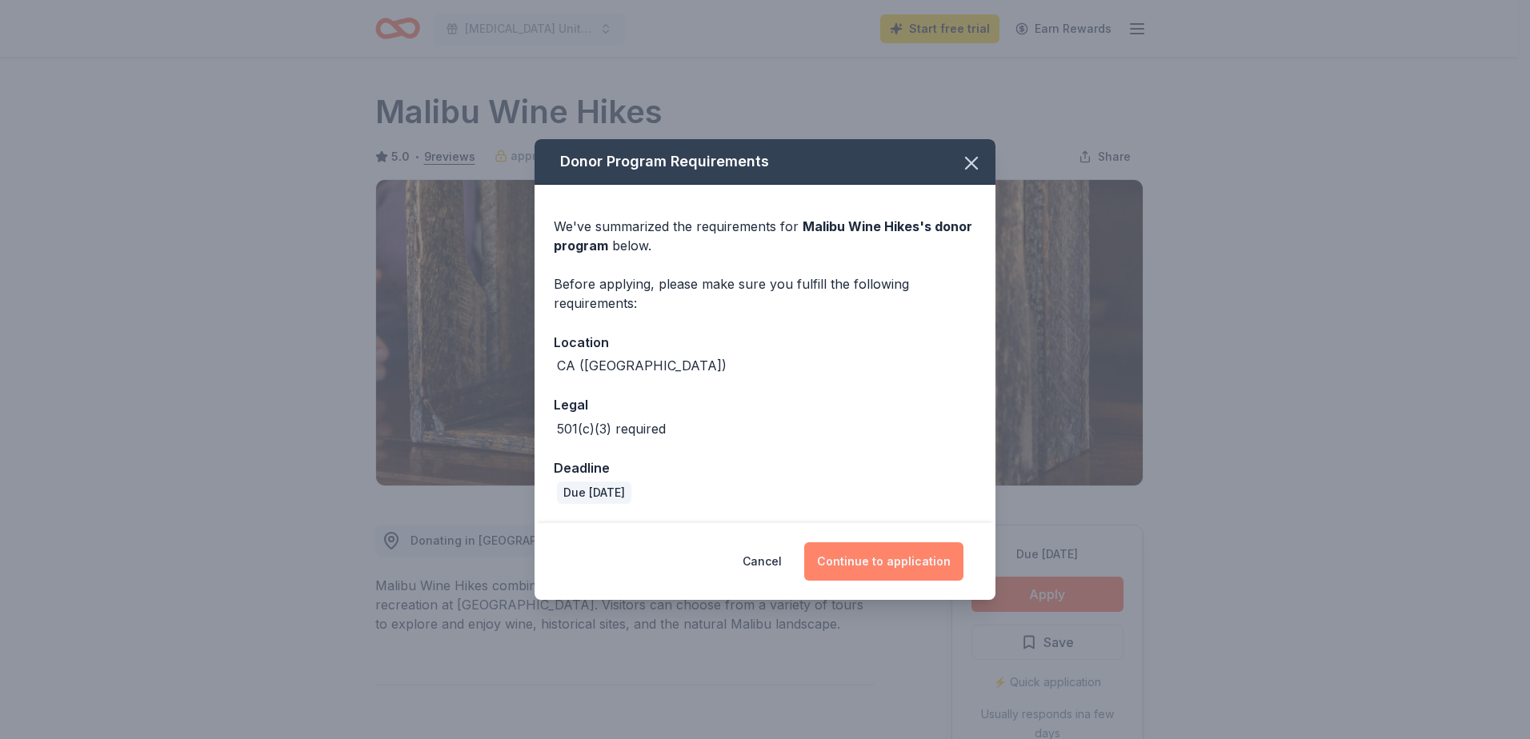
click at [852, 560] on button "Continue to application" at bounding box center [883, 561] width 159 height 38
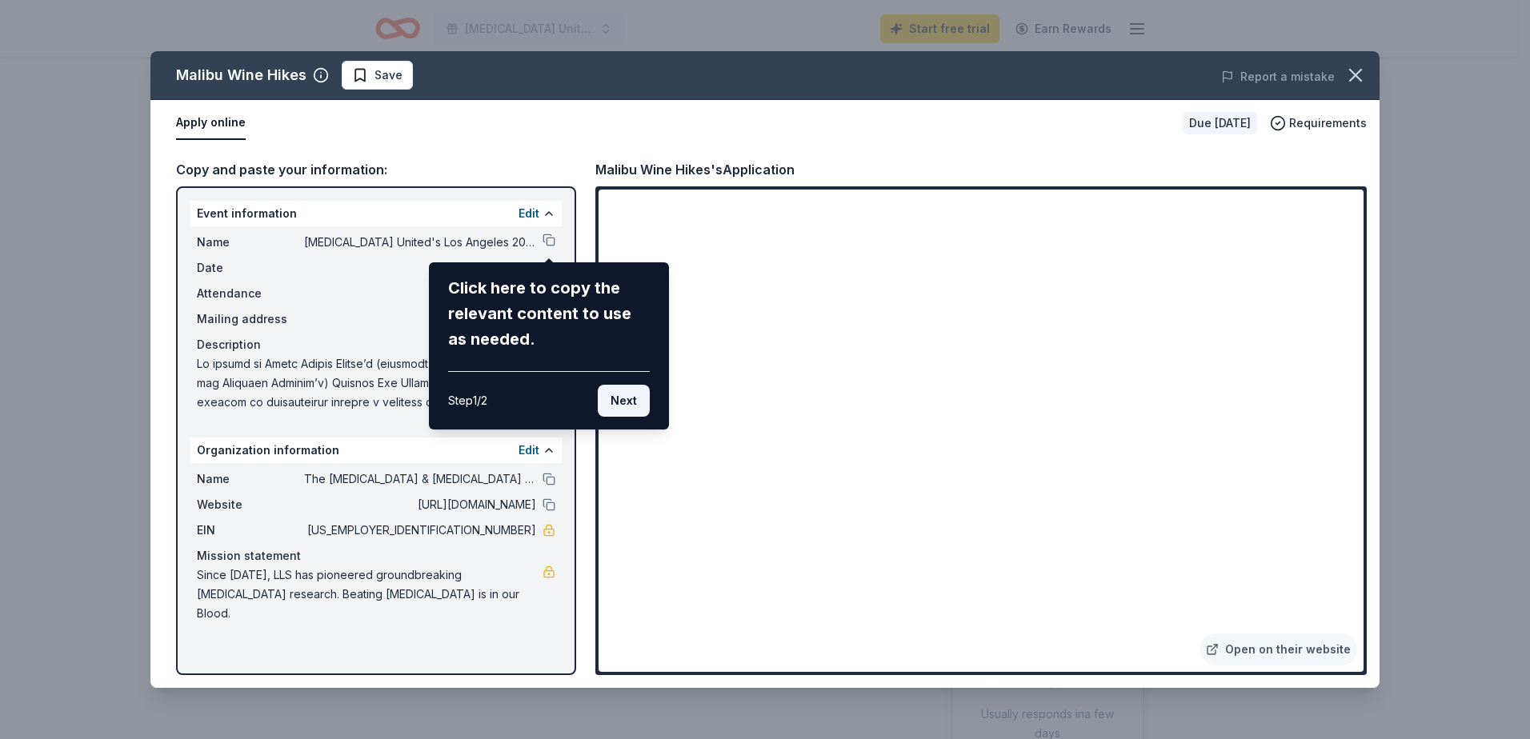
click at [622, 405] on button "Next" at bounding box center [624, 401] width 52 height 32
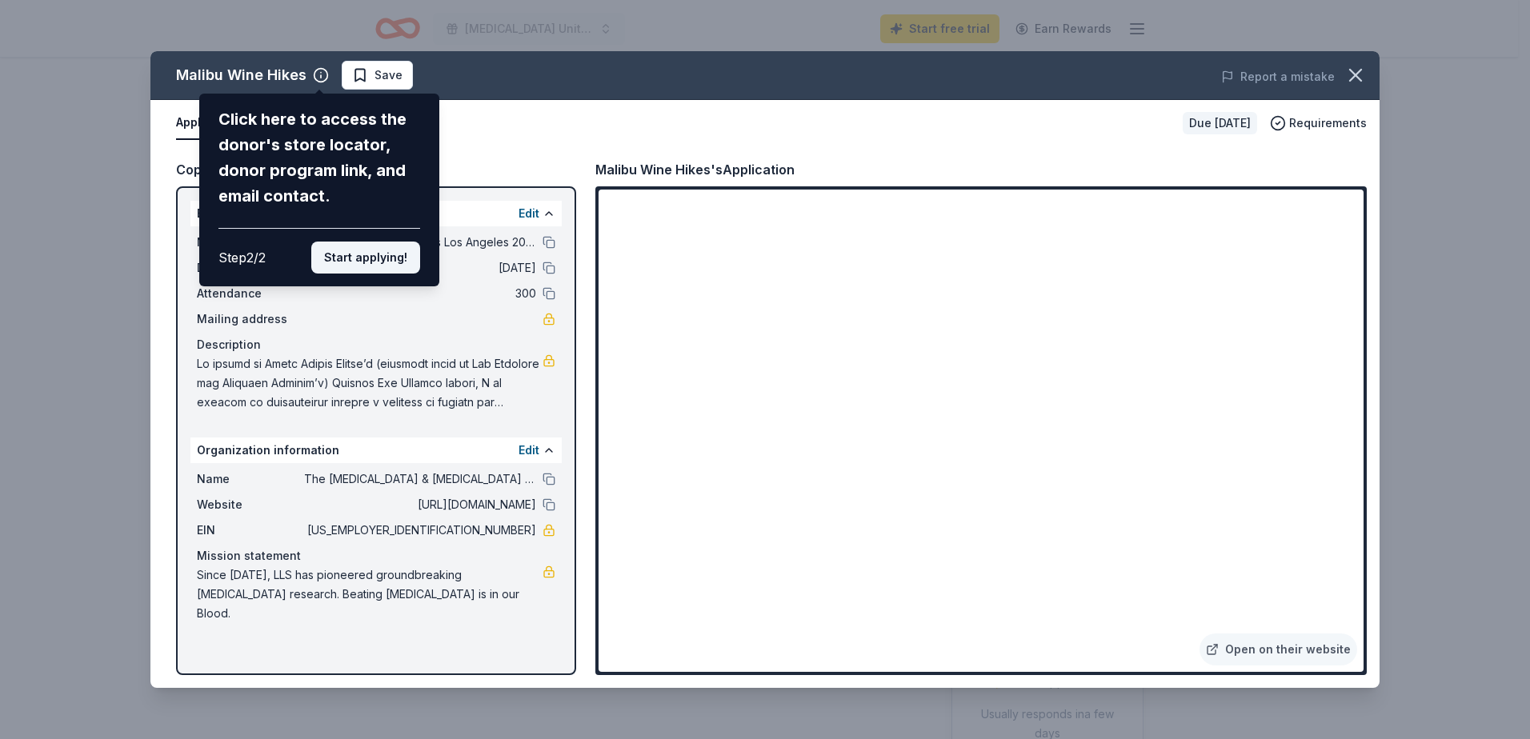
click at [392, 261] on button "Start applying!" at bounding box center [365, 258] width 109 height 32
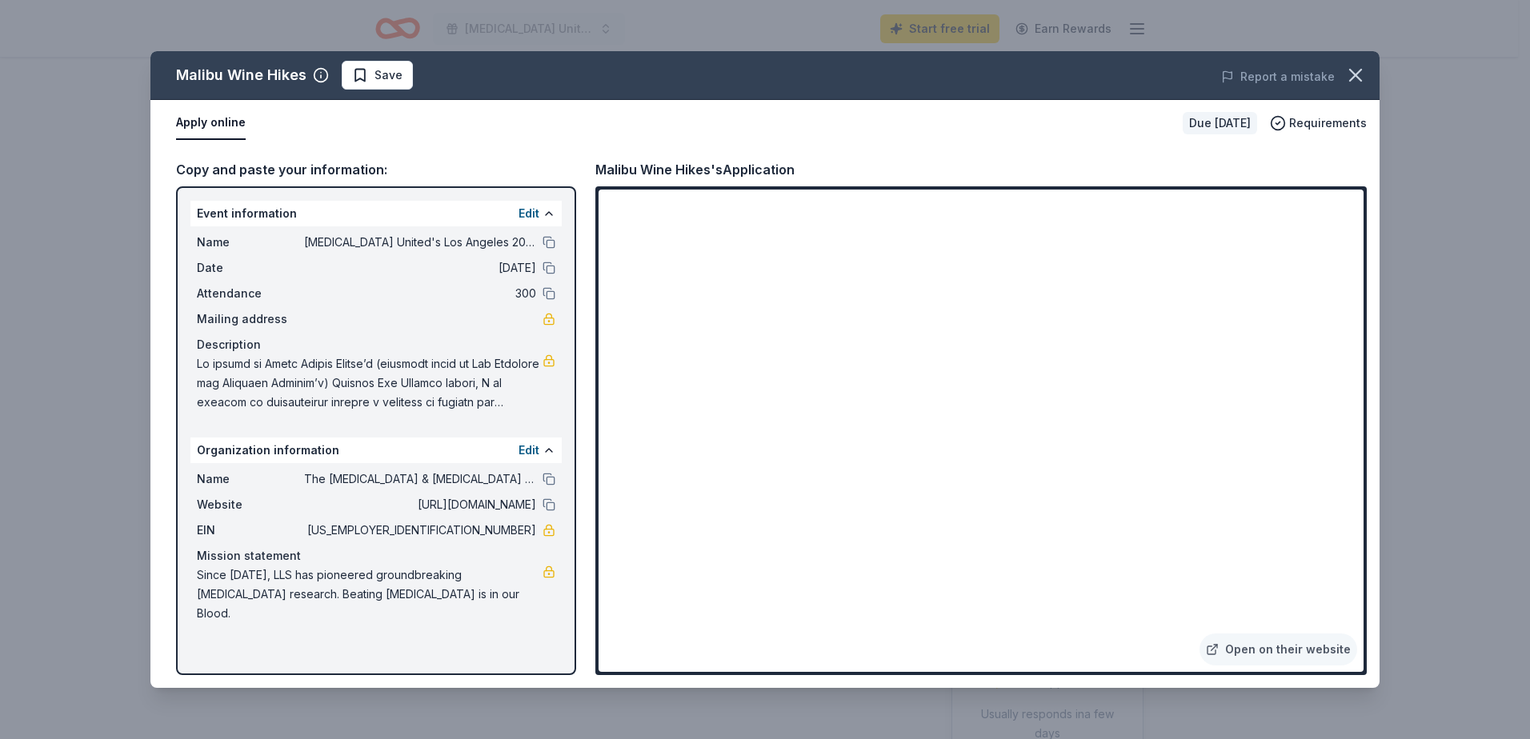
drag, startPoint x: 874, startPoint y: 431, endPoint x: 854, endPoint y: 437, distance: 20.8
click at [873, 431] on div "Malibu Wine Hikes Save Report a mistake Apply online Due in 222 days Requiremen…" at bounding box center [764, 369] width 1229 height 637
click at [804, 440] on div "Malibu Wine Hikes Save Report a mistake Apply online Due in 222 days Requiremen…" at bounding box center [764, 369] width 1229 height 637
click at [779, 438] on div "Malibu Wine Hikes Save Report a mistake Apply online Due in 222 days Requiremen…" at bounding box center [764, 369] width 1229 height 637
click at [779, 437] on div "Malibu Wine Hikes Save Report a mistake Apply online Due in 222 days Requiremen…" at bounding box center [764, 369] width 1229 height 637
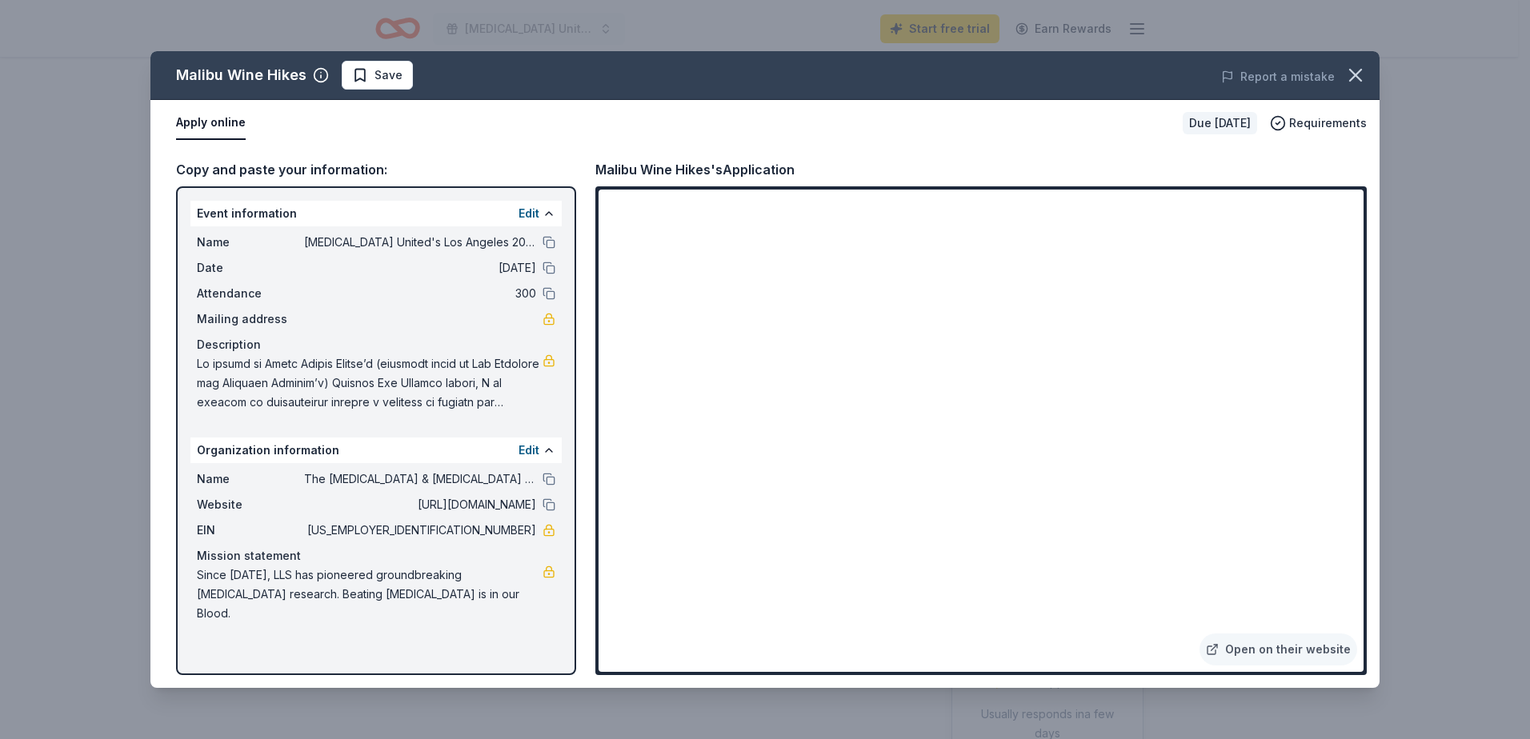
drag, startPoint x: 1361, startPoint y: 337, endPoint x: 1349, endPoint y: 414, distance: 78.5
click at [1349, 414] on div "Malibu Wine Hikes Save Report a mistake Apply online Due in 222 days Requiremen…" at bounding box center [764, 369] width 1229 height 637
click at [1286, 646] on div "Malibu Wine Hikes Save Report a mistake Apply online Due in 222 days Requiremen…" at bounding box center [764, 369] width 1229 height 637
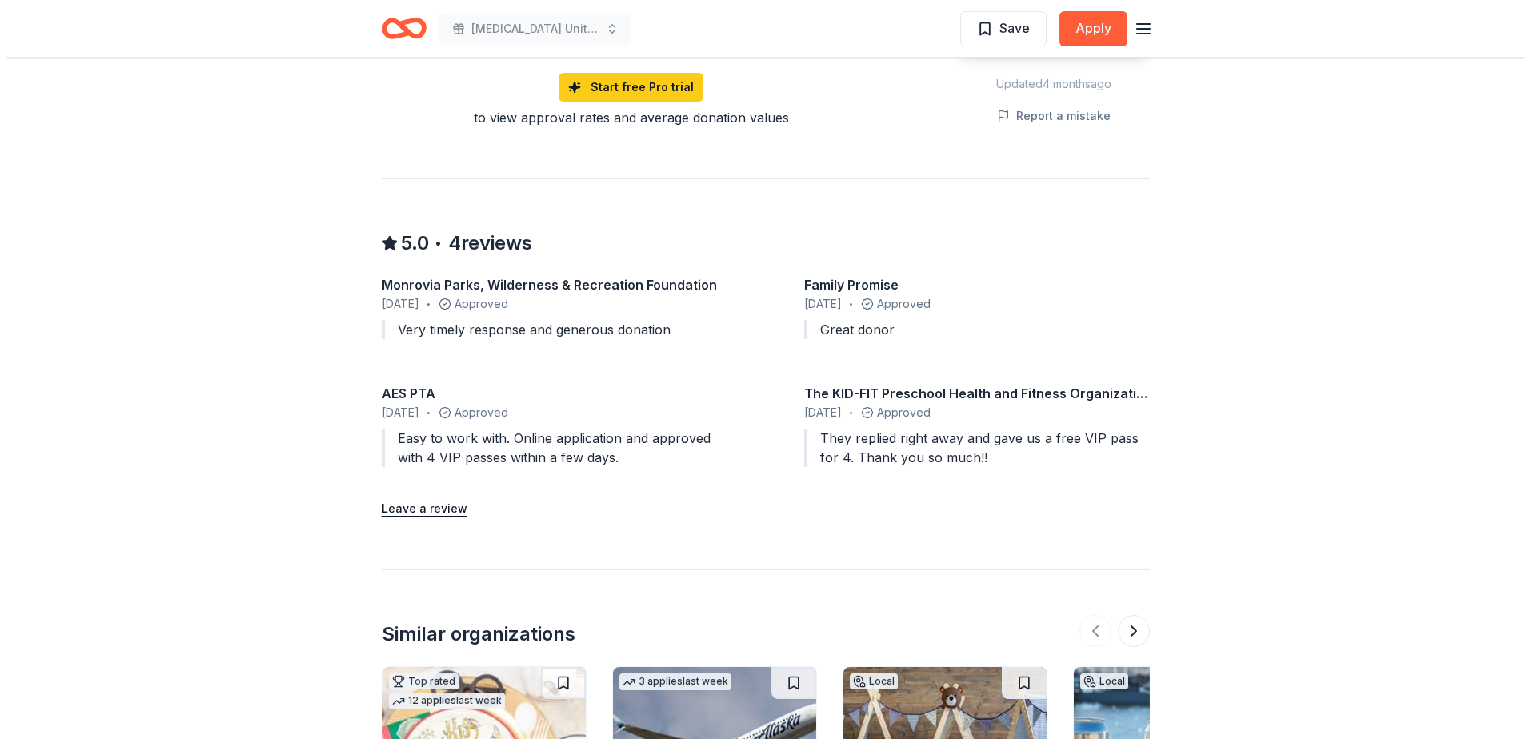
scroll to position [1771, 0]
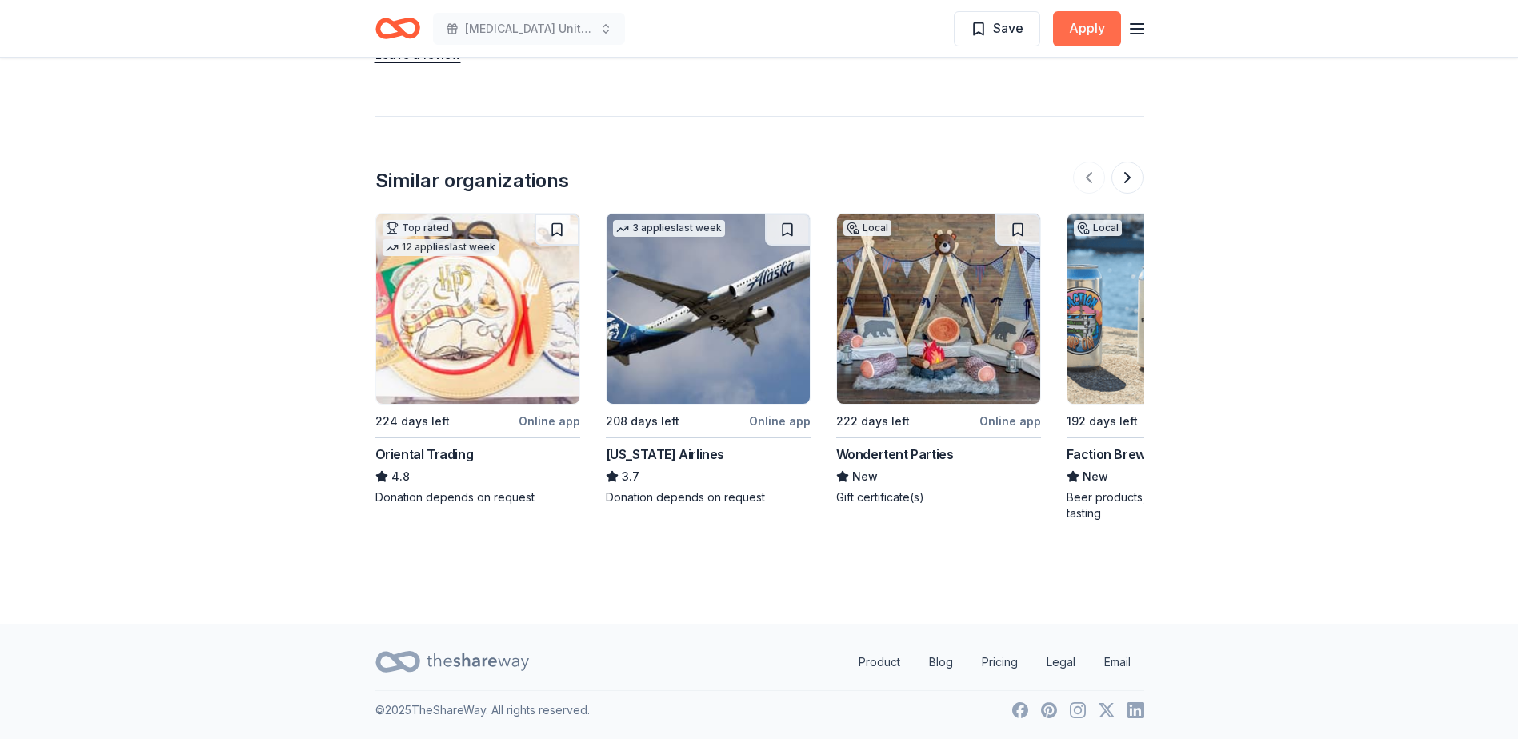
click at [1085, 40] on button "Apply" at bounding box center [1087, 28] width 68 height 35
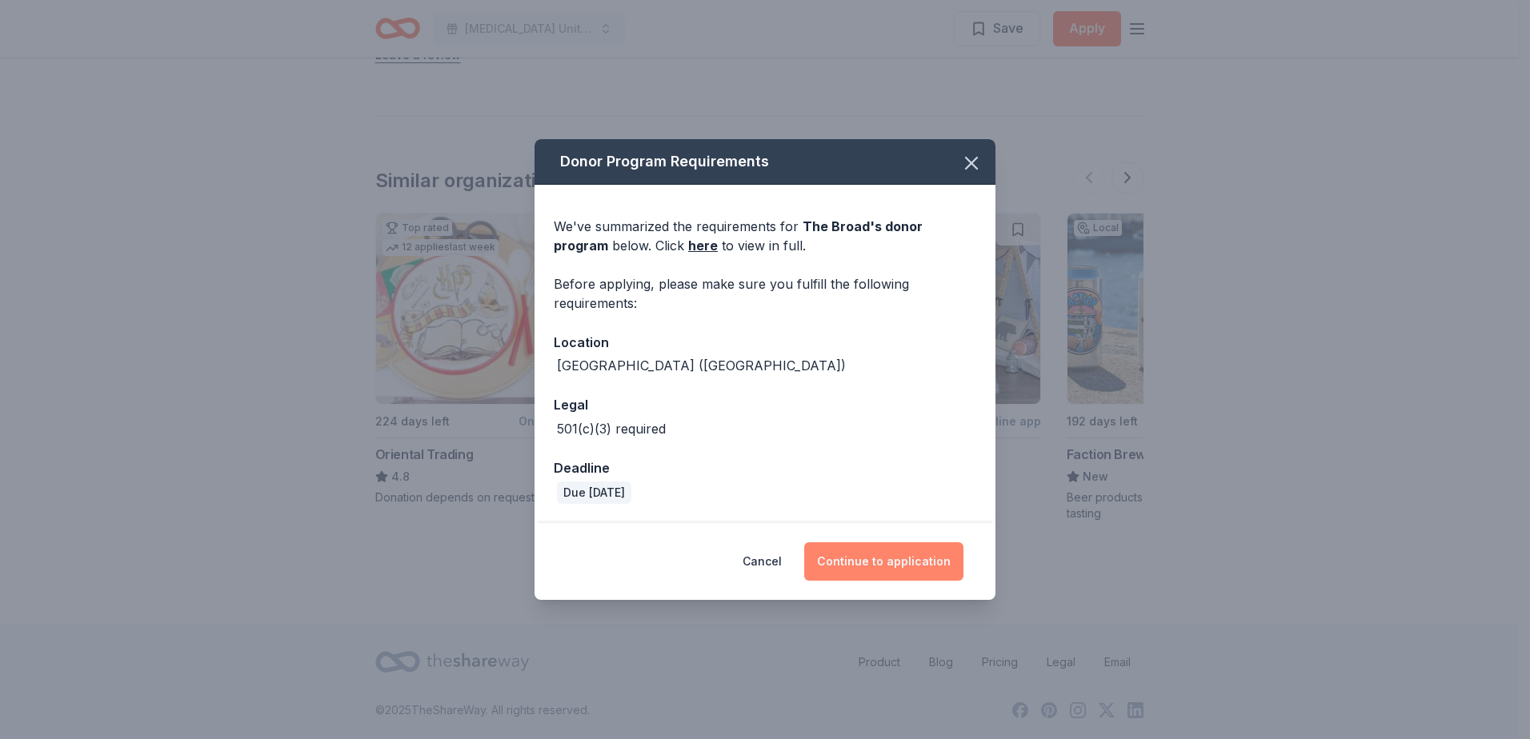
click at [907, 567] on button "Continue to application" at bounding box center [883, 561] width 159 height 38
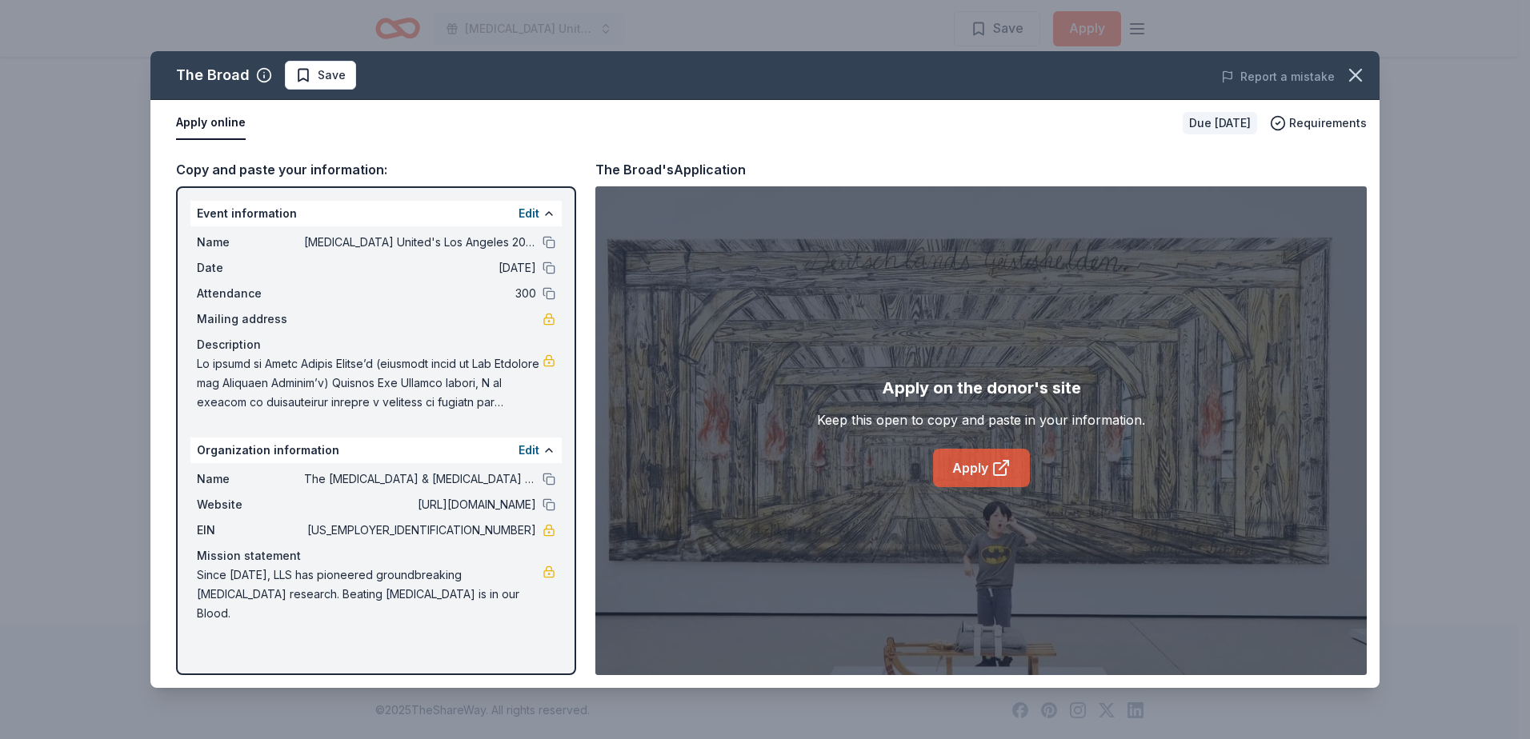
click at [969, 459] on link "Apply" at bounding box center [981, 468] width 97 height 38
click at [551, 244] on button at bounding box center [548, 242] width 13 height 13
